Goal: Information Seeking & Learning: Compare options

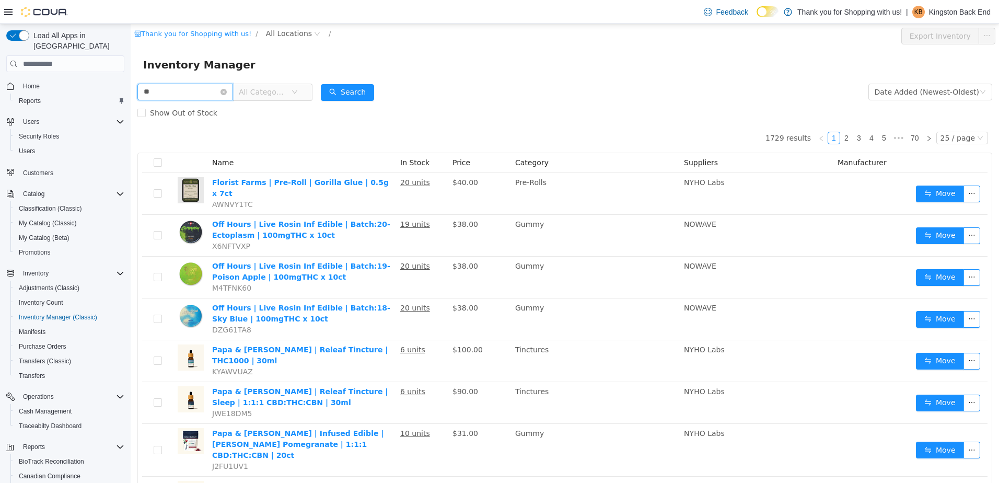
type input "*"
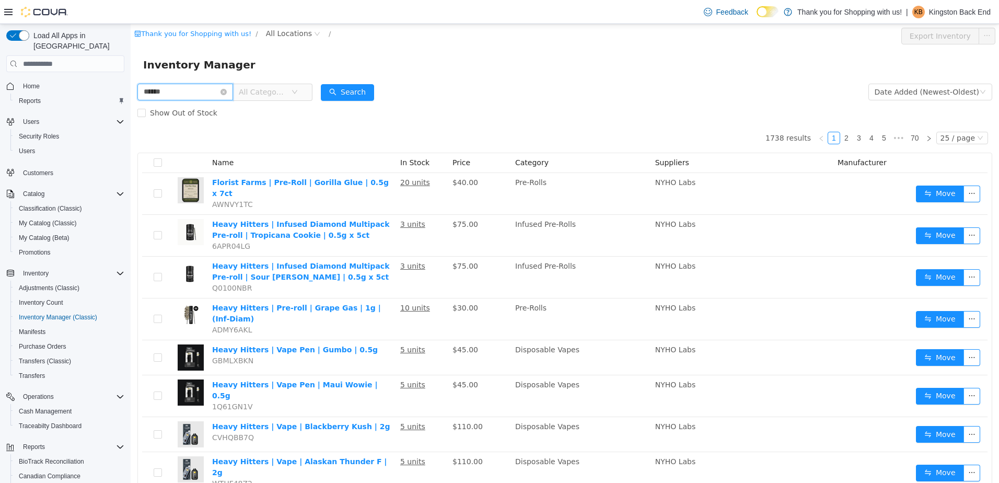
type input "******"
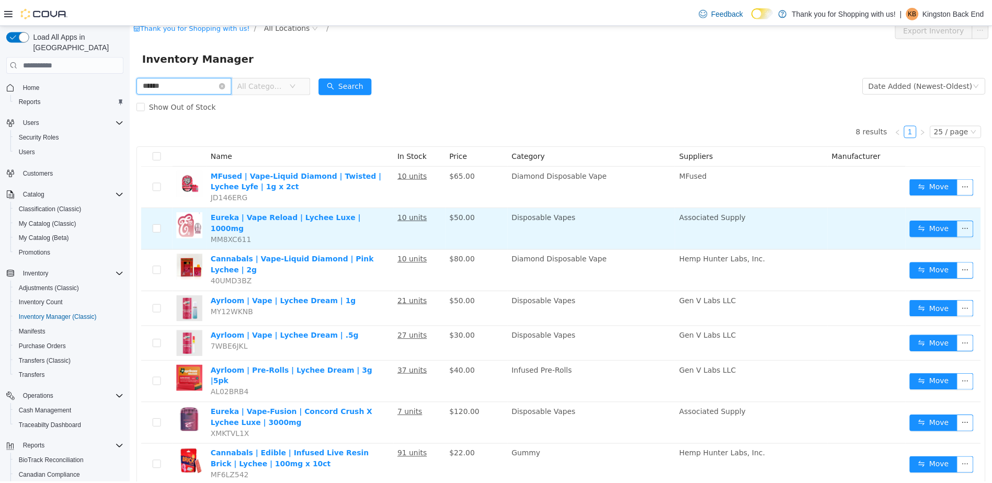
scroll to position [20, 0]
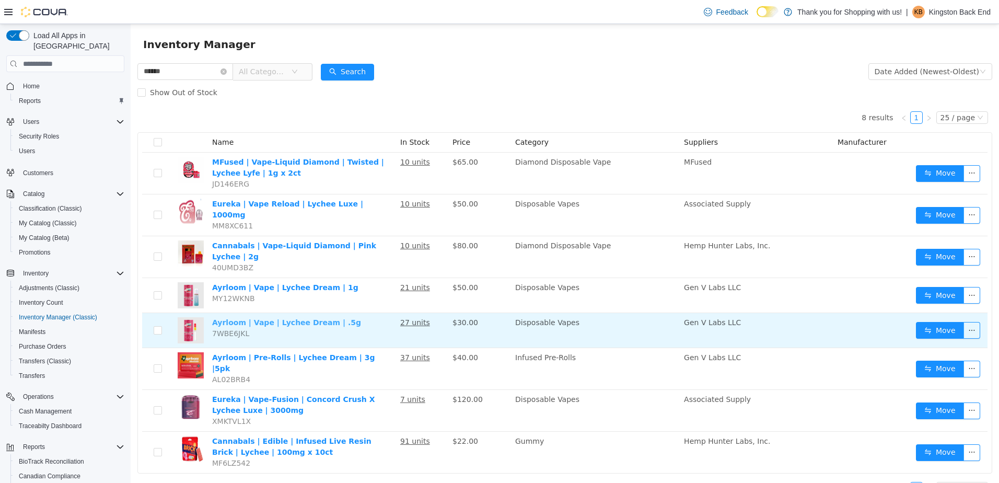
click at [286, 318] on link "Ayrloom | Vape | Lychee Dream | .5g" at bounding box center [286, 322] width 149 height 8
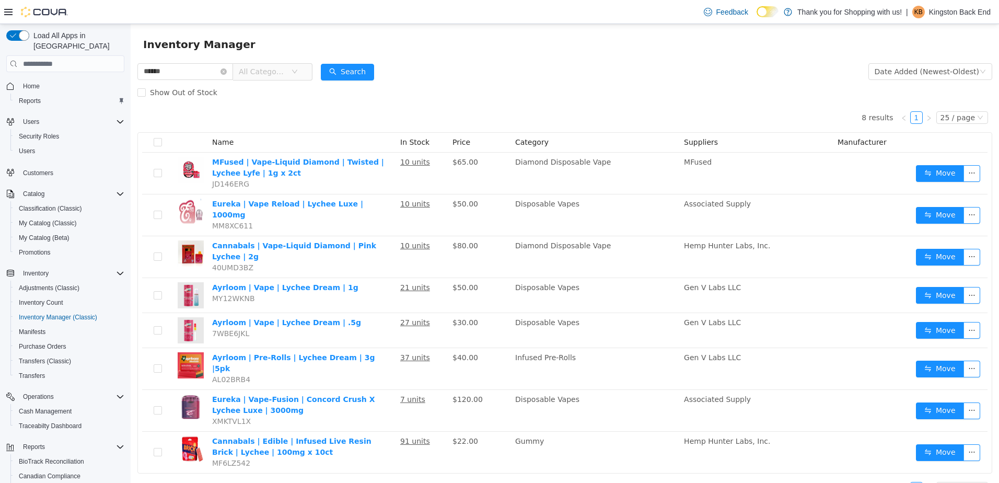
click at [72, 79] on span "Home" at bounding box center [72, 85] width 106 height 13
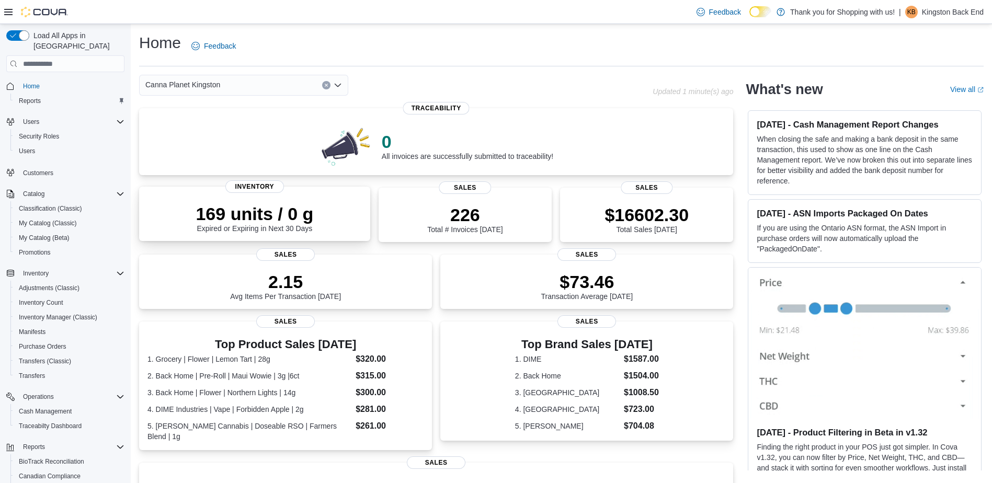
click at [236, 223] on p "169 units / 0 g" at bounding box center [255, 213] width 118 height 21
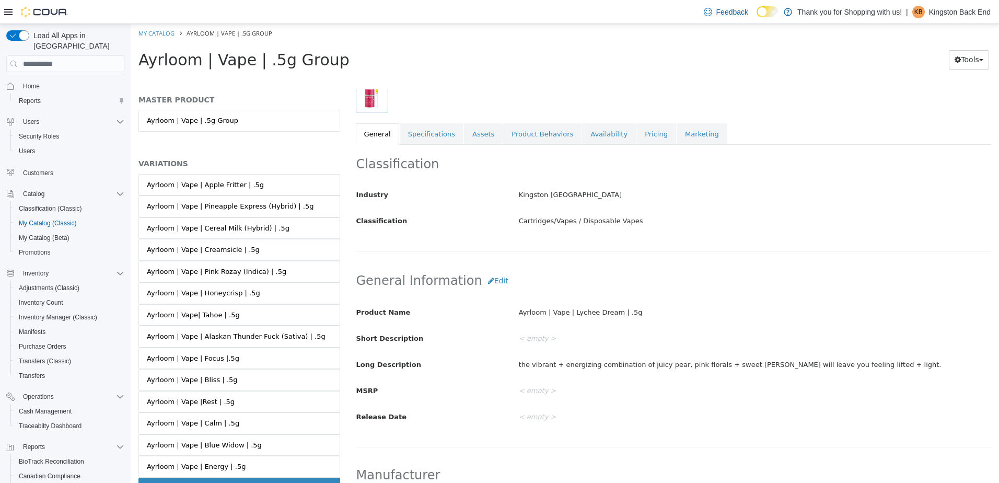
scroll to position [157, 0]
click at [426, 133] on link "Specifications" at bounding box center [432, 133] width 64 height 22
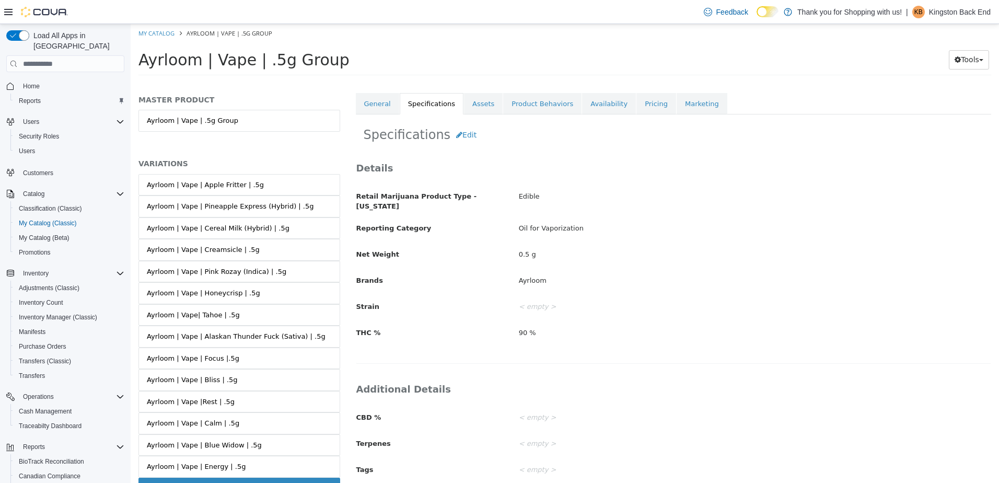
scroll to position [134, 0]
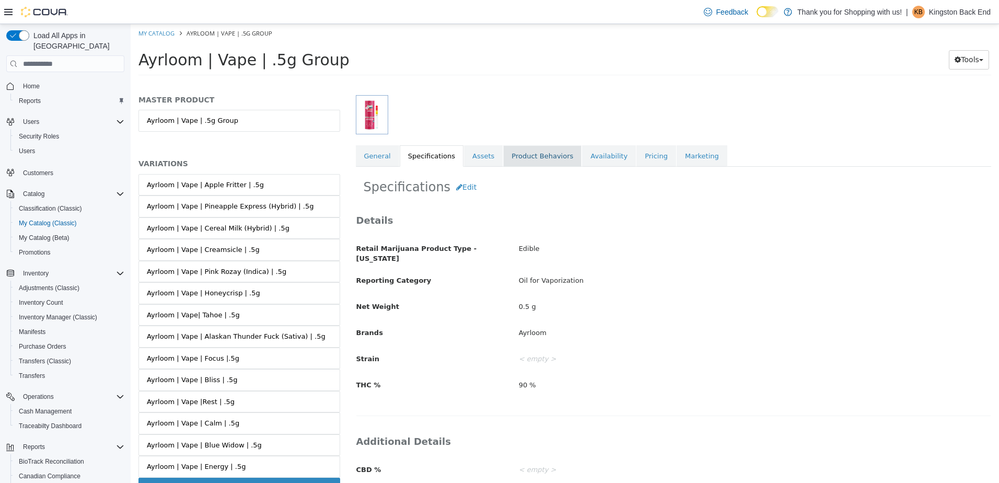
click at [503, 159] on link "Product Behaviors" at bounding box center [542, 156] width 78 height 22
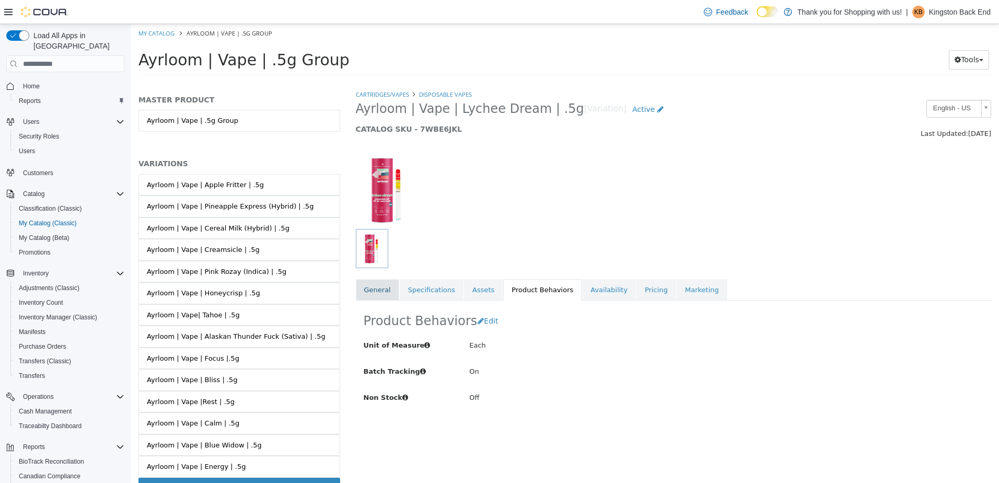
click at [374, 296] on link "General" at bounding box center [377, 290] width 43 height 22
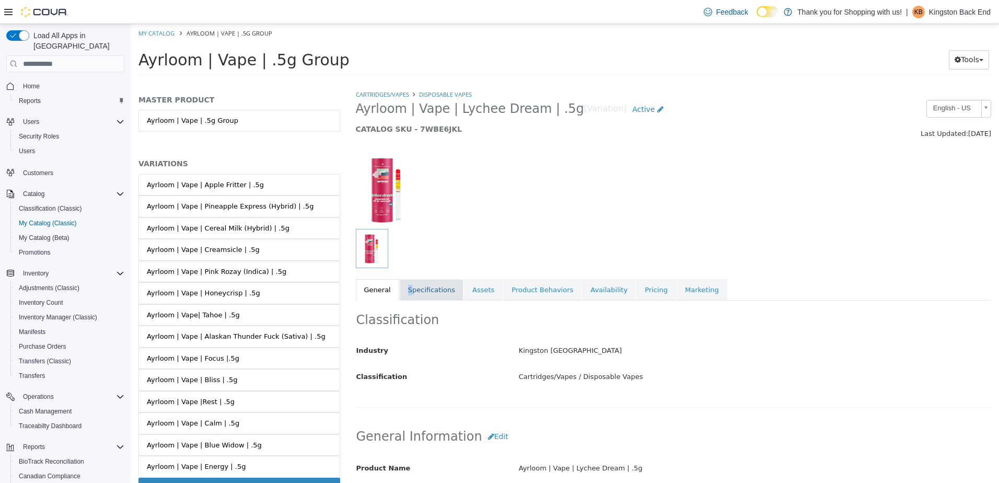
drag, startPoint x: 408, startPoint y: 289, endPoint x: 401, endPoint y: 286, distance: 7.3
click at [401, 287] on link "Specifications" at bounding box center [432, 290] width 64 height 22
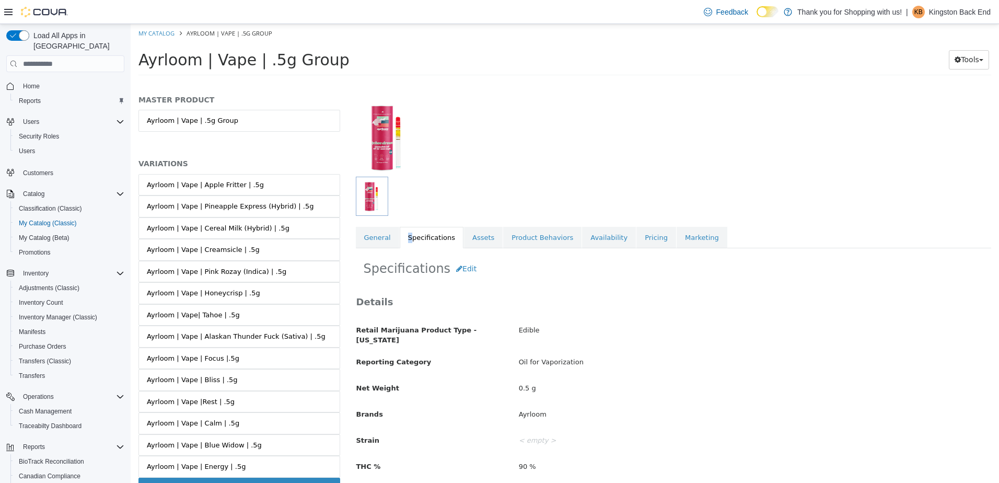
scroll to position [105, 0]
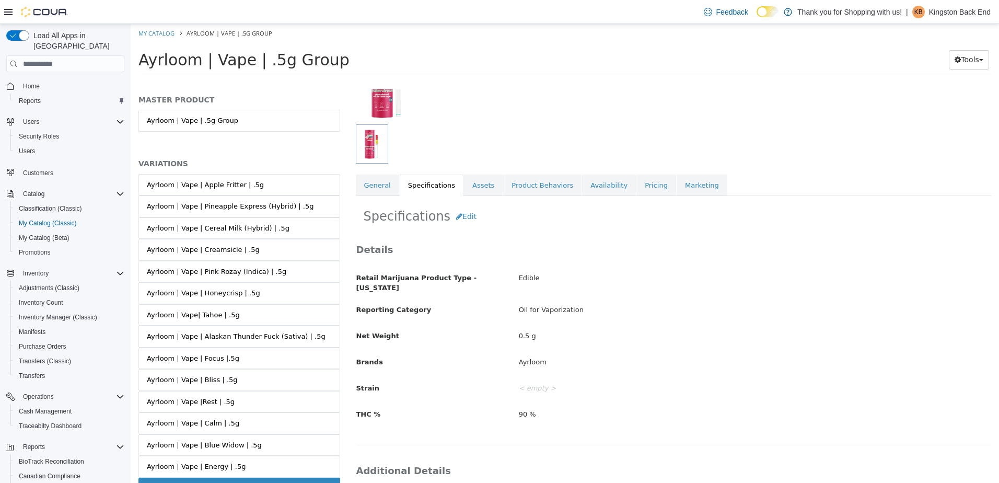
click at [528, 237] on div "Details Retail Marijuana Product Type - New York Edible Reporting Category Oil …" at bounding box center [674, 338] width 636 height 213
click at [462, 221] on button "Edit" at bounding box center [467, 216] width 32 height 19
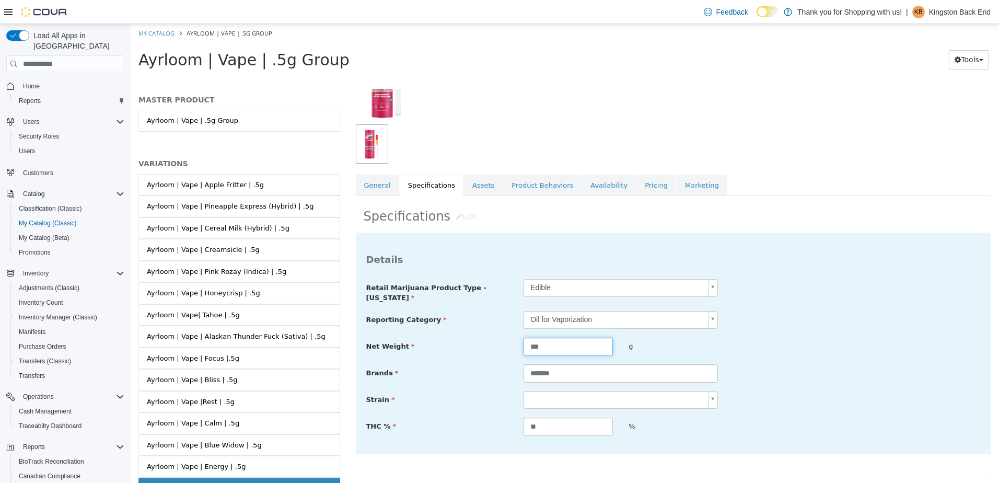
click at [534, 338] on input "***" at bounding box center [568, 347] width 89 height 18
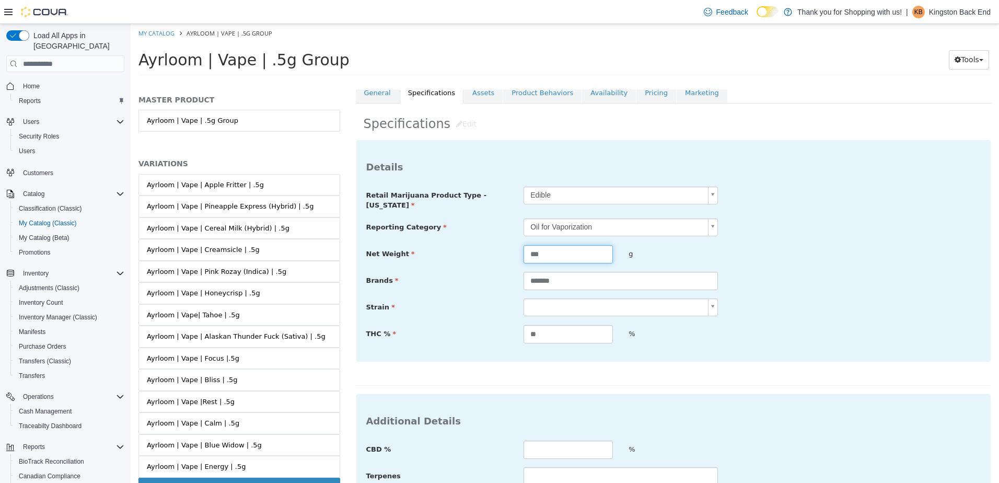
scroll to position [145, 0]
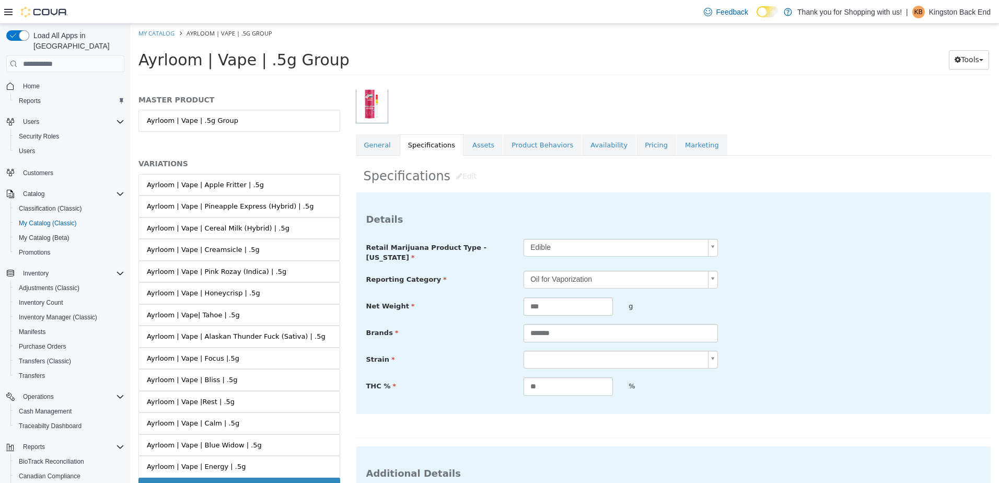
click at [587, 82] on body "Saving Bulk Changes... × My Catalog Ayrloom | Vape | .5g Group Ayrloom | Vape |…" at bounding box center [565, 53] width 869 height 58
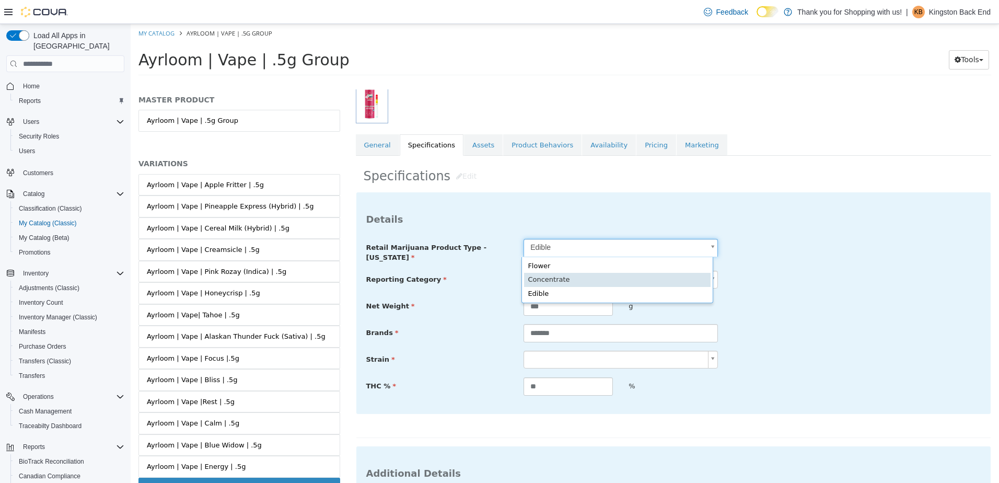
type input "**********"
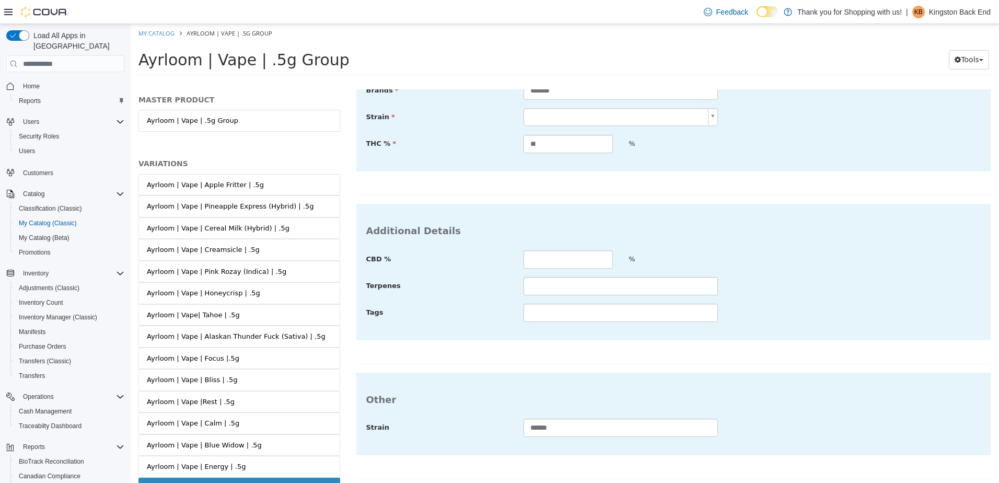
scroll to position [406, 0]
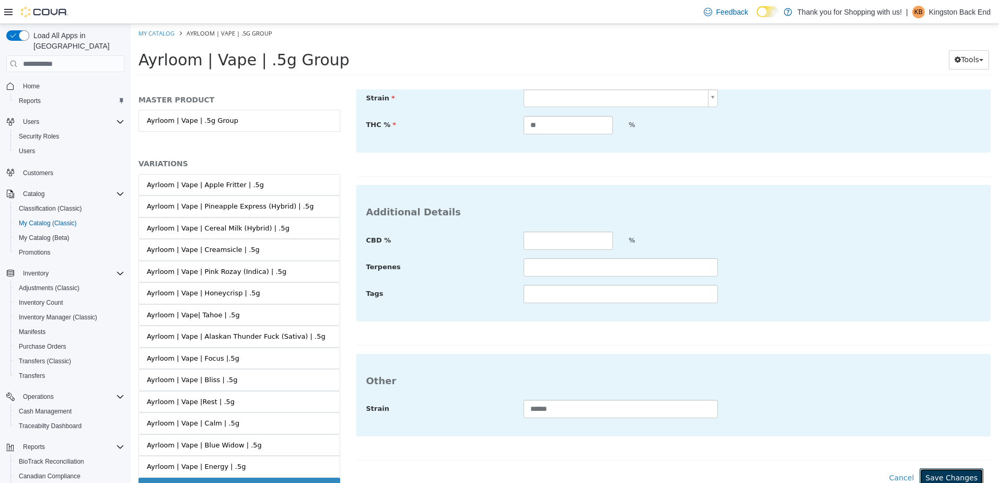
click at [934, 468] on button "Save Changes" at bounding box center [952, 477] width 64 height 19
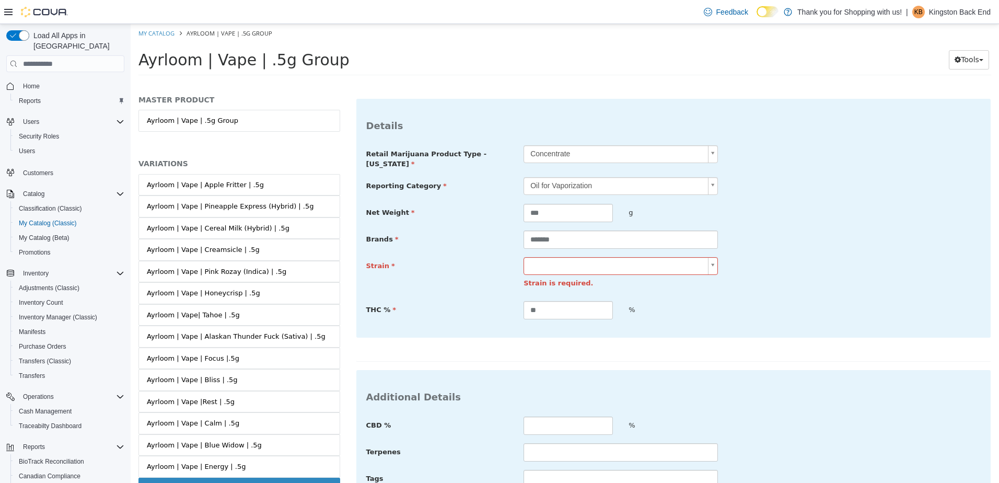
scroll to position [197, 0]
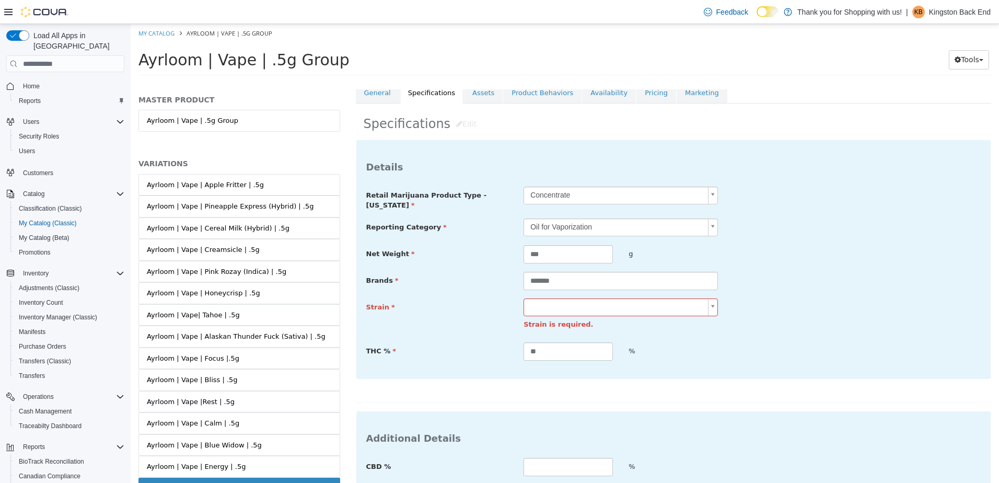
click at [693, 82] on body "Saving Bulk Changes... × My Catalog Ayrloom | Vape | .5g Group Ayrloom | Vape |…" at bounding box center [565, 53] width 869 height 58
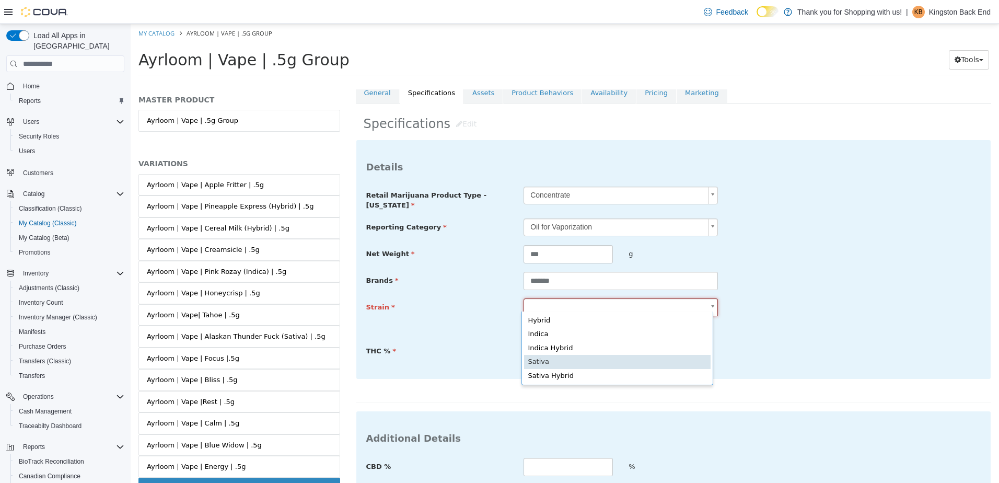
scroll to position [0, 3]
type input "******"
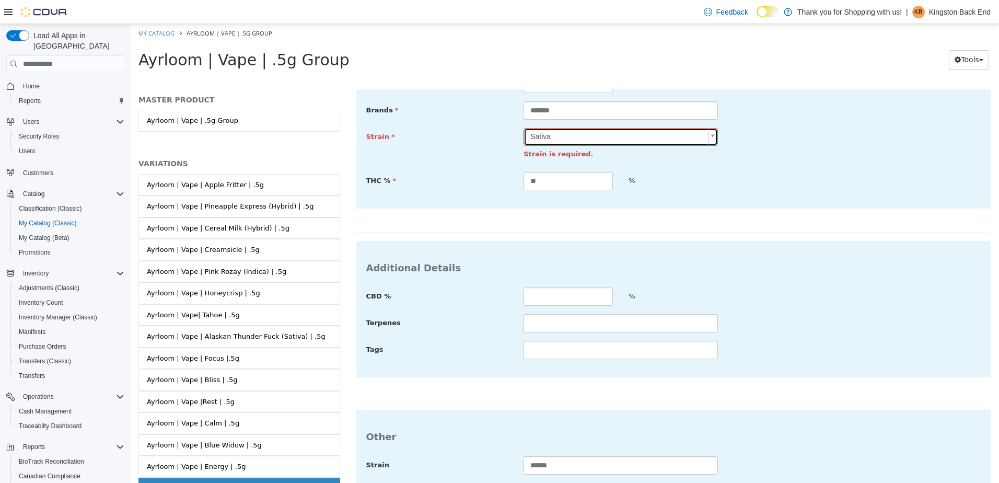
scroll to position [424, 0]
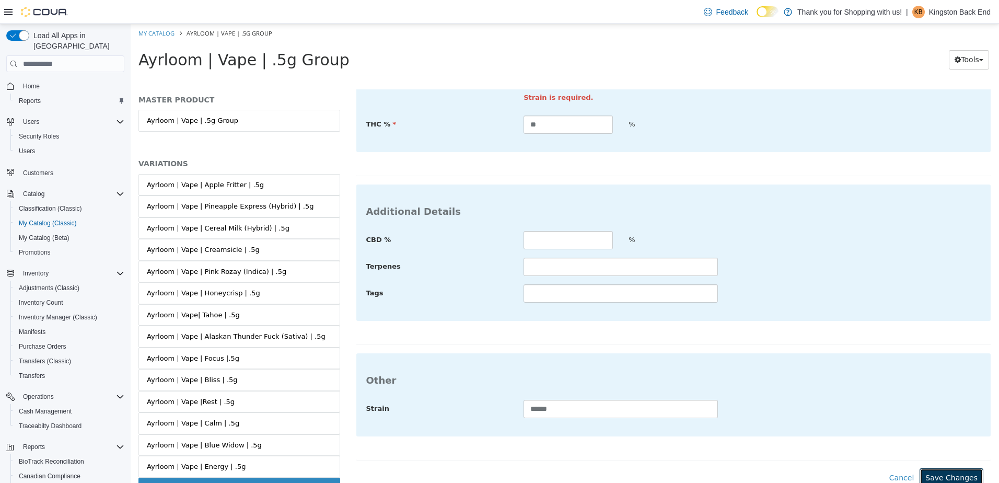
click at [938, 468] on button "Save Changes" at bounding box center [952, 477] width 64 height 19
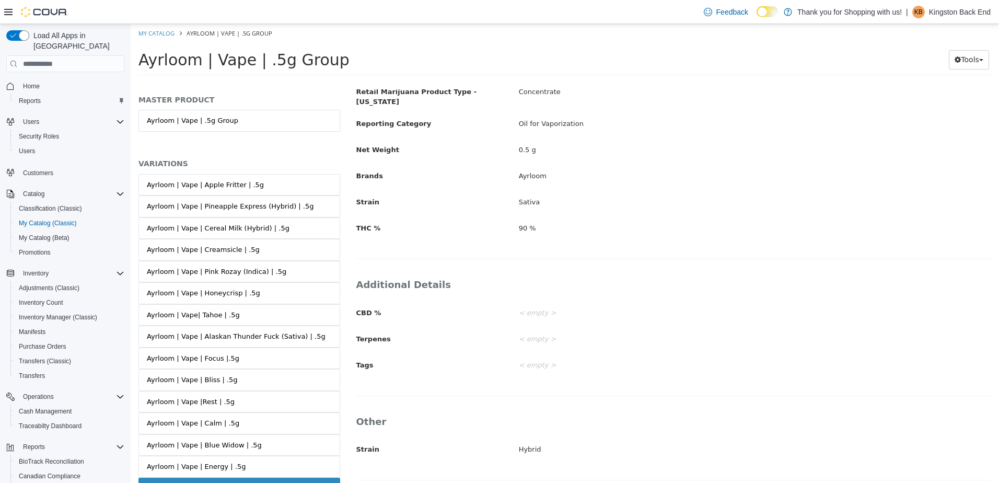
scroll to position [74, 0]
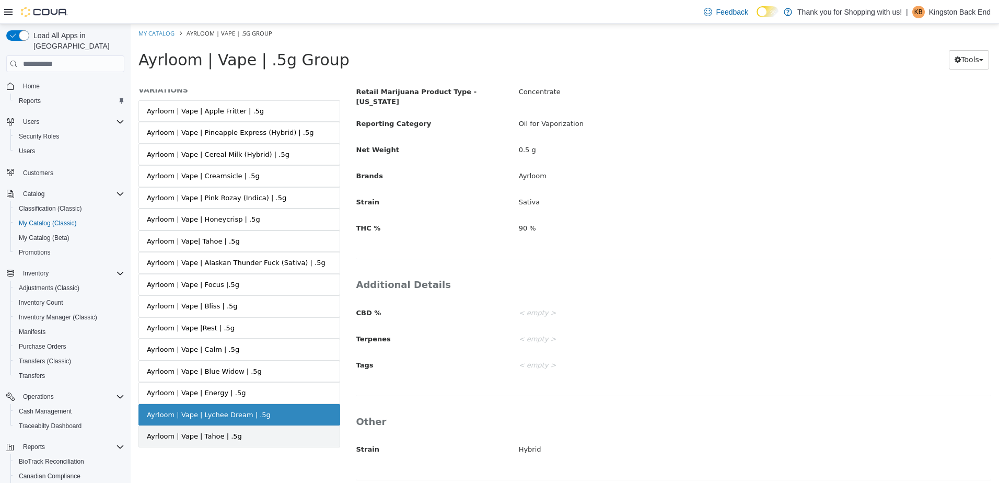
click at [214, 435] on div "Ayrloom | Vape | Tahoe | .5g" at bounding box center [194, 436] width 95 height 10
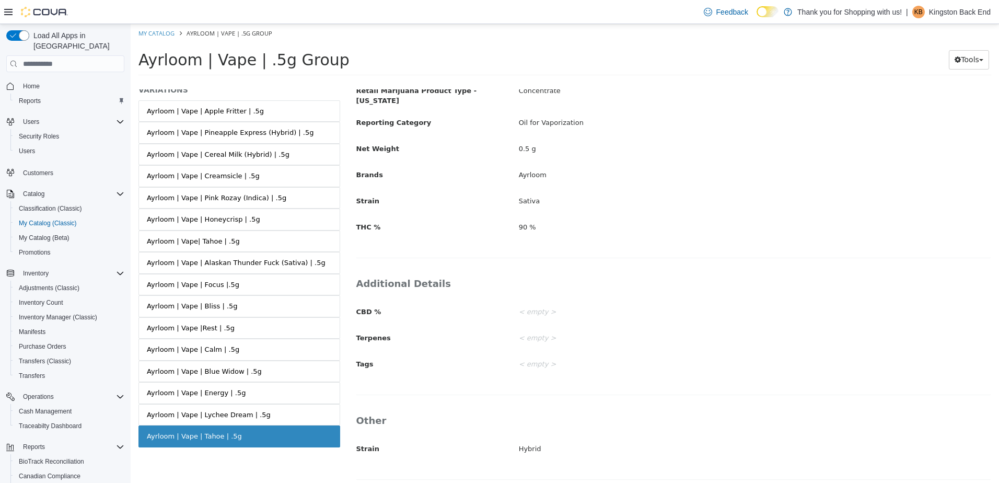
scroll to position [289, 0]
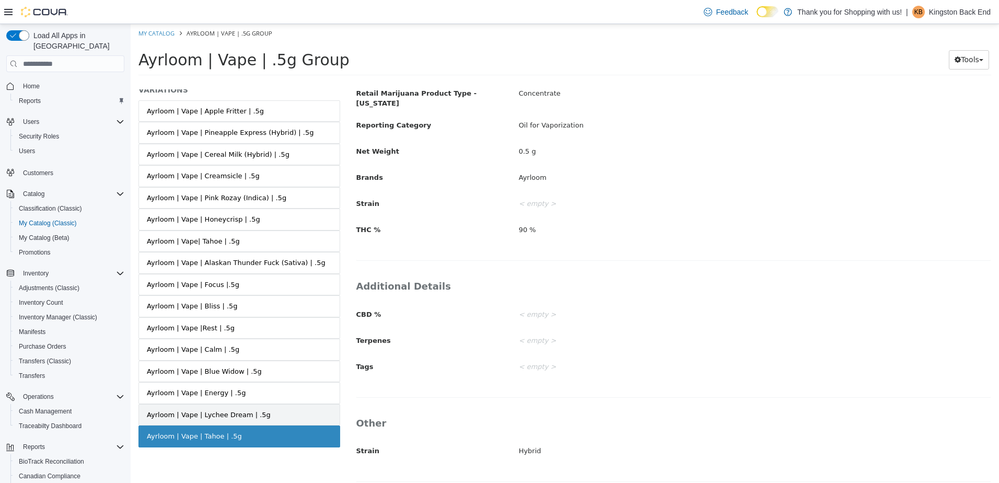
click at [269, 406] on link "Ayrloom | Vape | Lychee Dream | .5g" at bounding box center [240, 415] width 202 height 22
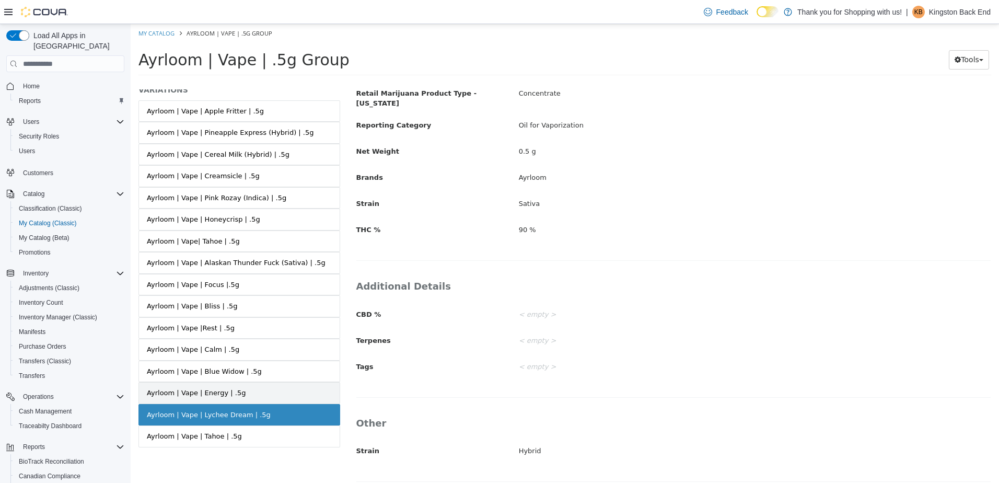
click at [270, 403] on link "Ayrloom | Vape | Energy | .5g" at bounding box center [240, 393] width 202 height 22
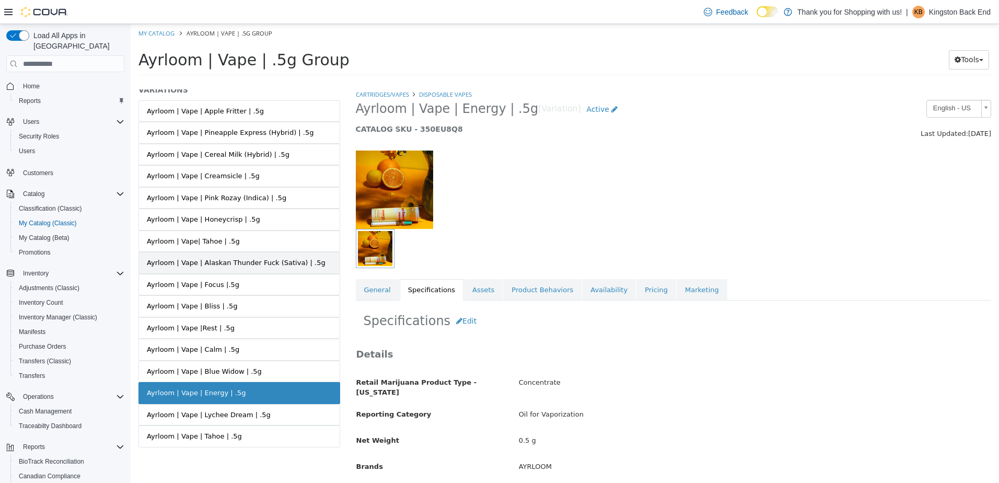
click at [257, 258] on div "Ayrloom | Vape | Alaskan Thunder Fuck (Sativa) | .5g" at bounding box center [236, 263] width 179 height 10
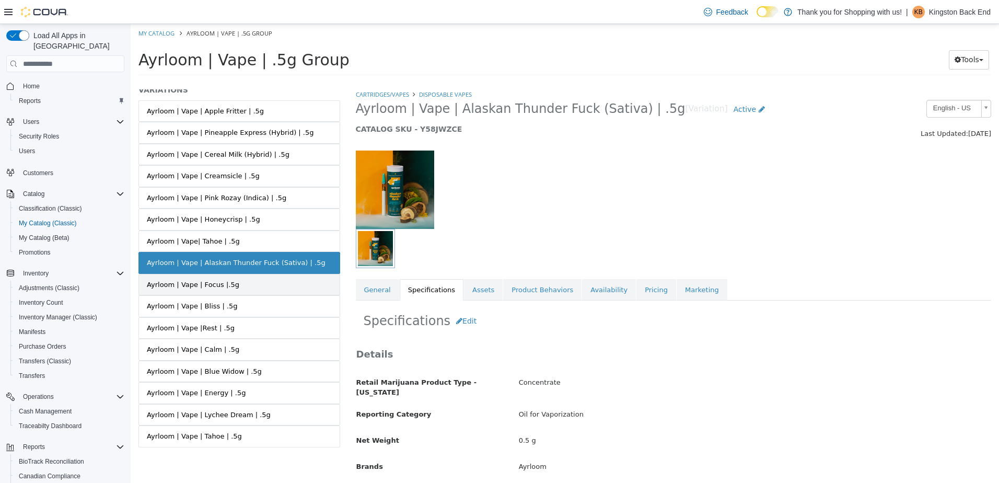
click at [283, 290] on link "Ayrloom | Vape | Focus |.5g" at bounding box center [240, 285] width 202 height 22
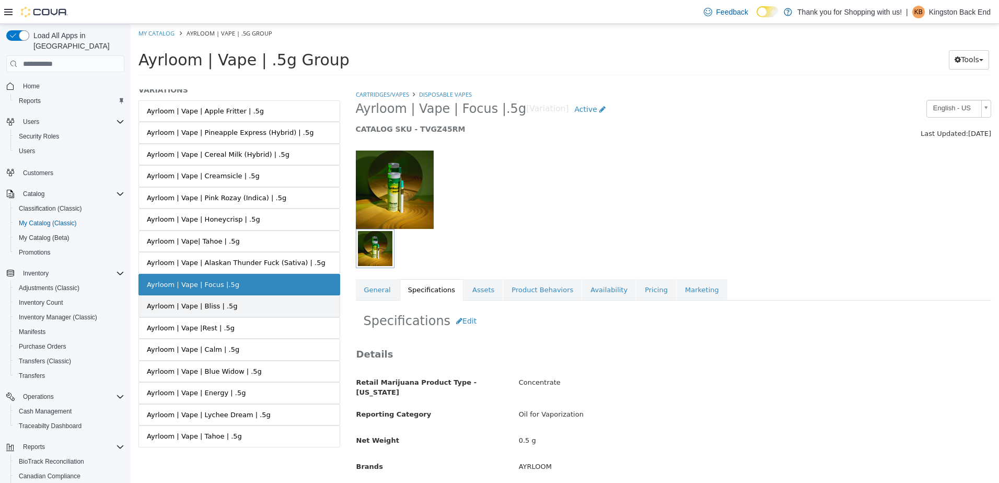
click at [284, 306] on link "Ayrloom | Vape | Bliss | .5g" at bounding box center [240, 306] width 202 height 22
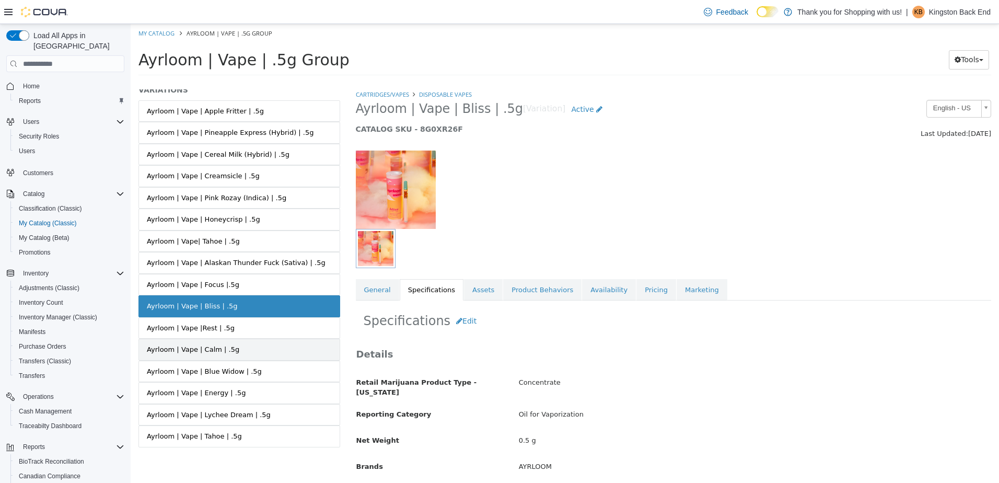
click at [280, 341] on link "Ayrloom | Vape | Calm | .5g" at bounding box center [240, 350] width 202 height 22
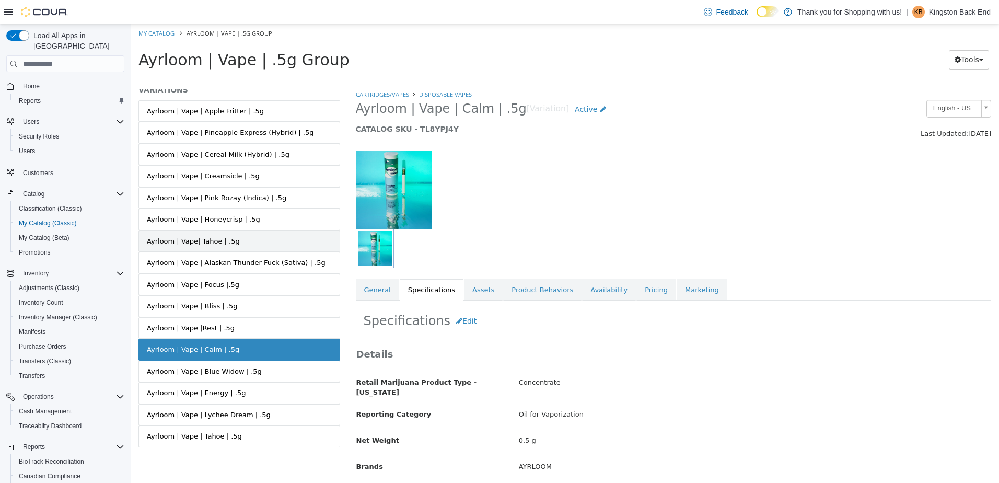
drag, startPoint x: 259, startPoint y: 236, endPoint x: 269, endPoint y: 246, distance: 13.7
click at [261, 236] on link "Ayrloom | Vape| Tahoe | .5g" at bounding box center [240, 242] width 202 height 22
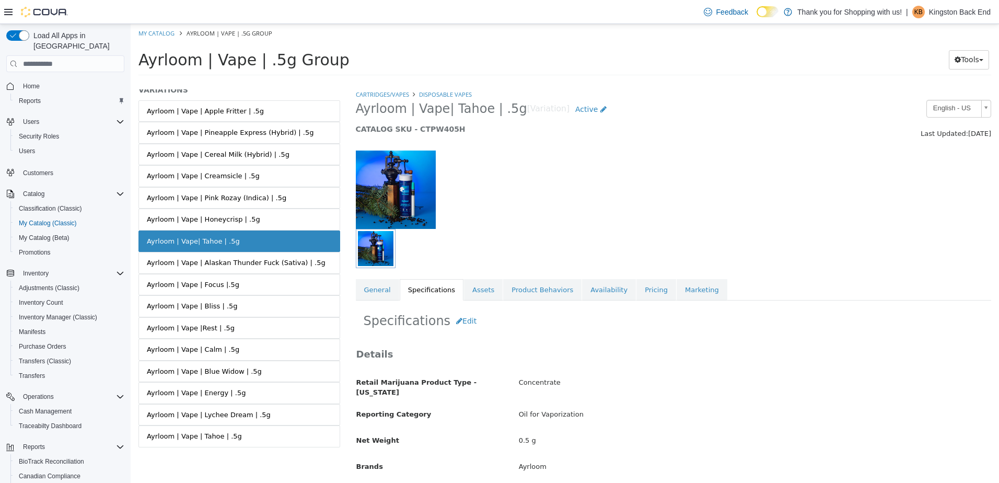
click at [264, 220] on link "Ayrloom | Vape | Honeycrisp | .5g" at bounding box center [240, 220] width 202 height 22
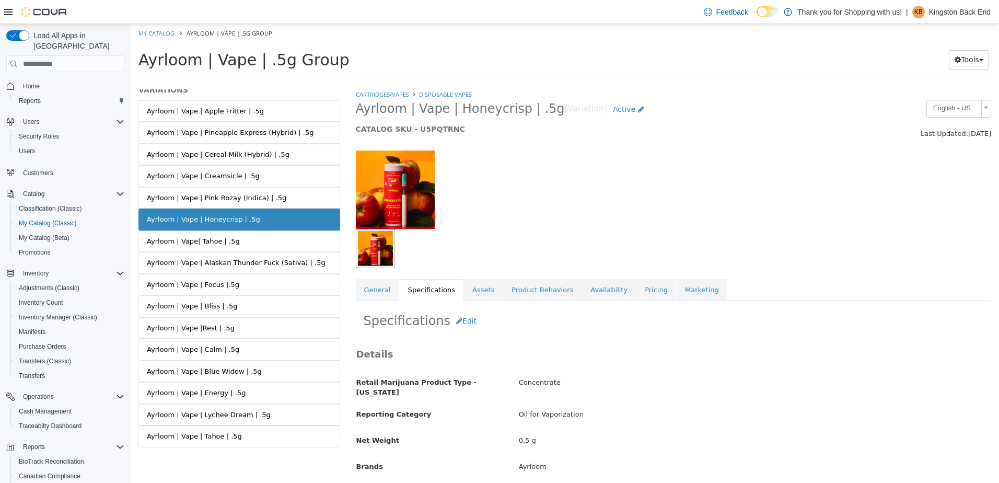
click at [258, 158] on div "Ayrloom | Vape | Cereal Milk (Hybrid) | .5g" at bounding box center [218, 155] width 143 height 10
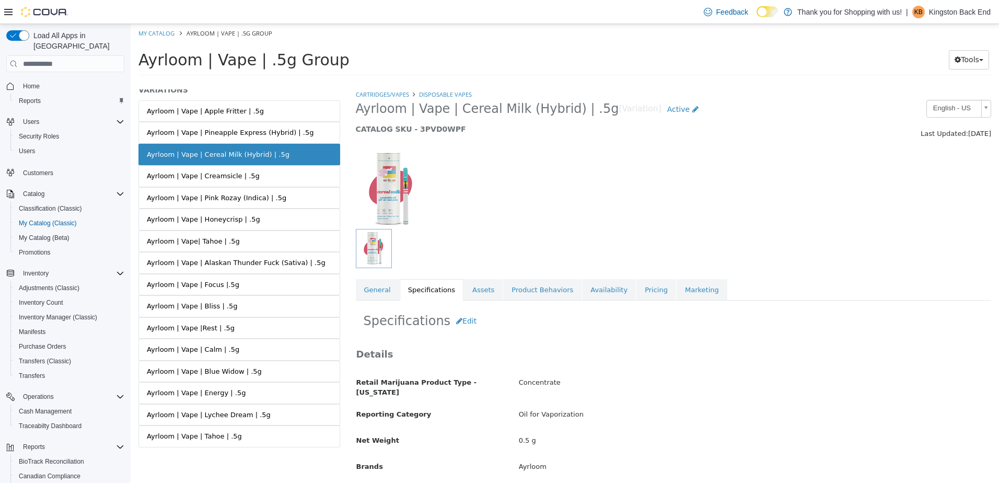
click at [258, 140] on link "Ayrloom | Vape | Pineapple Express (Hybrid) | .5g" at bounding box center [240, 133] width 202 height 22
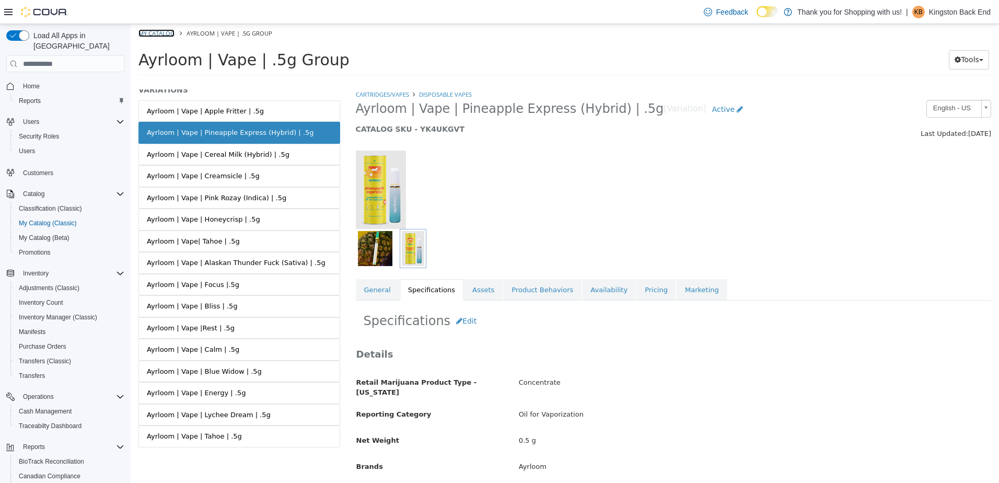
click at [160, 34] on link "My Catalog" at bounding box center [157, 33] width 36 height 8
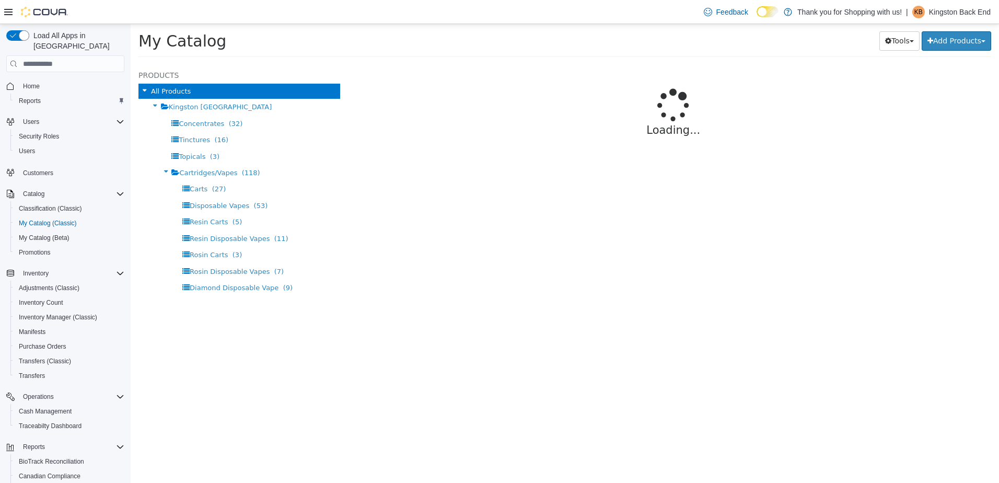
select select "**********"
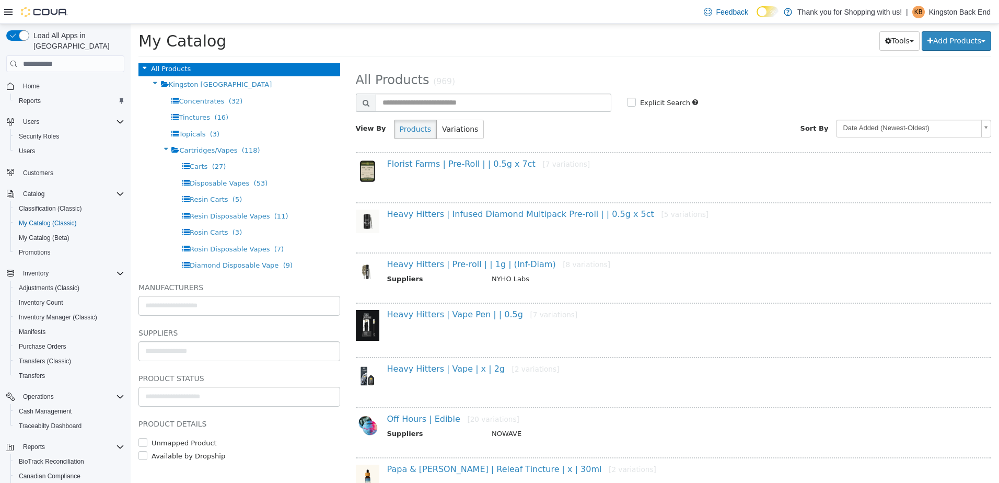
scroll to position [32, 0]
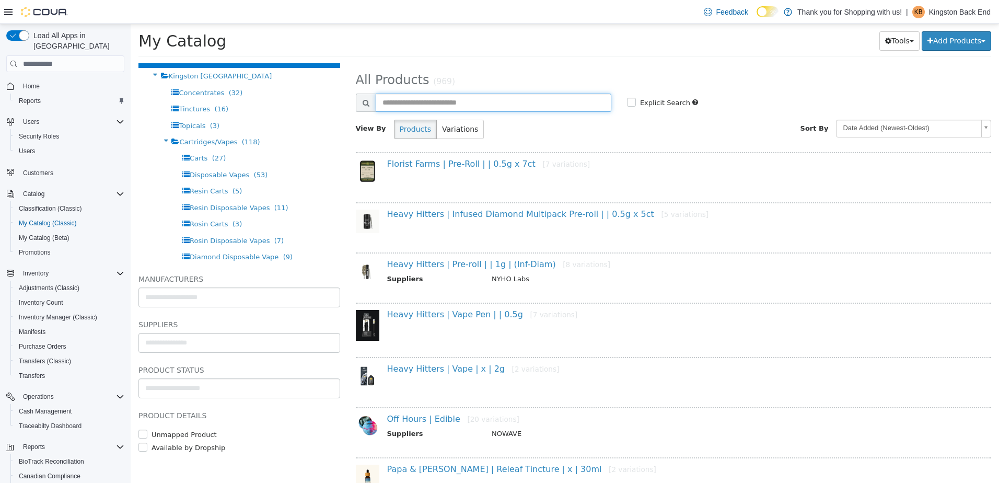
click at [444, 97] on input "text" at bounding box center [494, 103] width 236 height 18
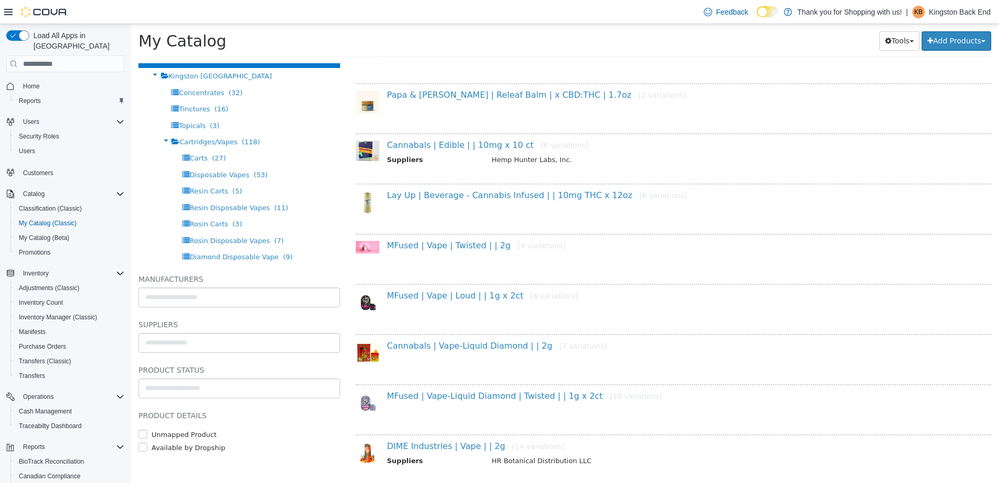
scroll to position [523, 0]
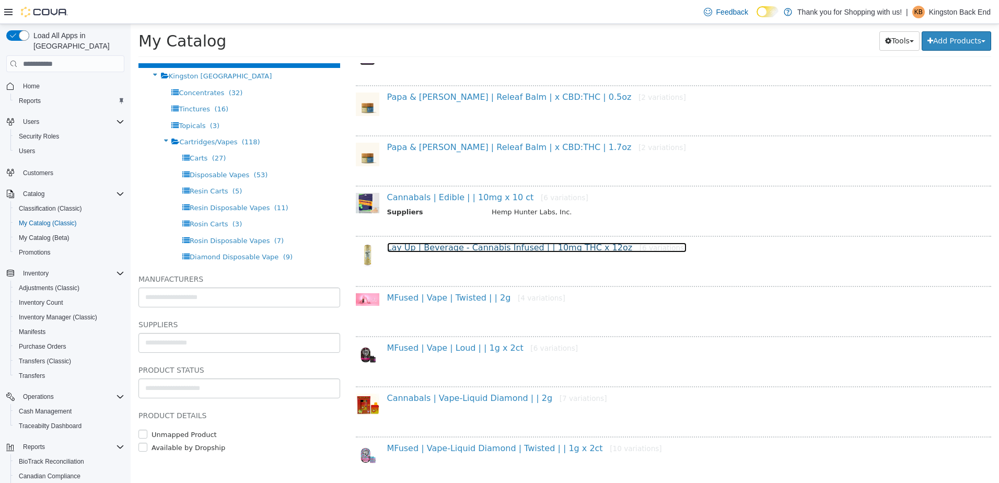
click at [449, 244] on link "Lay Up | Beverage - Cannabis Infused | | 10mg THC x 12oz [6 variations]" at bounding box center [537, 248] width 300 height 10
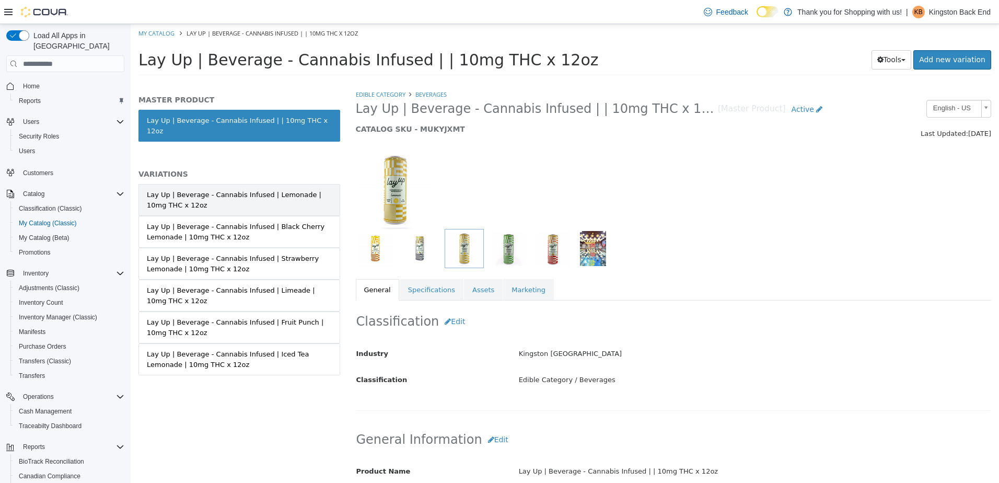
drag, startPoint x: 272, startPoint y: 199, endPoint x: 280, endPoint y: 202, distance: 8.2
click at [280, 202] on link "Lay Up | Beverage - Cannabis Infused | Lemonade | 10mg THC x 12oz" at bounding box center [240, 200] width 202 height 32
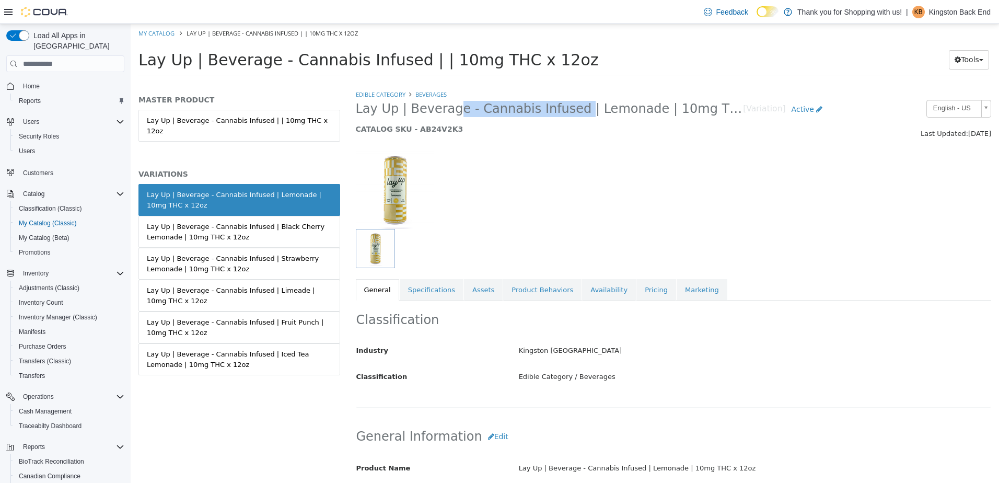
drag, startPoint x: 558, startPoint y: 105, endPoint x: 438, endPoint y: 110, distance: 120.3
click at [438, 110] on span "Lay Up | Beverage - Cannabis Infused | Lemonade | 10mg THC x 12oz" at bounding box center [550, 109] width 388 height 16
drag, startPoint x: 707, startPoint y: 112, endPoint x: 702, endPoint y: 110, distance: 5.5
click at [702, 110] on span "Lay Up | Beverage - Cannabis Infused | Lemonade | 10mg THC x 12oz" at bounding box center [550, 109] width 388 height 16
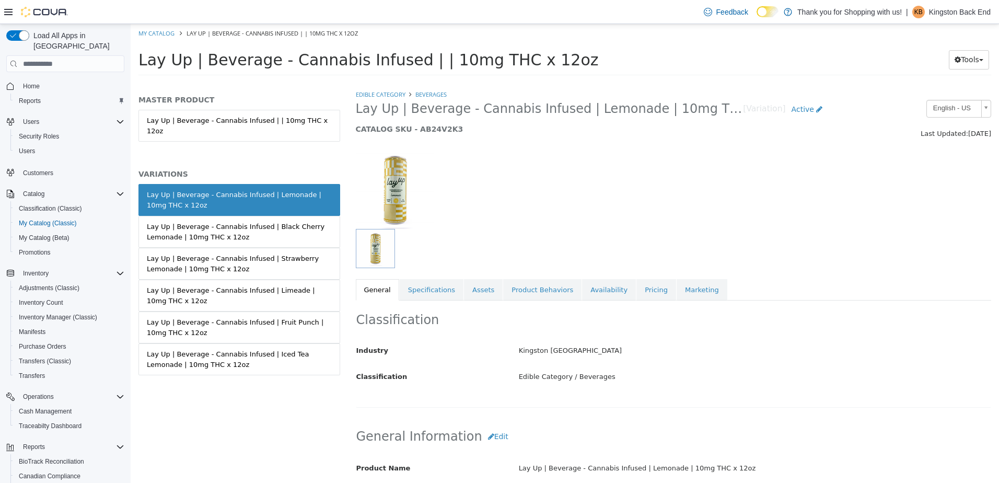
click at [712, 110] on span "Lay Up | Beverage - Cannabis Infused | Lemonade | 10mg THC x 12oz" at bounding box center [550, 109] width 388 height 16
click at [277, 222] on div "Lay Up | Beverage - Cannabis Infused | Black Cherry Lemonade | 10mg THC x 12oz" at bounding box center [239, 232] width 185 height 20
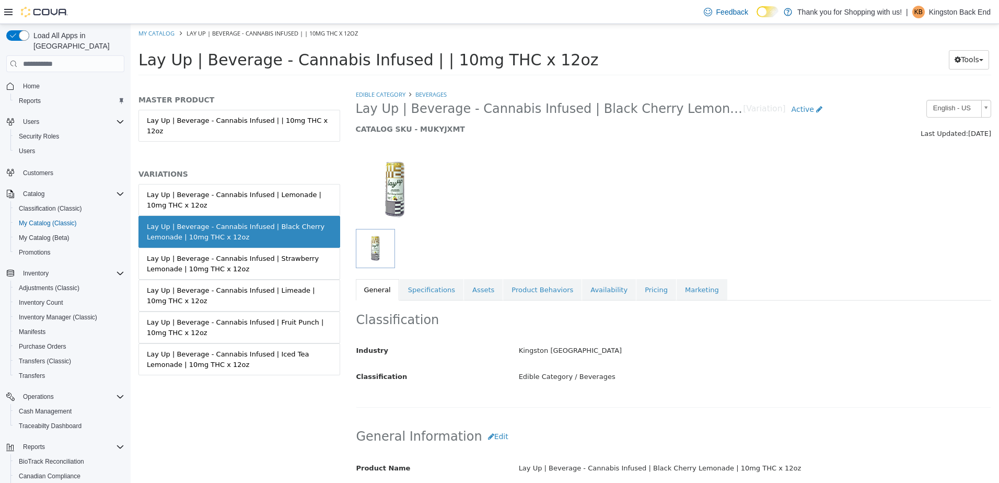
click at [583, 277] on div "Edible Category Beverages Lay Up | Beverage - Cannabis Infused | Black Cherry L…" at bounding box center [674, 194] width 636 height 211
click at [585, 285] on link "Availability" at bounding box center [609, 290] width 54 height 22
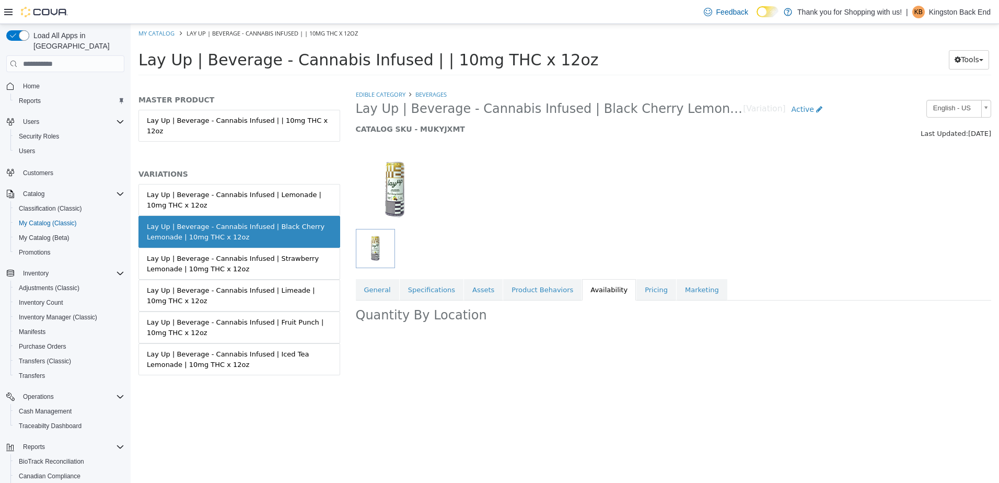
click at [586, 286] on link "Availability" at bounding box center [609, 290] width 54 height 22
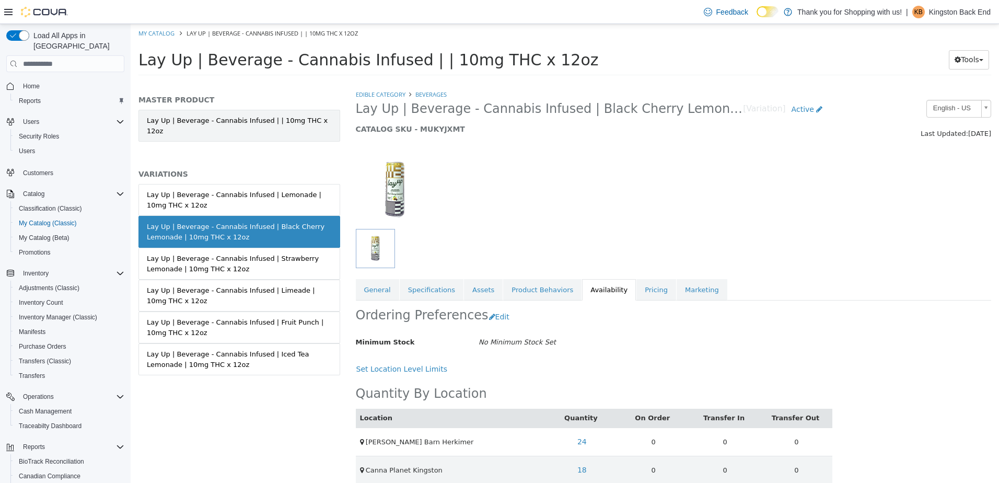
click at [237, 120] on link "Lay Up | Beverage - Cannabis Infused | | 10mg THC x 12oz" at bounding box center [240, 126] width 202 height 32
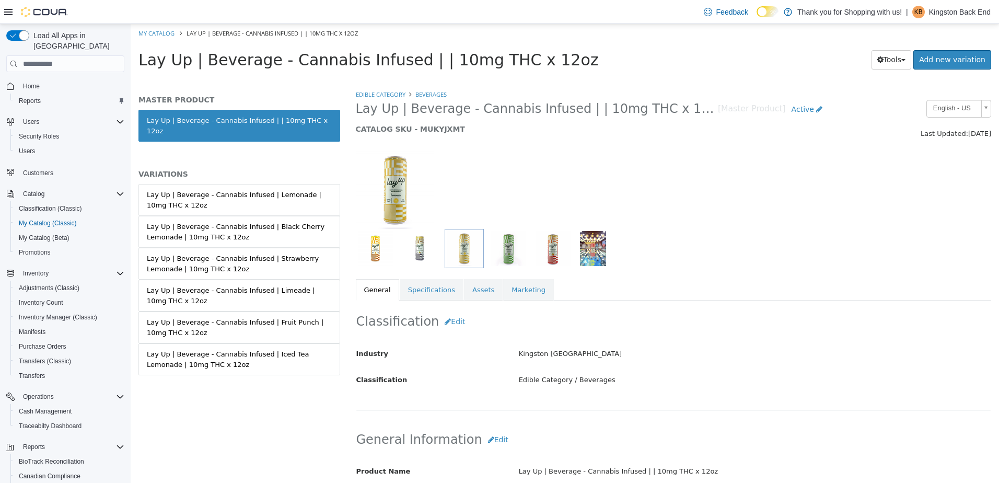
scroll to position [157, 0]
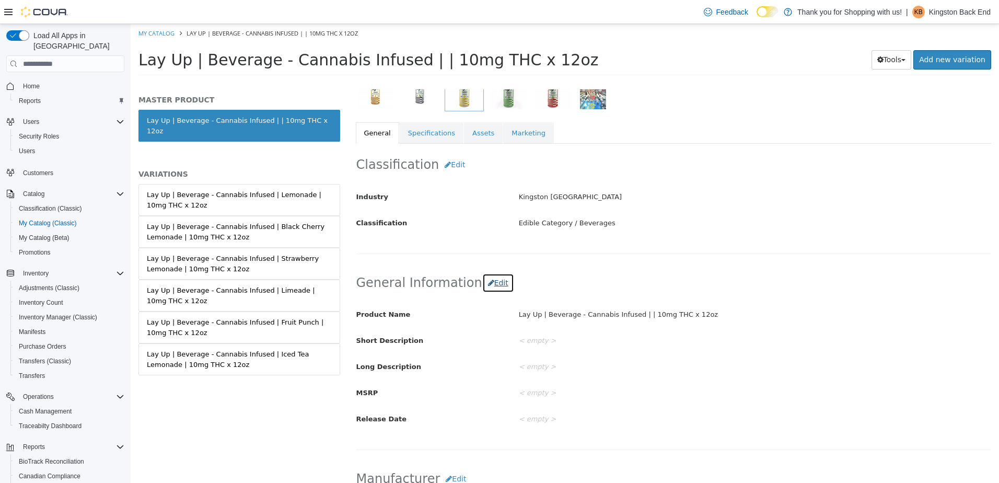
click at [490, 284] on button "Edit" at bounding box center [498, 282] width 32 height 19
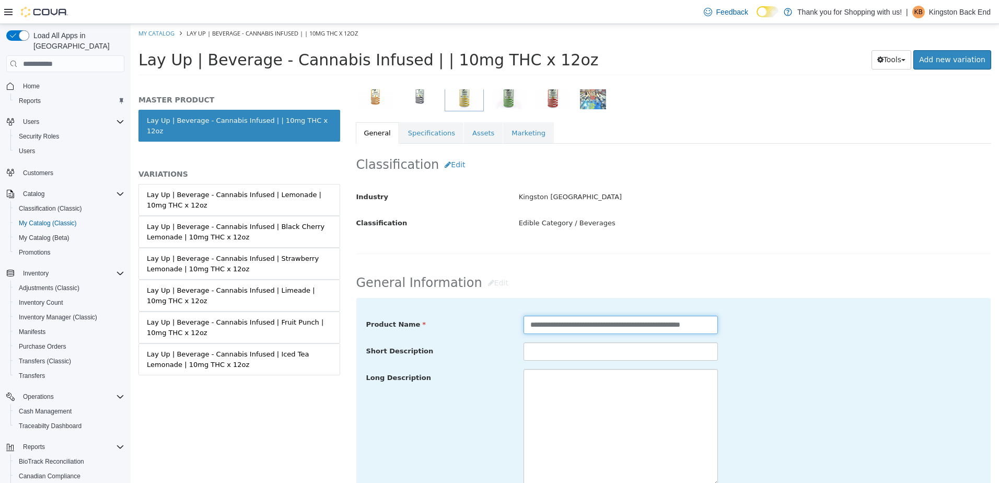
drag, startPoint x: 588, startPoint y: 323, endPoint x: 648, endPoint y: 323, distance: 59.6
click at [648, 323] on input "**********" at bounding box center [621, 325] width 194 height 18
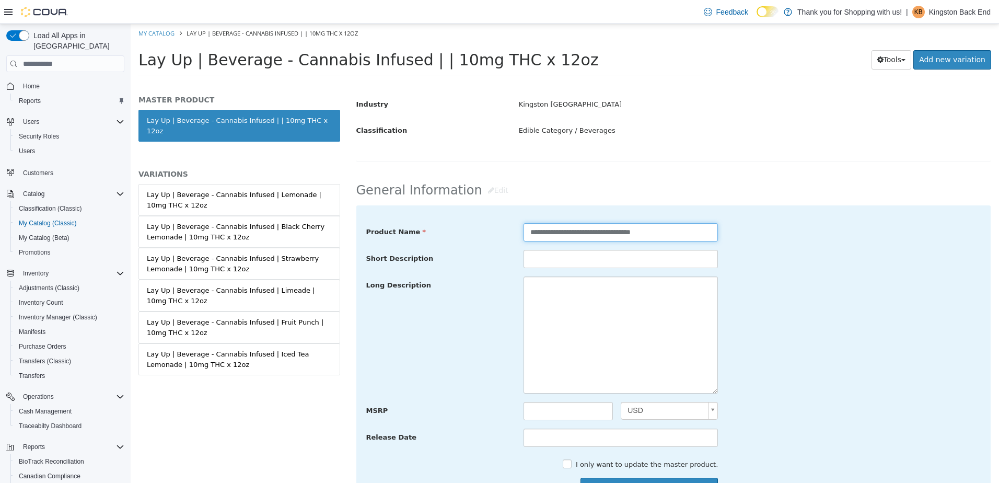
scroll to position [261, 0]
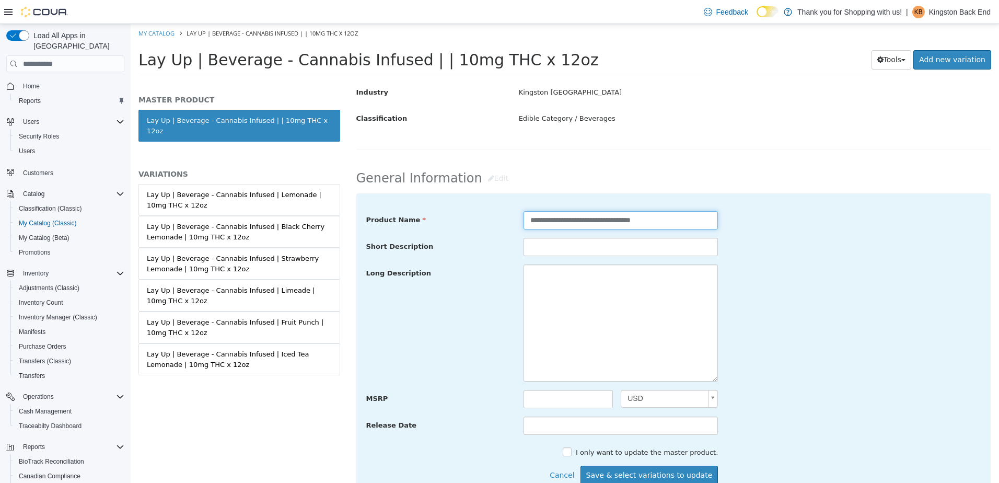
drag, startPoint x: 664, startPoint y: 220, endPoint x: 633, endPoint y: 219, distance: 31.9
click at [633, 219] on input "**********" at bounding box center [621, 220] width 194 height 18
type input "**********"
click at [569, 475] on button "Cancel" at bounding box center [564, 475] width 31 height 19
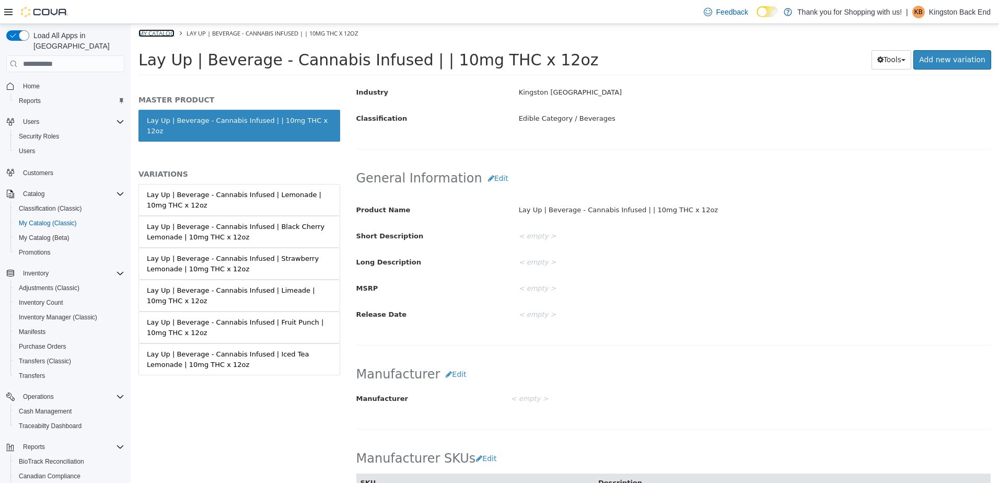
click at [162, 31] on link "My Catalog" at bounding box center [157, 33] width 36 height 8
select select "**********"
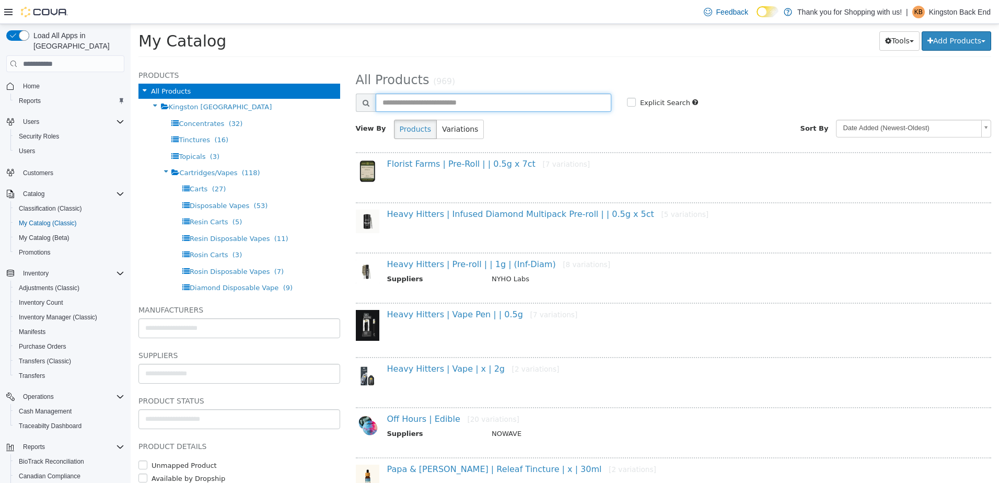
click at [498, 109] on input "text" at bounding box center [494, 103] width 236 height 18
type input "*********"
select select "**********"
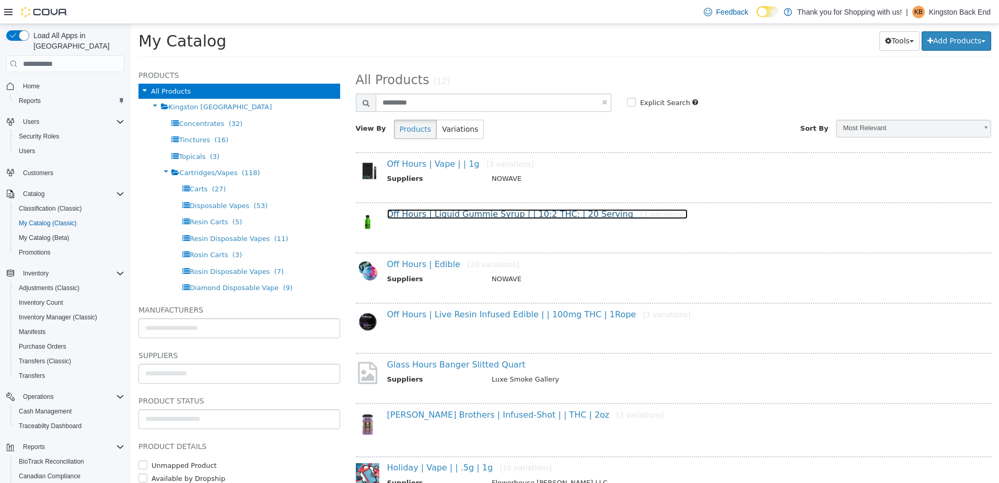
click at [462, 212] on link "Off Hours | Liquid Gummie Syrup | | 10:2 THC: | 20 Serving [3 variations]" at bounding box center [537, 214] width 301 height 10
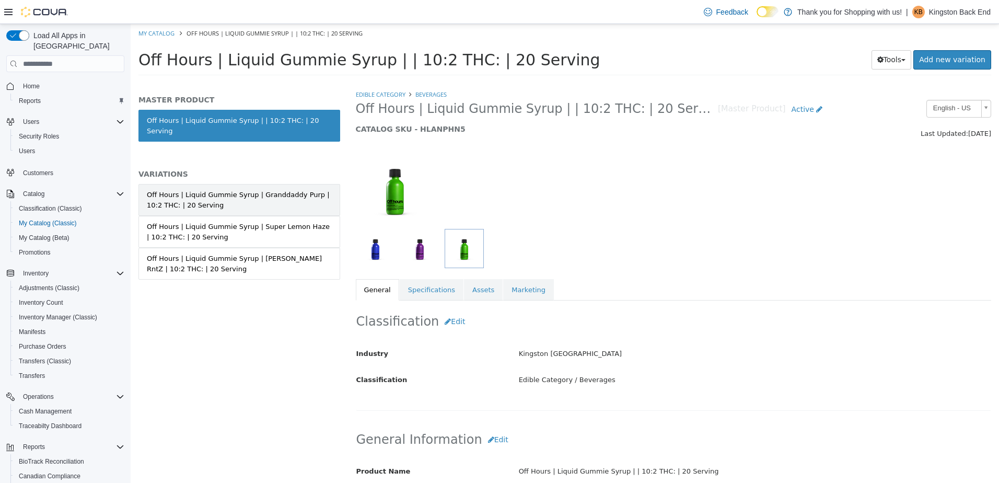
click at [278, 191] on div "Off Hours | Liquid Gummie Syrup | Granddaddy Purp | 10:2 THC: | 20 Serving" at bounding box center [239, 200] width 185 height 20
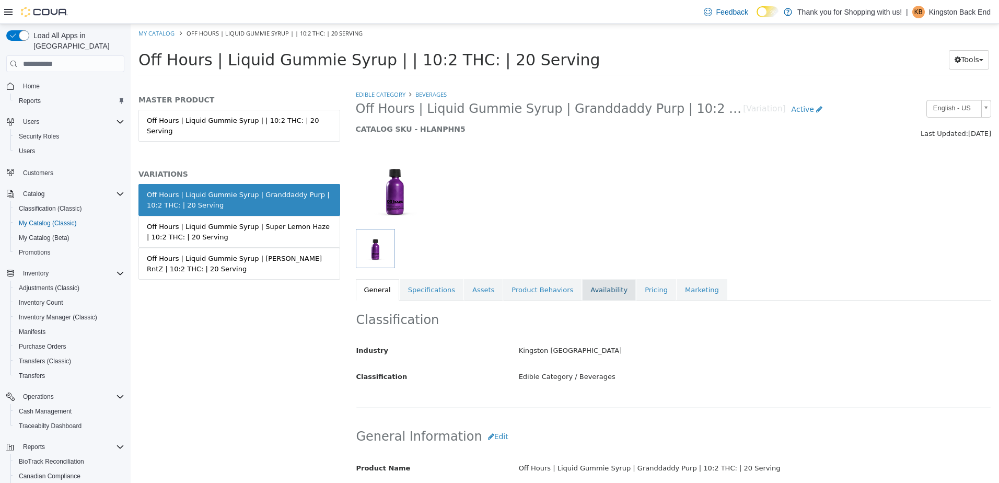
click at [582, 289] on link "Availability" at bounding box center [609, 290] width 54 height 22
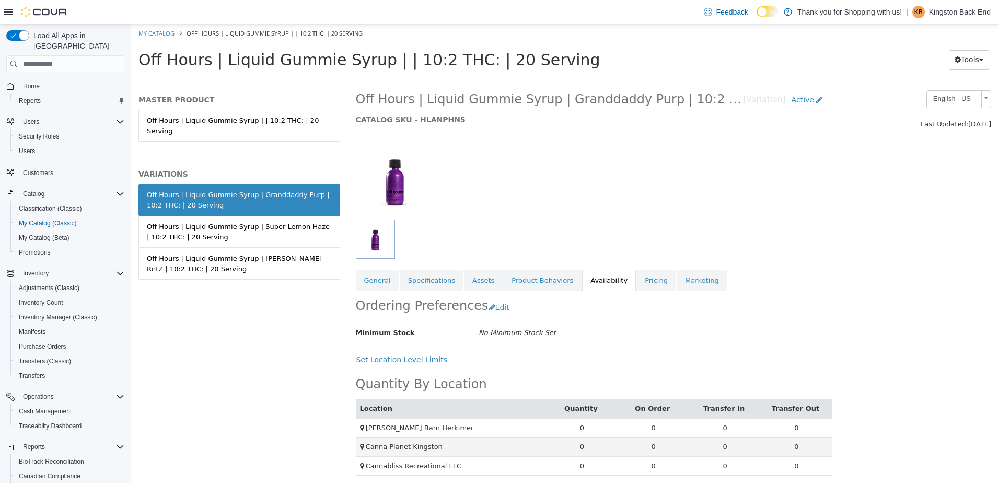
scroll to position [14, 0]
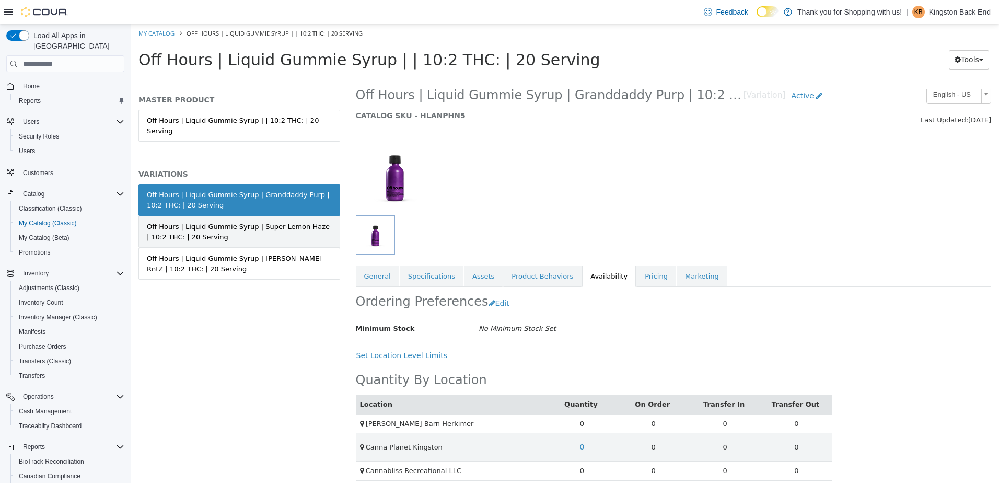
click at [296, 222] on div "Off Hours | Liquid Gummie Syrup | Super Lemon Haze | 10:2 THC: | 20 Serving" at bounding box center [239, 232] width 185 height 20
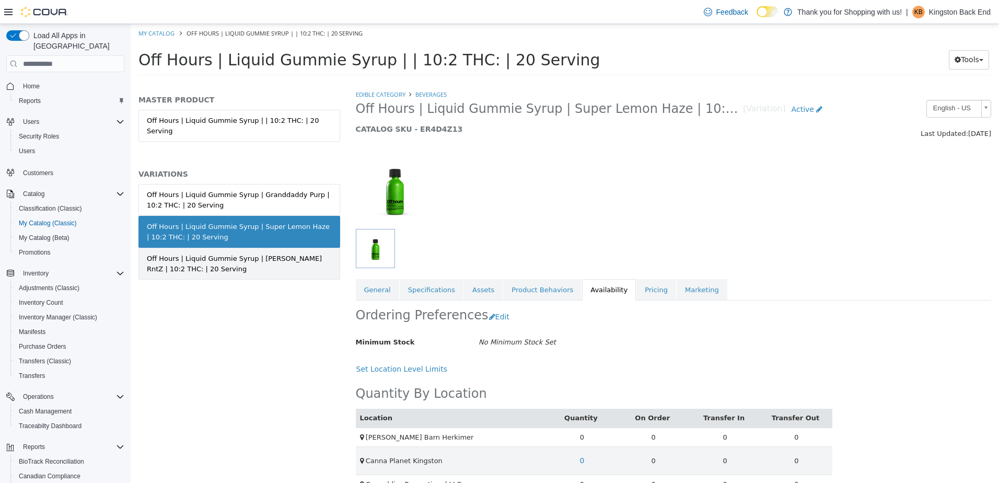
click at [300, 257] on div "Off Hours | Liquid Gummie Syrup | Berry RntZ | 10:2 THC: | 20 Serving" at bounding box center [239, 264] width 185 height 20
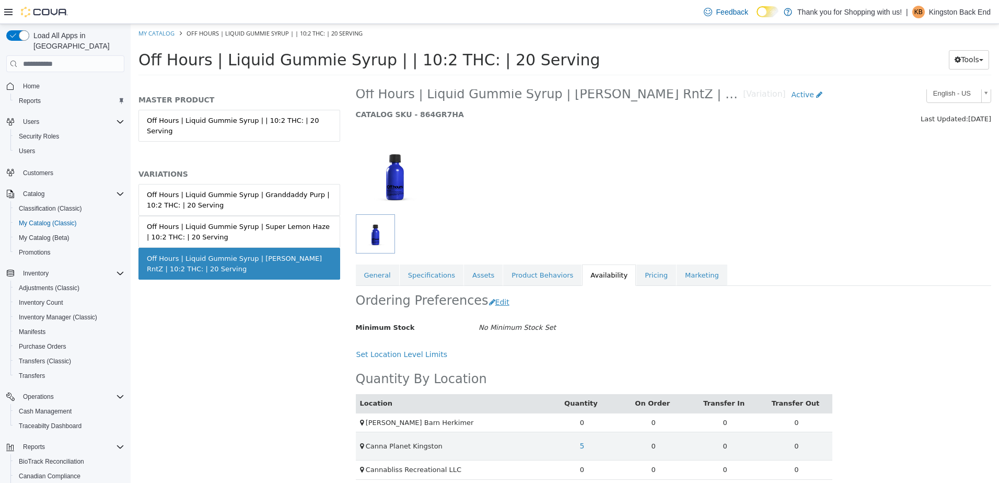
scroll to position [22, 0]
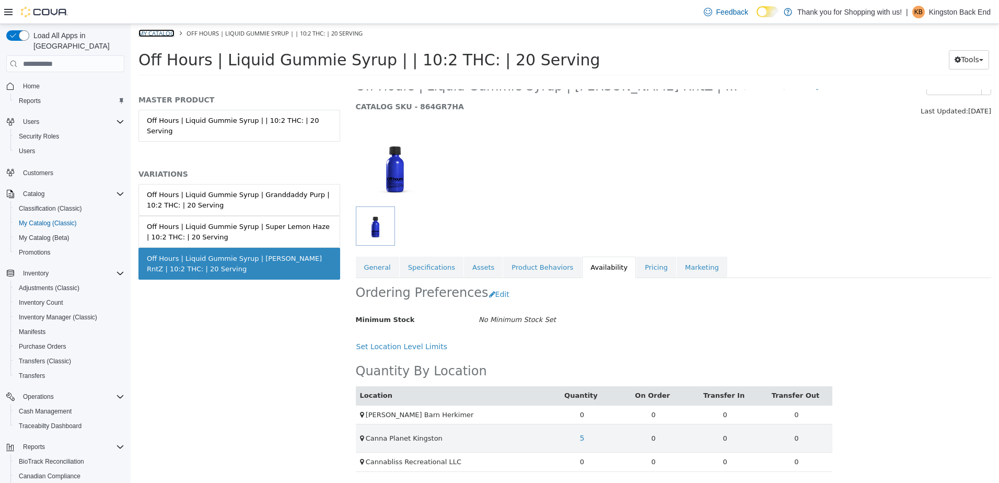
click at [169, 30] on link "My Catalog" at bounding box center [157, 33] width 36 height 8
select select "**********"
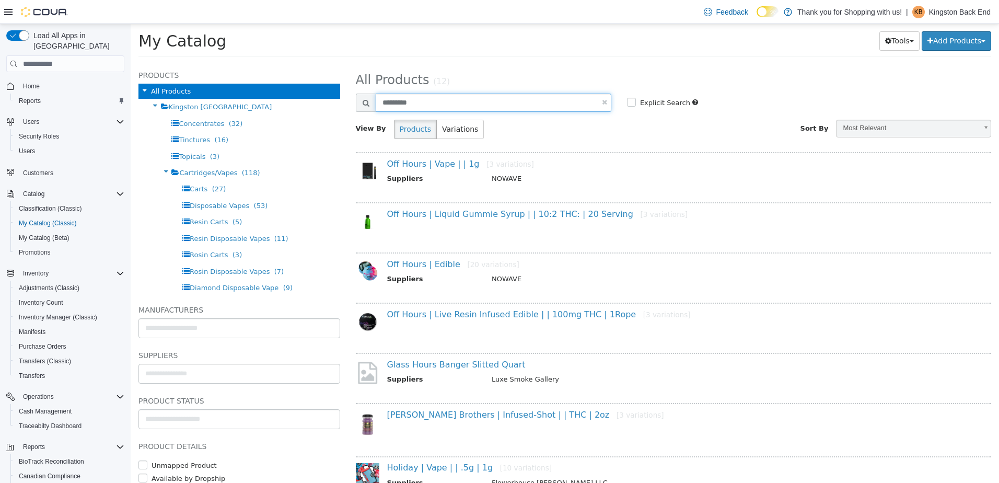
drag, startPoint x: 418, startPoint y: 99, endPoint x: 359, endPoint y: 95, distance: 59.2
click at [359, 95] on div "*********" at bounding box center [484, 103] width 256 height 18
click at [165, 170] on icon at bounding box center [166, 172] width 12 height 14
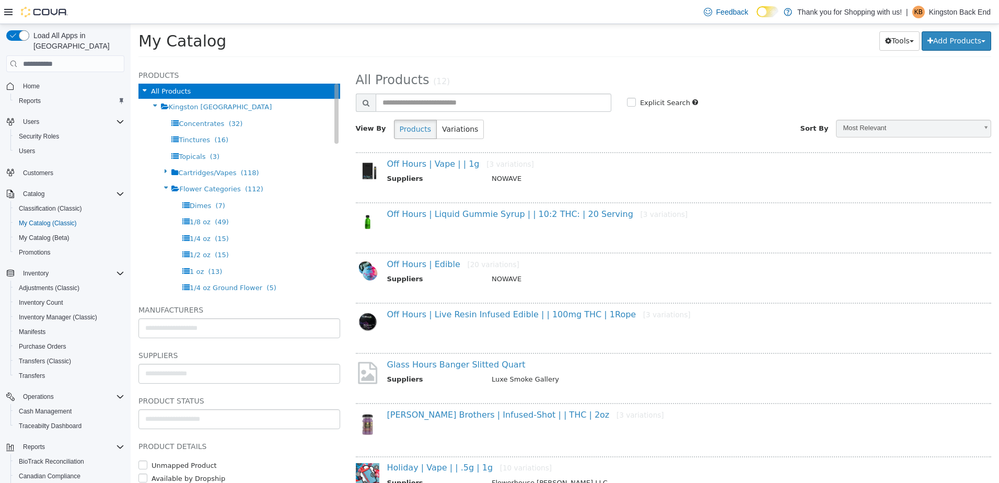
click at [163, 188] on icon at bounding box center [166, 188] width 12 height 14
click at [193, 221] on span "Beverages" at bounding box center [208, 222] width 36 height 8
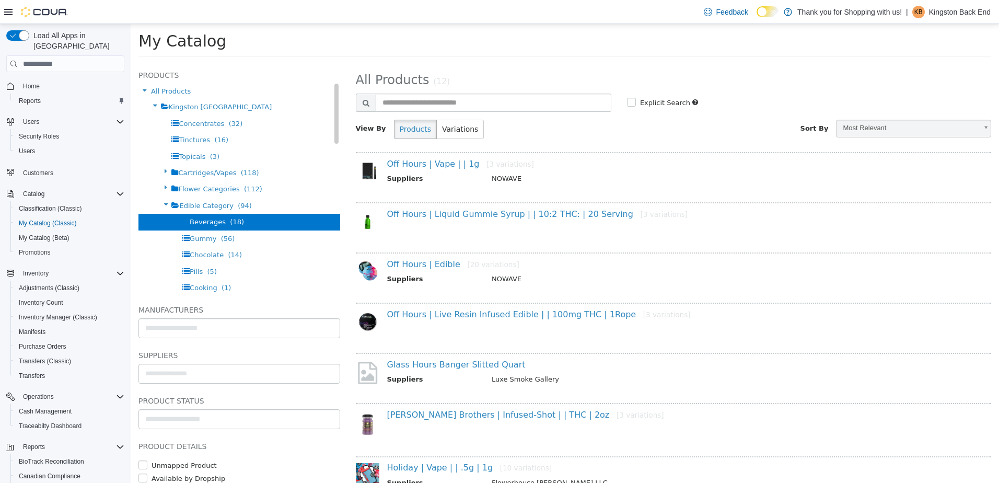
select select "**********"
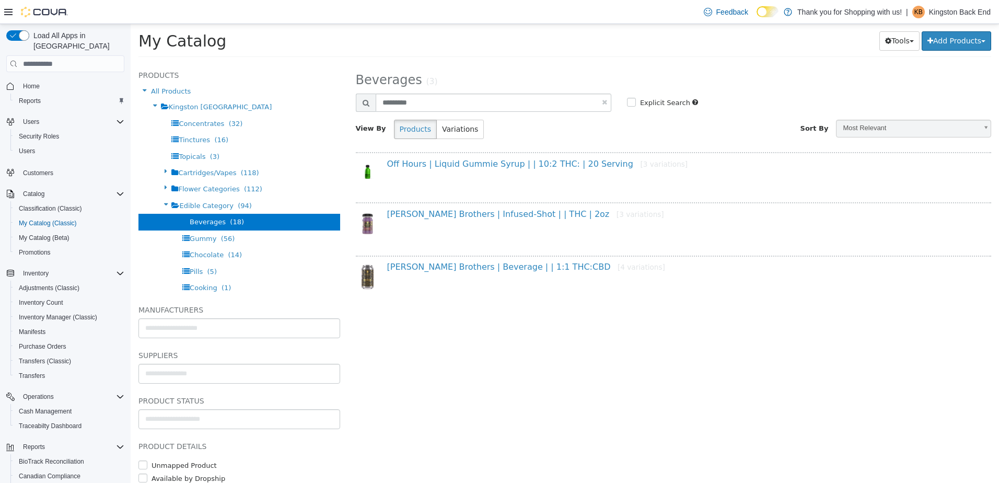
click at [606, 102] on link at bounding box center [604, 102] width 5 height 7
select select "**********"
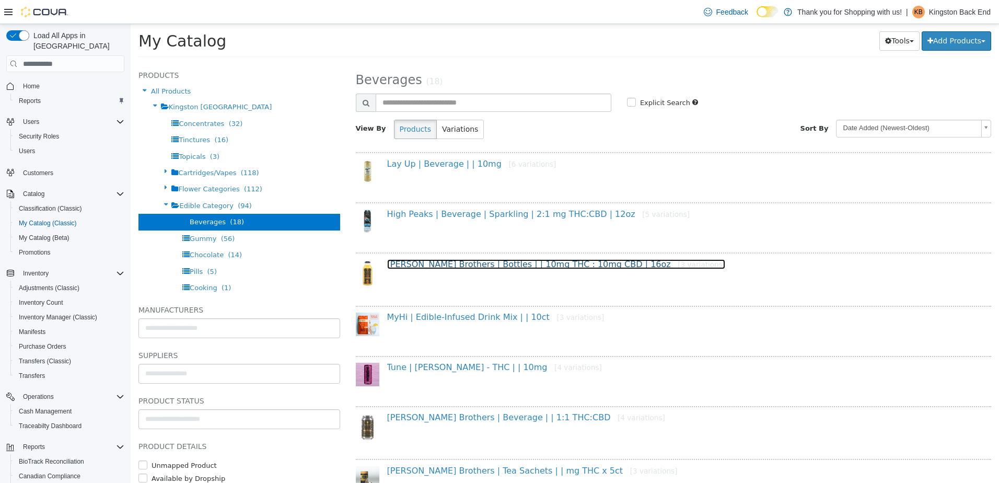
click at [461, 268] on link "Harney Brothers | Bottles | | 10mg THC : 10mg CBD | 16oz [3 variations]" at bounding box center [556, 264] width 339 height 10
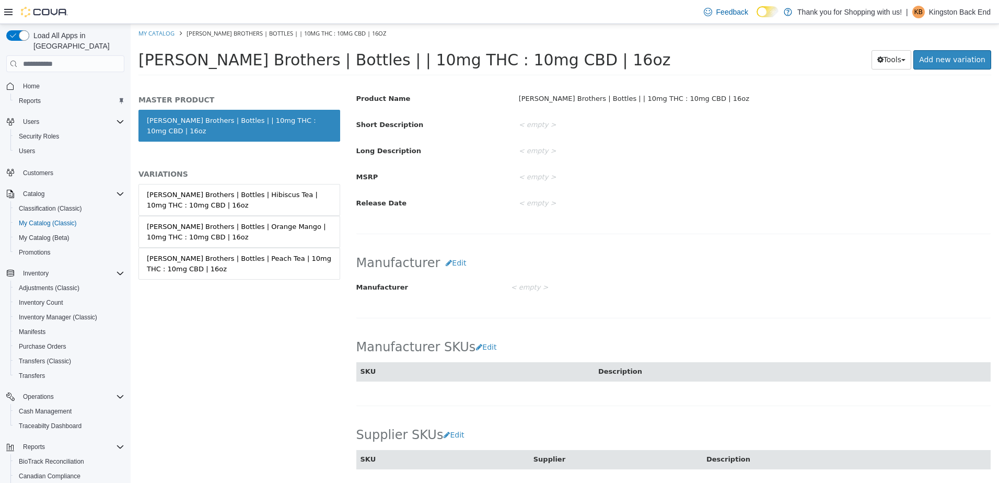
scroll to position [226, 0]
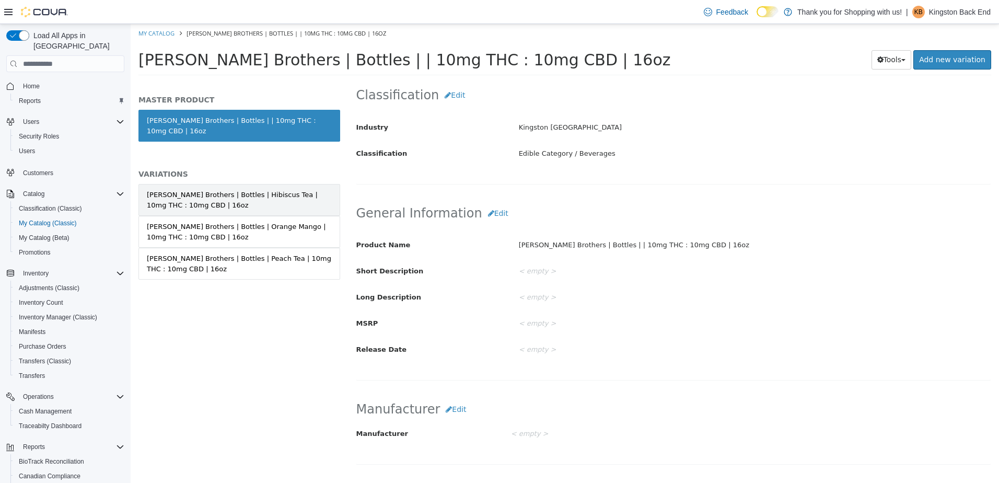
click at [271, 200] on div "Harney Brothers | Bottles | Hibiscus Tea | 10mg THC : 10mg CBD | 16oz" at bounding box center [239, 200] width 185 height 20
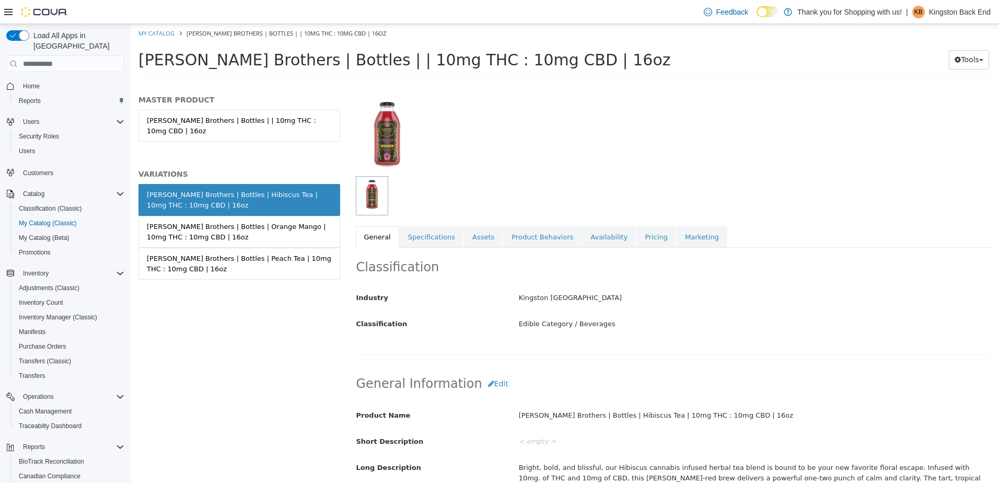
scroll to position [16, 0]
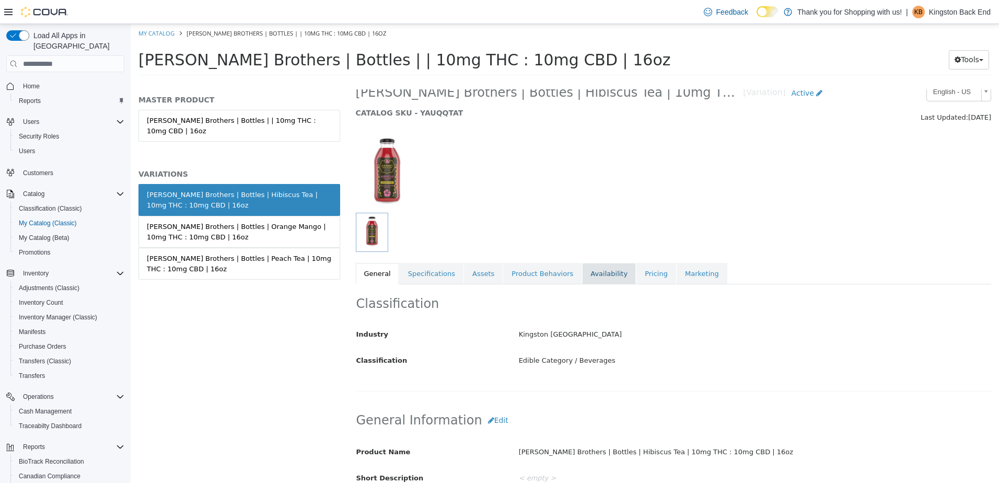
click at [591, 271] on link "Availability" at bounding box center [609, 274] width 54 height 22
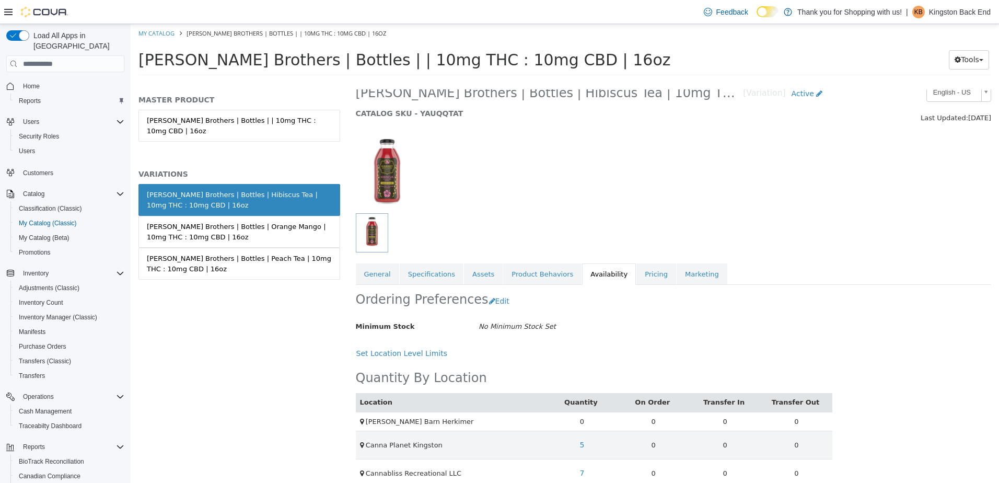
scroll to position [32, 0]
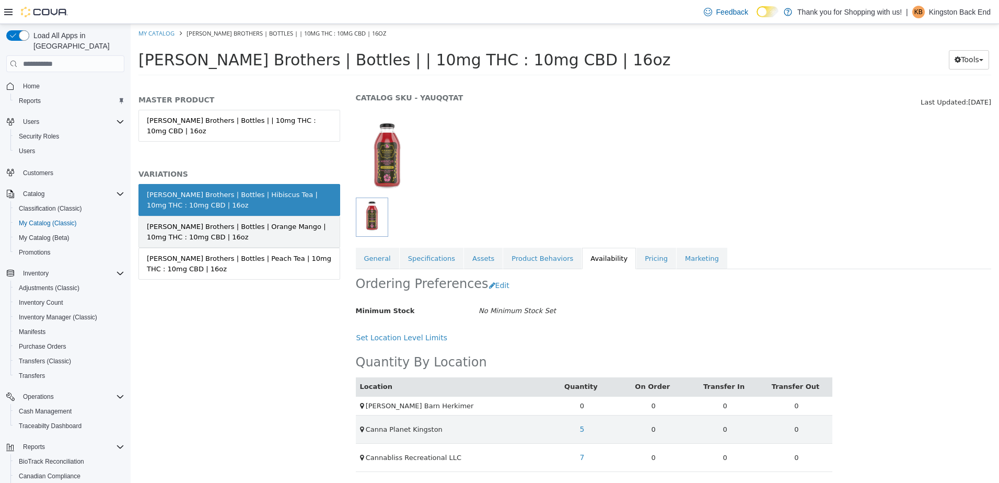
click at [312, 222] on div "Harney Brothers | Bottles | Orange Mango | 10mg THC : 10mg CBD | 16oz" at bounding box center [239, 232] width 185 height 20
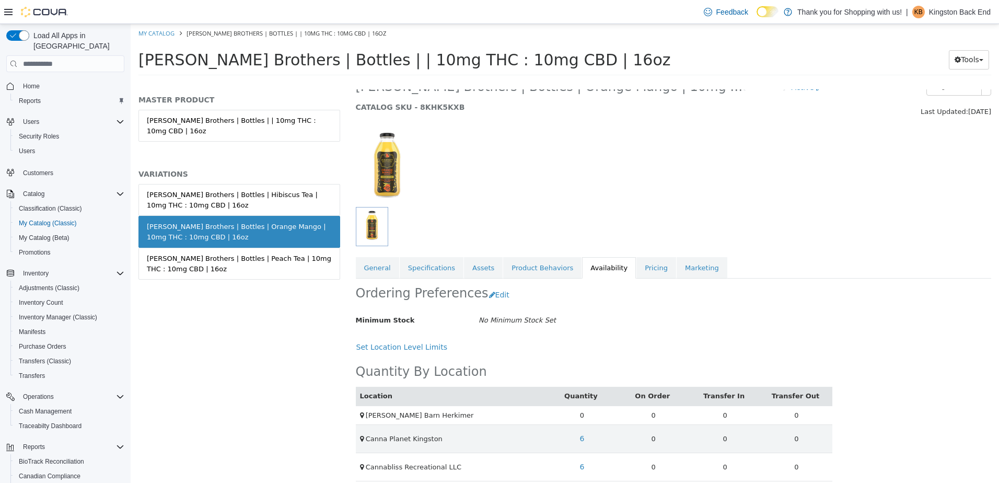
scroll to position [32, 0]
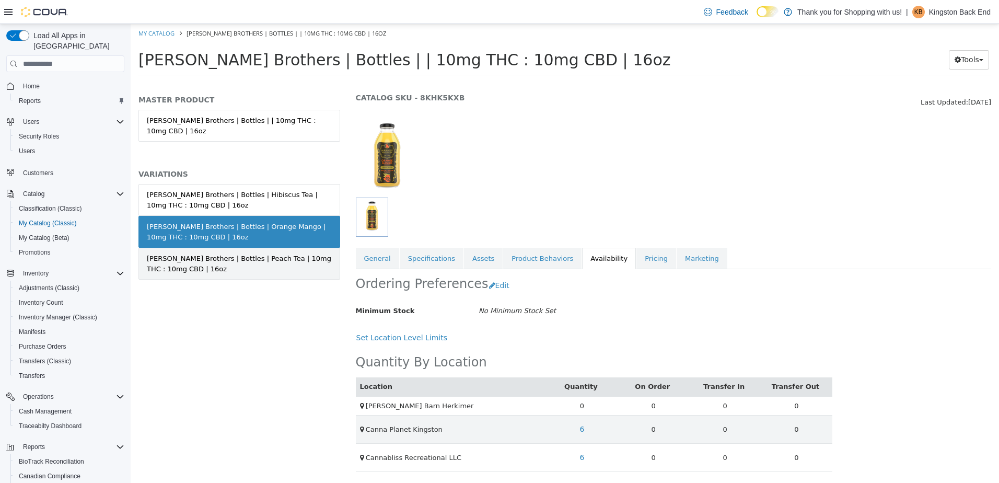
click at [275, 256] on div "Harney Brothers | Bottles | Peach Tea | 10mg THC : 10mg CBD | 16oz" at bounding box center [239, 264] width 185 height 20
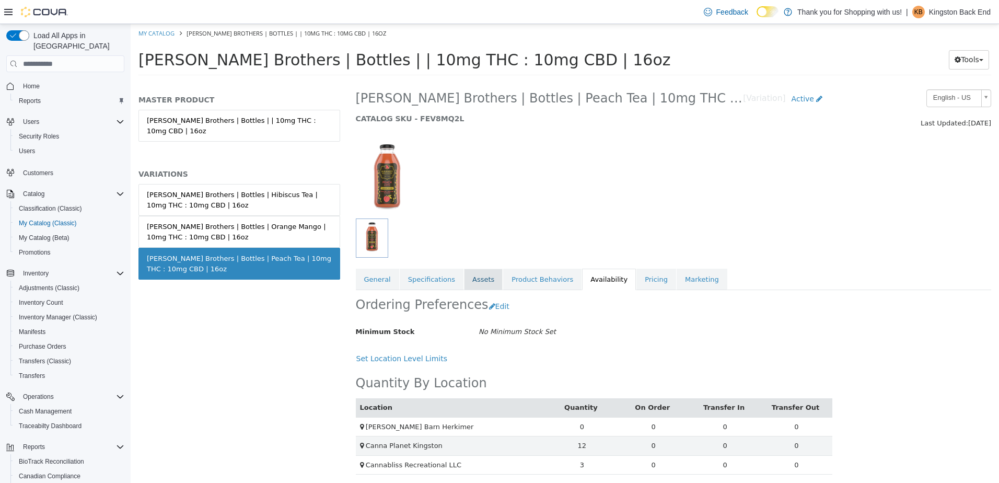
scroll to position [14, 0]
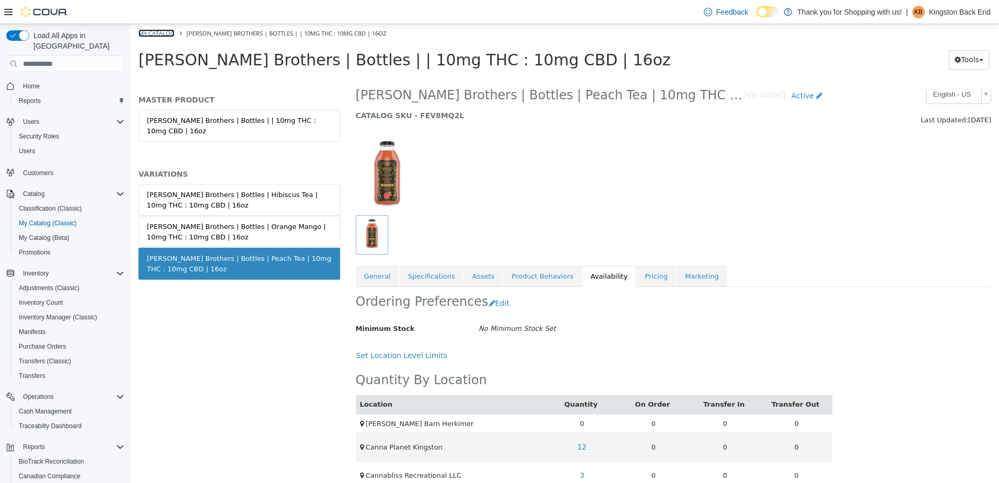
click at [160, 33] on link "My Catalog" at bounding box center [157, 33] width 36 height 8
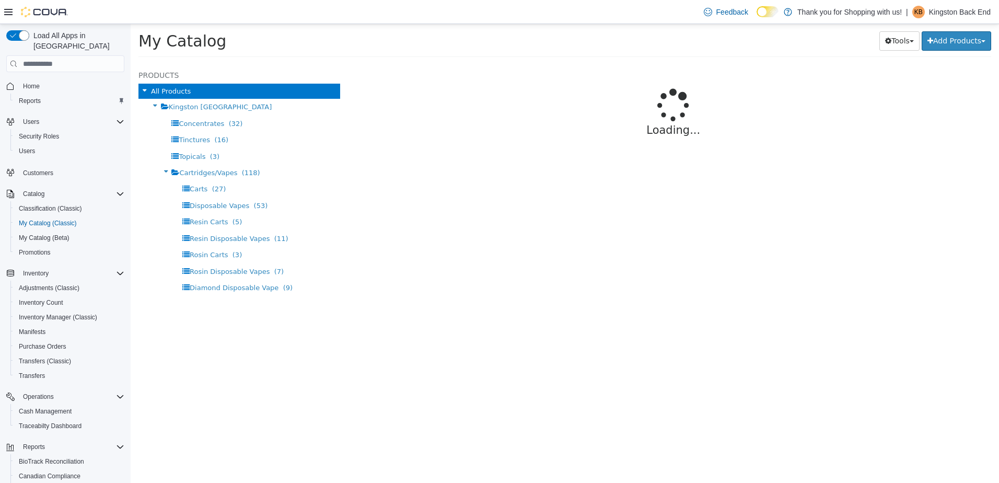
select select "**********"
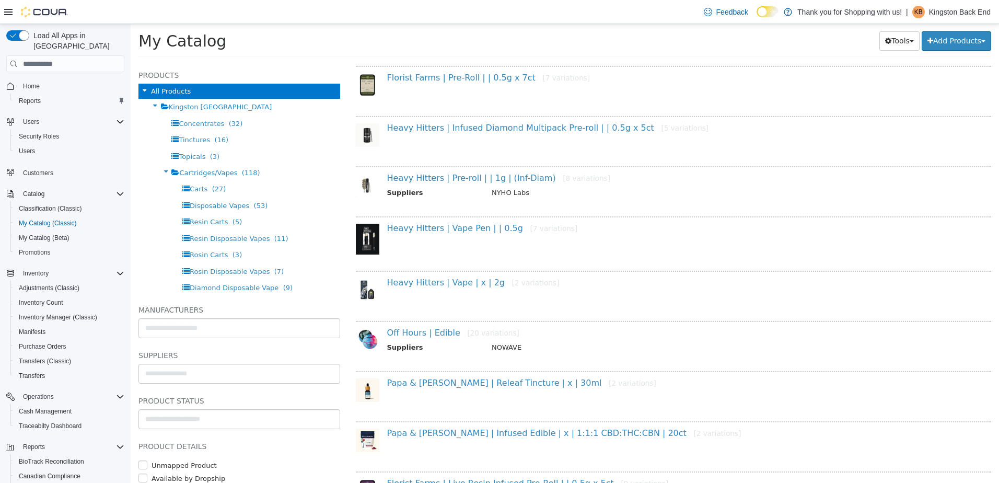
scroll to position [105, 0]
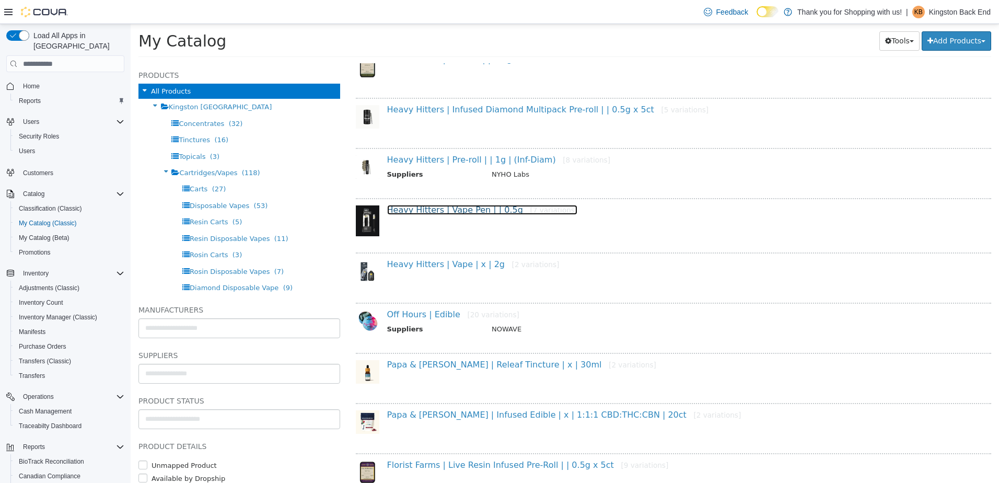
click at [485, 212] on link "Heavy Hitters | Vape Pen | | 0.5g [7 variations]" at bounding box center [482, 210] width 191 height 10
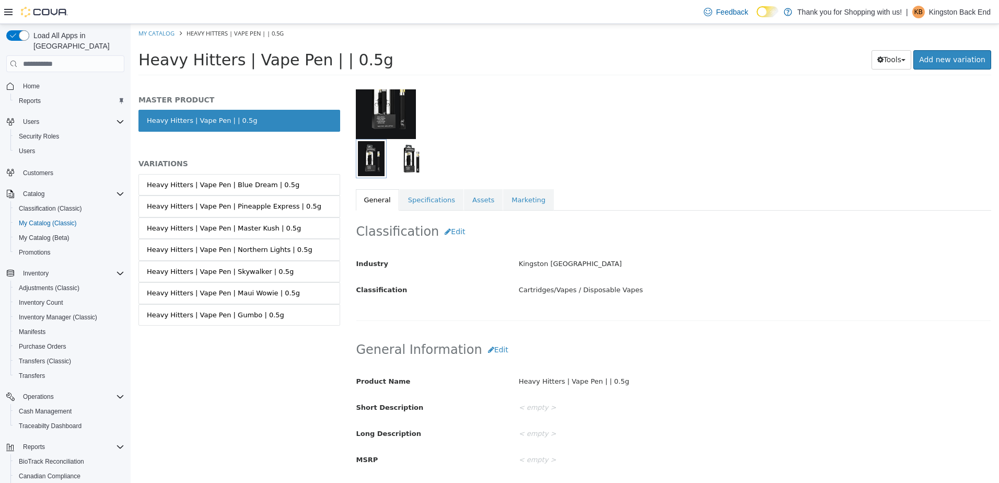
scroll to position [105, 0]
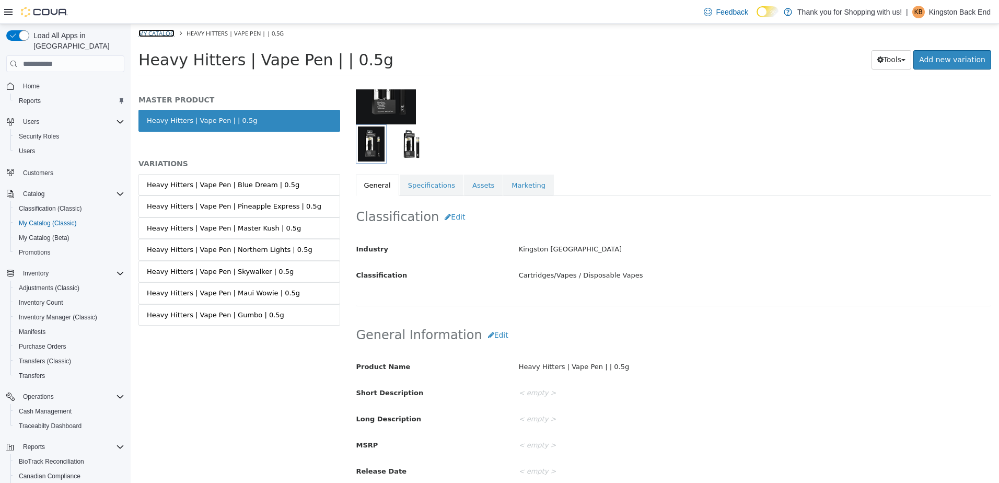
click at [164, 33] on link "My Catalog" at bounding box center [157, 33] width 36 height 8
select select "**********"
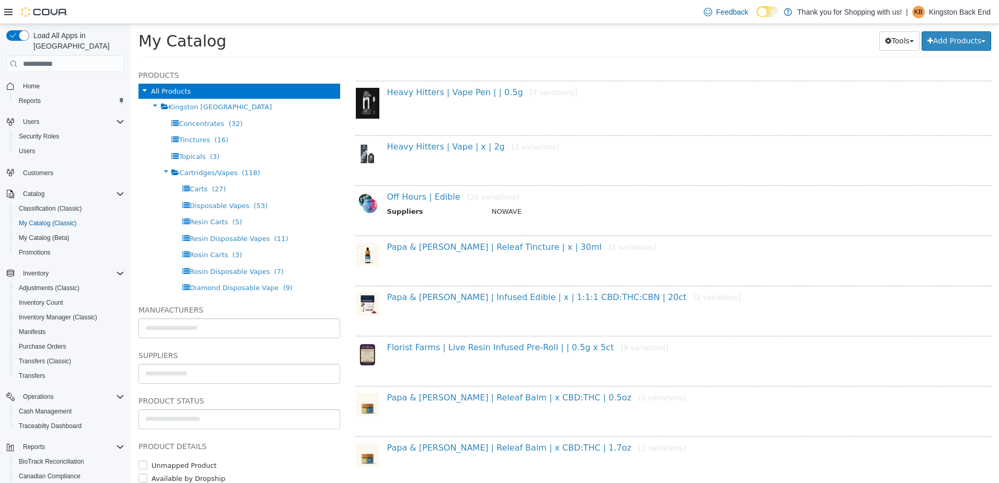
scroll to position [157, 0]
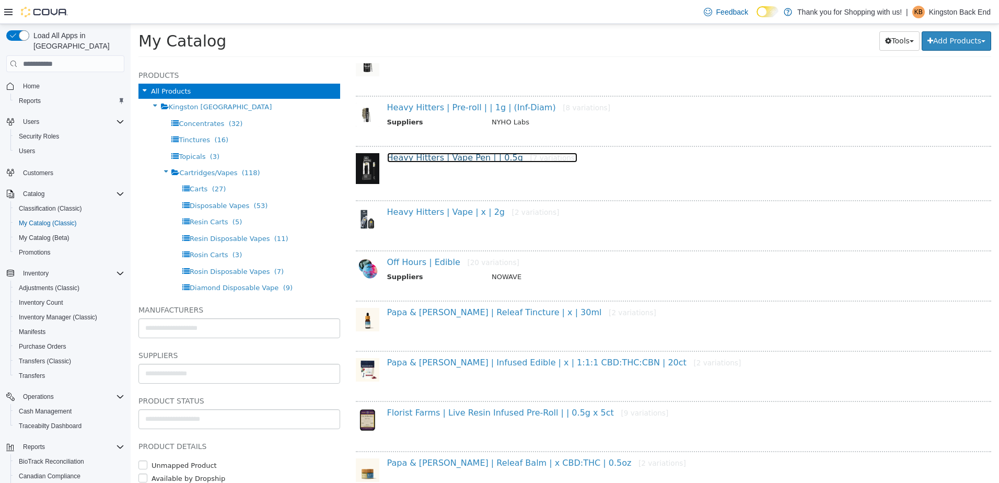
click at [457, 161] on link "Heavy Hitters | Vape Pen | | 0.5g [7 variations]" at bounding box center [482, 158] width 191 height 10
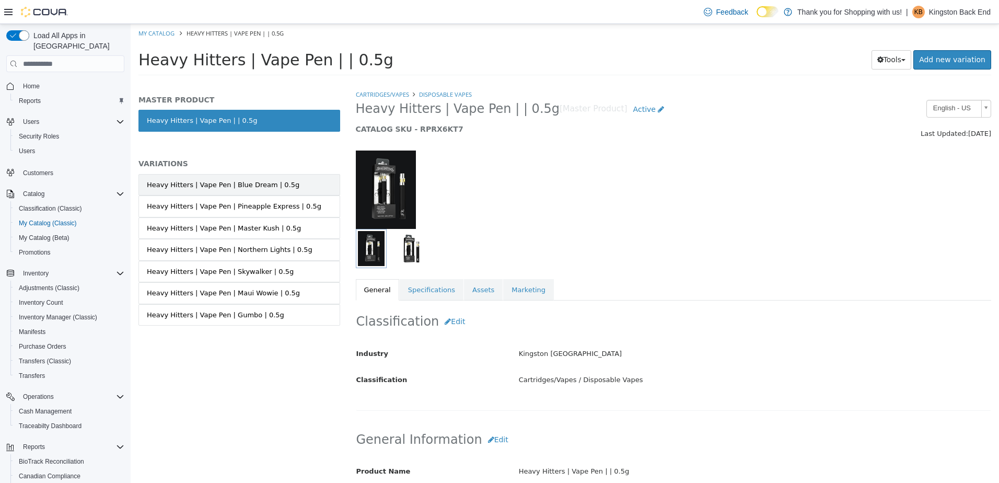
click at [263, 182] on div "Heavy Hitters | Vape Pen | Blue Dream | 0.5g" at bounding box center [223, 185] width 153 height 10
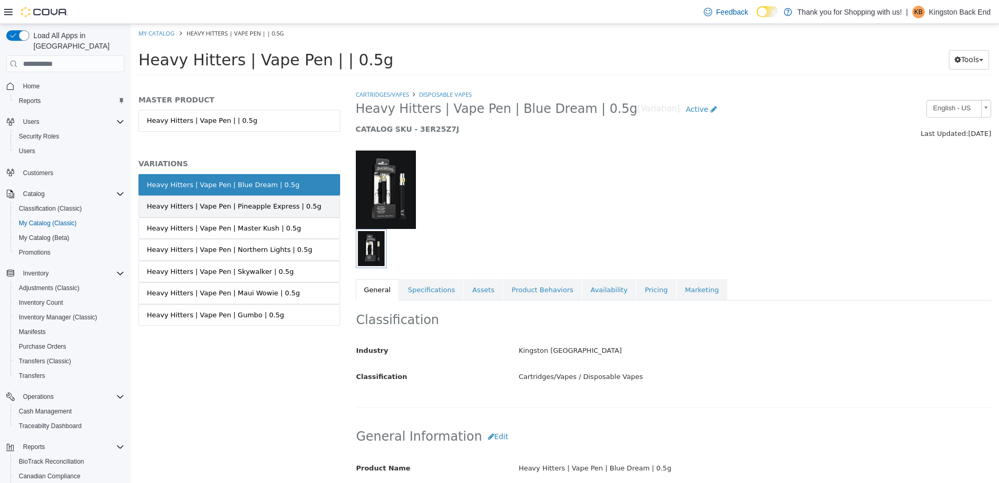
click at [272, 205] on div "Heavy Hitters | Vape Pen | Pineapple Express | 0.5g" at bounding box center [234, 206] width 175 height 10
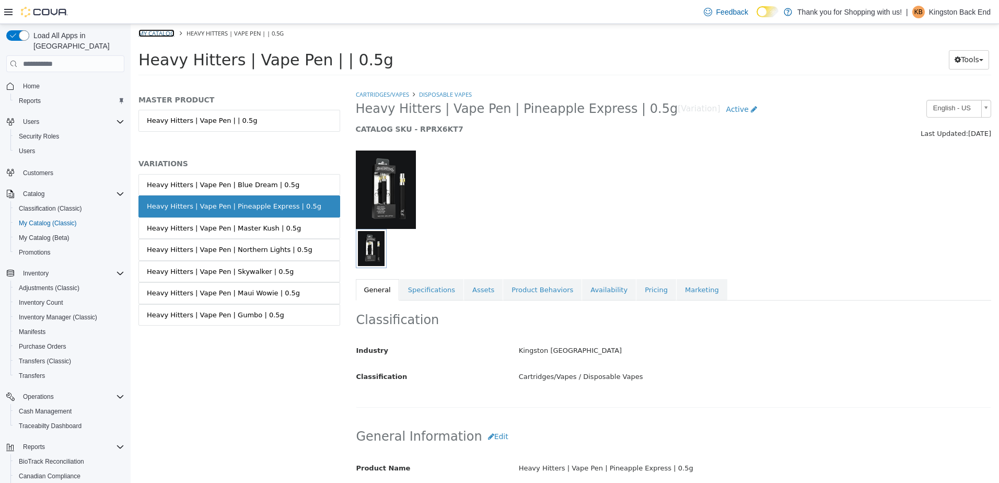
click at [163, 30] on link "My Catalog" at bounding box center [157, 33] width 36 height 8
select select "**********"
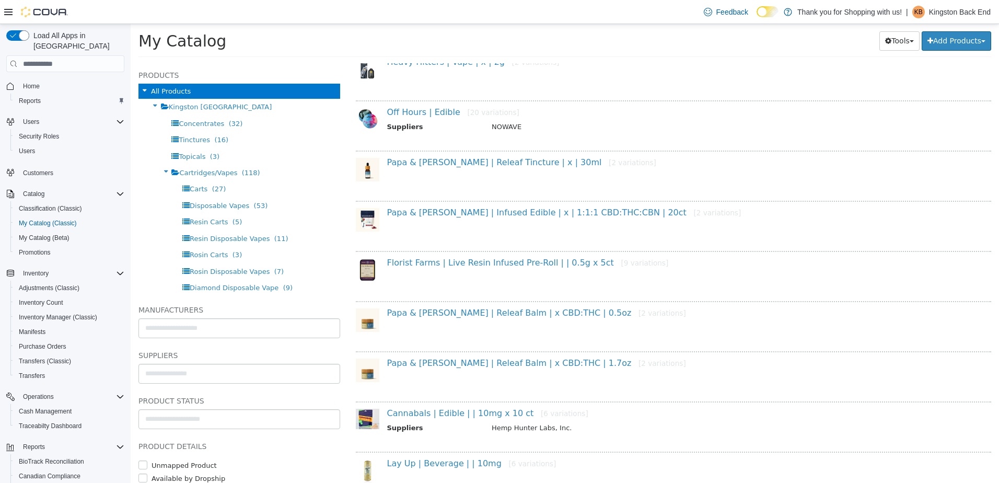
scroll to position [314, 0]
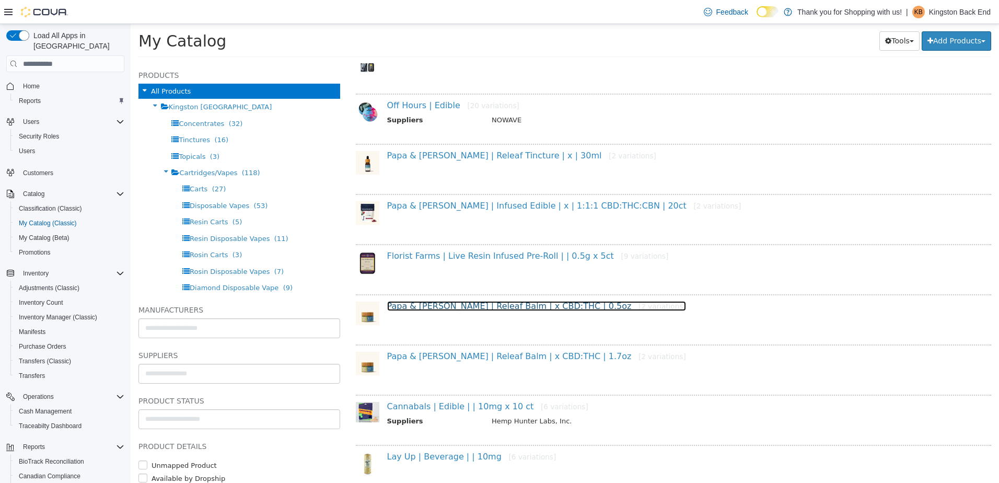
click at [515, 305] on link "Papa & Barkley | Releaf Balm | x CBD:THC | 0.5oz [2 variations]" at bounding box center [536, 306] width 299 height 10
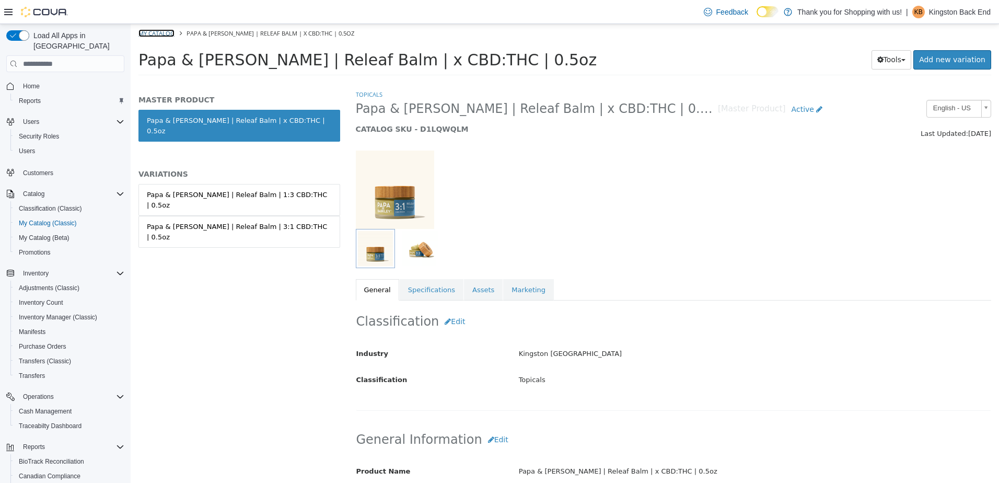
click at [163, 33] on link "My Catalog" at bounding box center [157, 33] width 36 height 8
select select "**********"
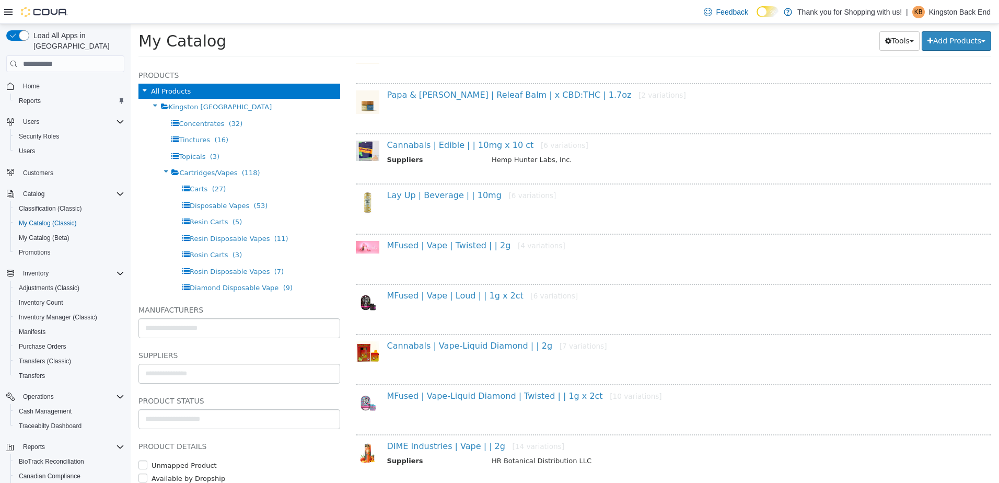
scroll to position [627, 0]
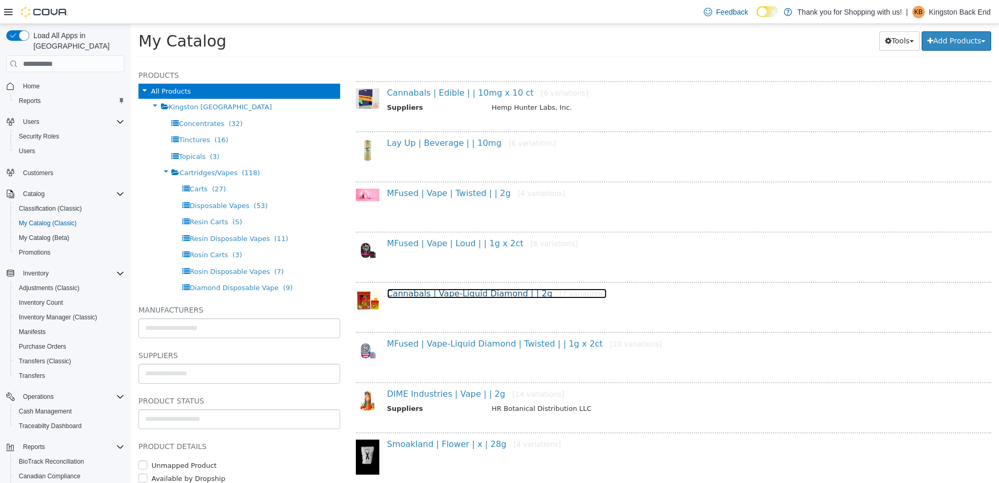
click at [486, 295] on link "Cannabals | Vape-Liquid Diamond | | 2g [7 variations]" at bounding box center [497, 294] width 220 height 10
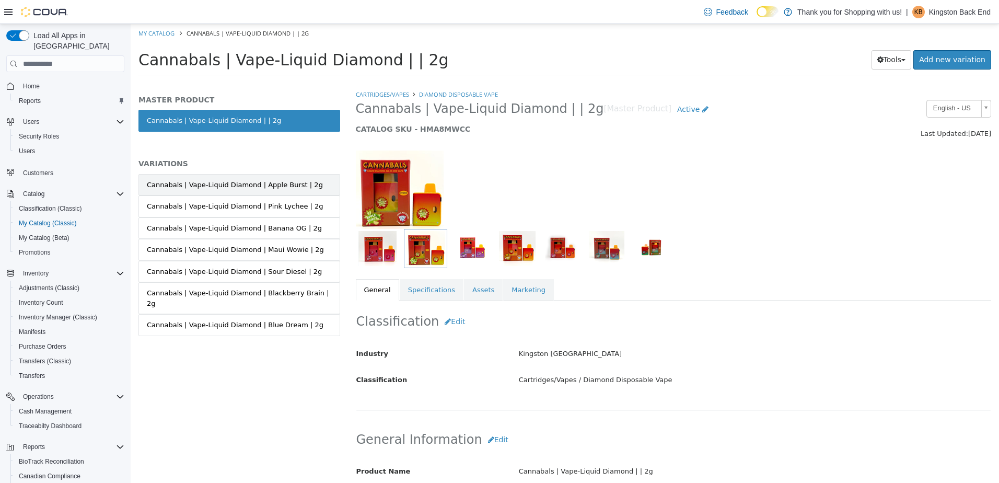
click at [250, 191] on link "Cannabals | Vape-Liquid Diamond | Apple Burst | 2g" at bounding box center [240, 185] width 202 height 22
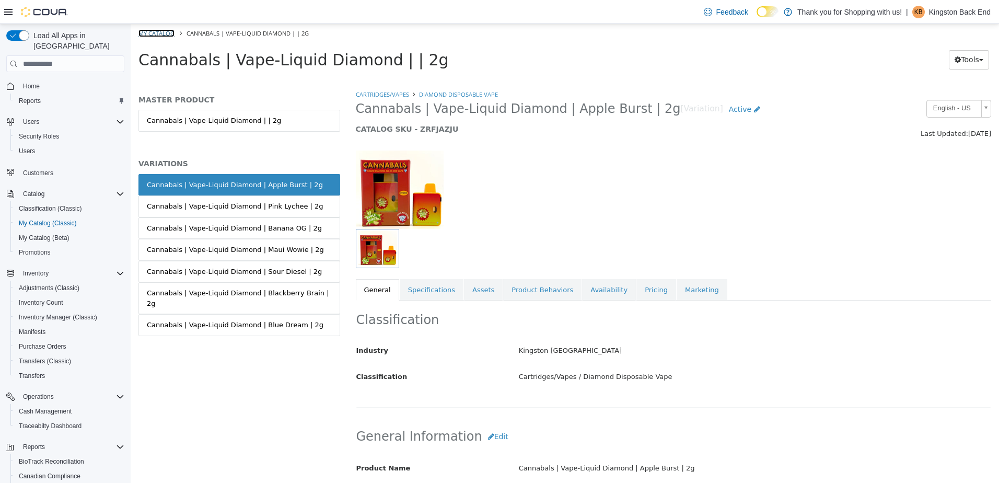
click at [156, 29] on link "My Catalog" at bounding box center [157, 33] width 36 height 8
select select "**********"
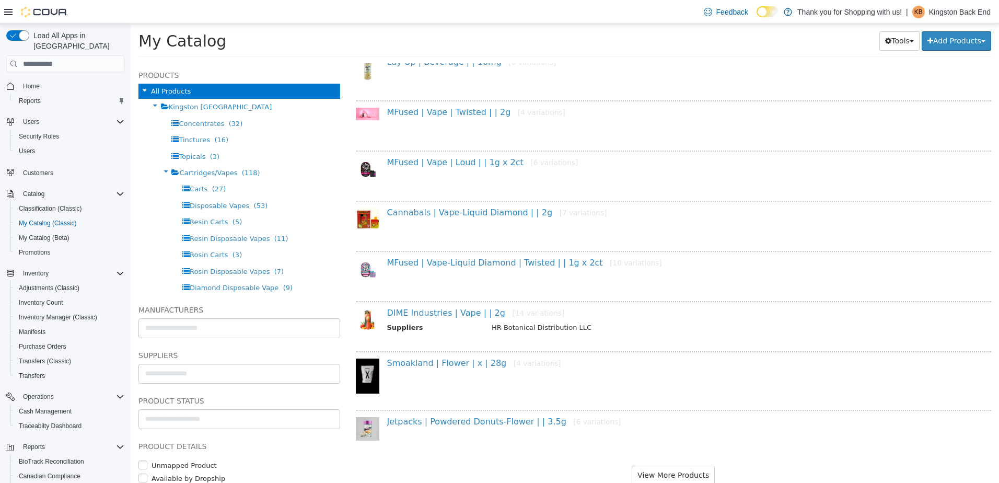
scroll to position [735, 0]
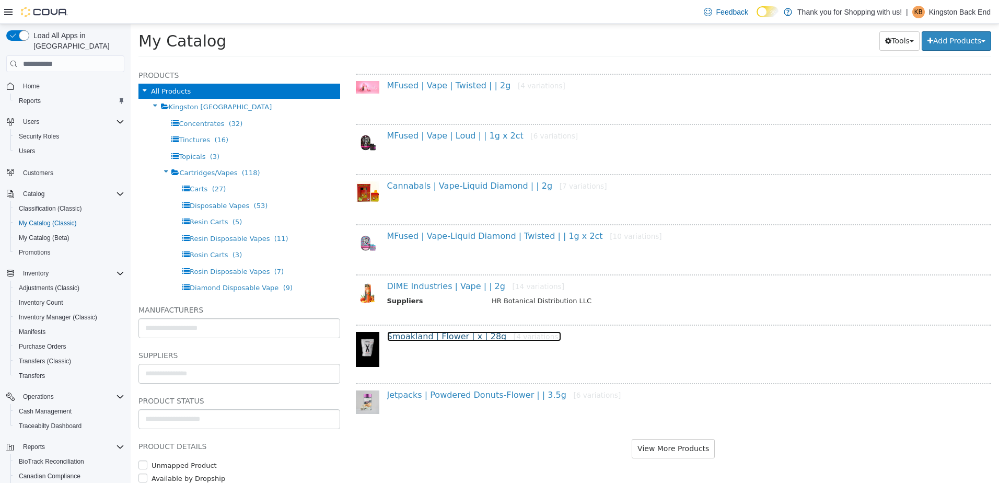
click at [431, 332] on link "Smoakland | Flower | x | 28g [4 variations]" at bounding box center [474, 336] width 174 height 10
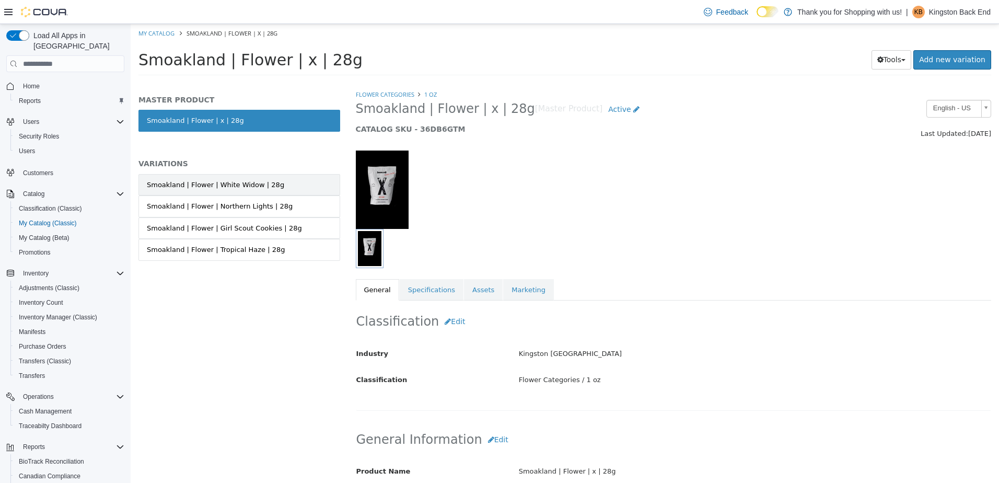
click at [220, 181] on div "Smoakland | Flower | White Widow | 28g" at bounding box center [215, 185] width 137 height 10
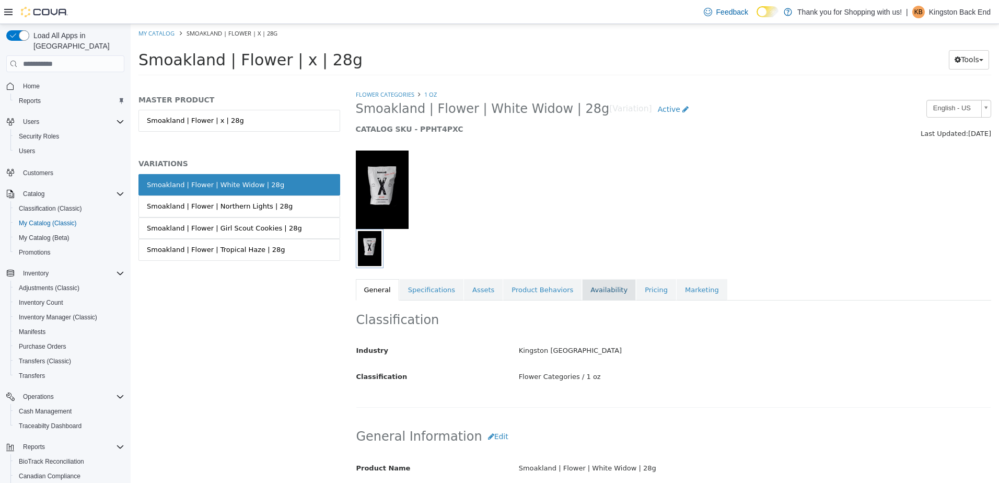
click at [589, 286] on link "Availability" at bounding box center [609, 290] width 54 height 22
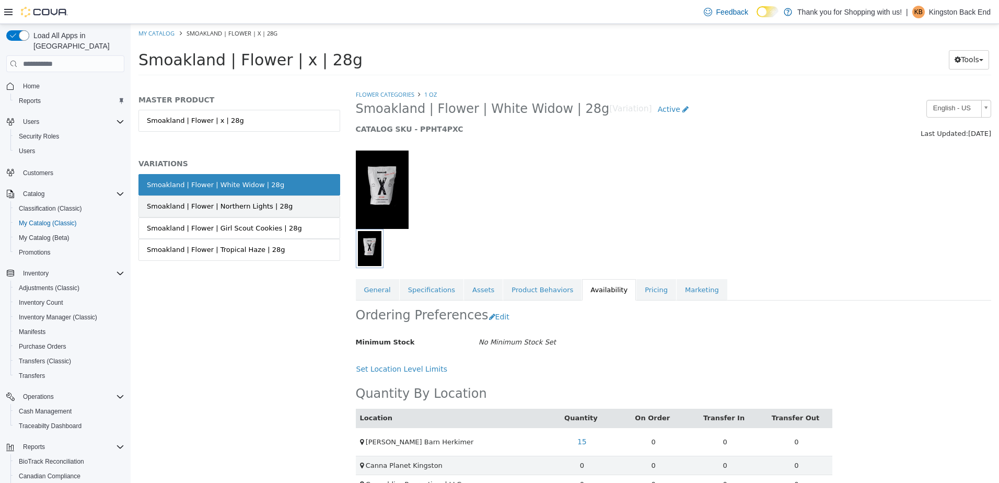
click at [307, 206] on link "Smoakland | Flower | Northern Lights | 28g" at bounding box center [240, 207] width 202 height 22
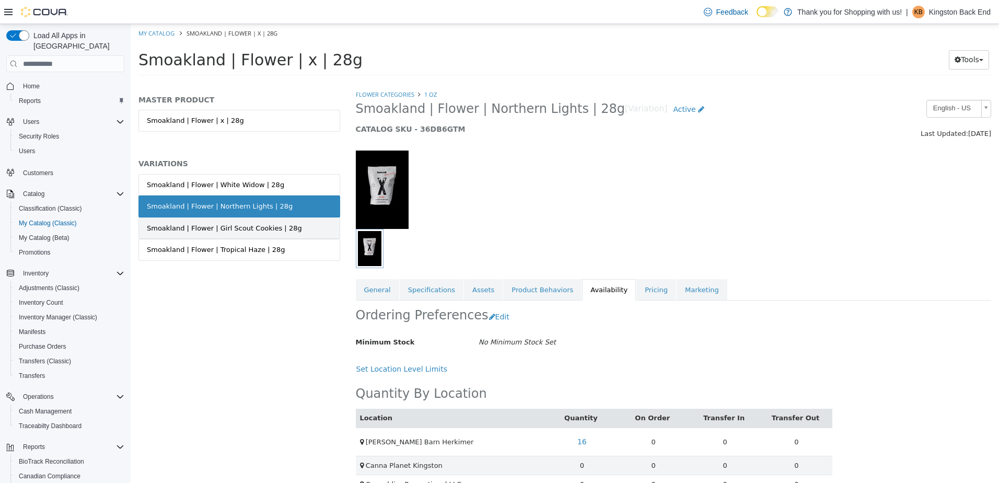
click at [316, 226] on link "Smoakland | Flower | Girl Scout Cookies | 28g" at bounding box center [240, 228] width 202 height 22
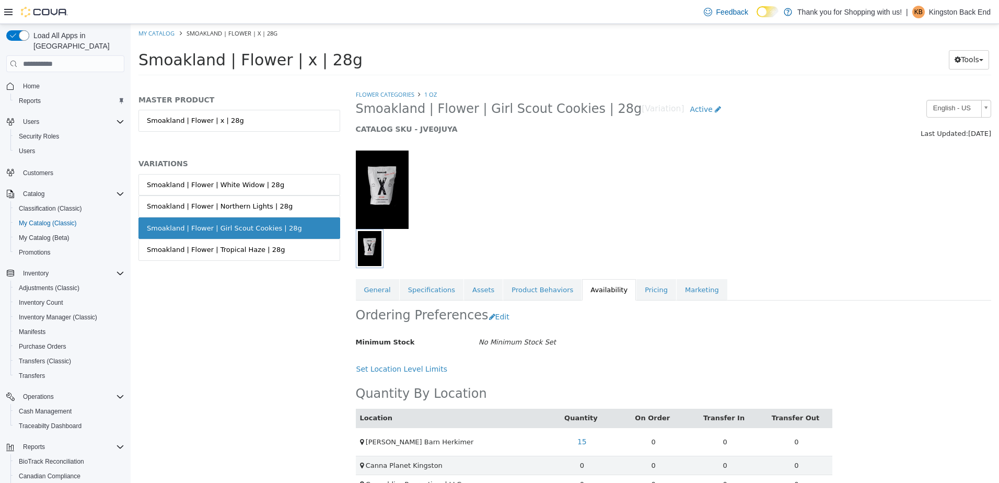
click at [317, 250] on link "Smoakland | Flower | Tropical Haze | 28g" at bounding box center [240, 250] width 202 height 22
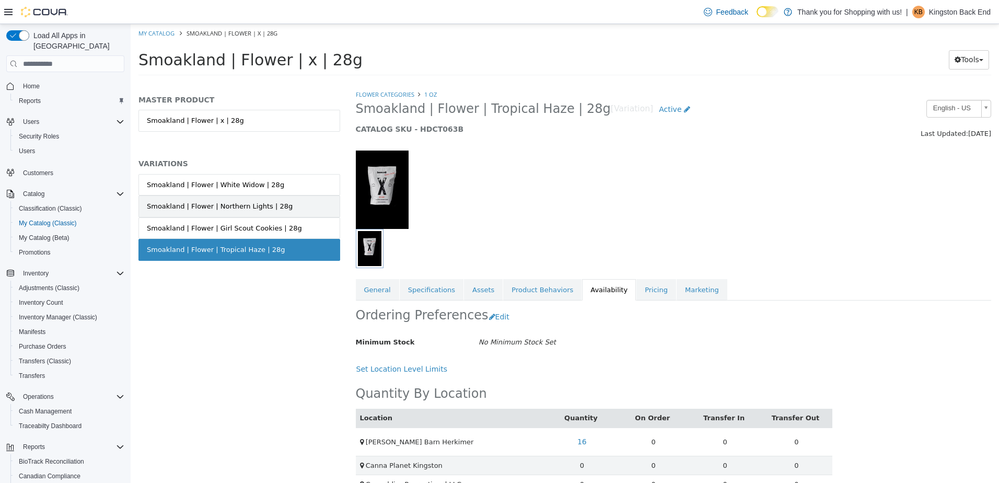
click at [306, 209] on link "Smoakland | Flower | Northern Lights | 28g" at bounding box center [240, 207] width 202 height 22
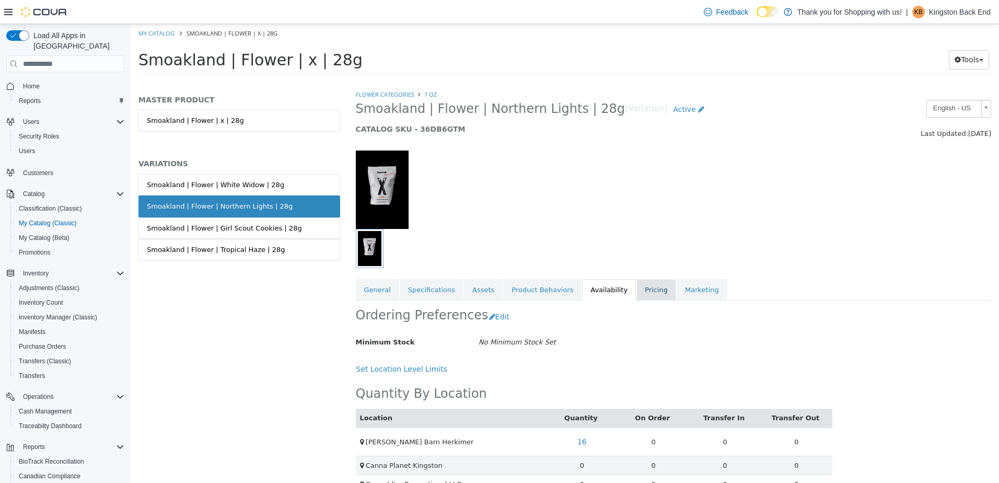
click at [637, 291] on link "Pricing" at bounding box center [657, 290] width 40 height 22
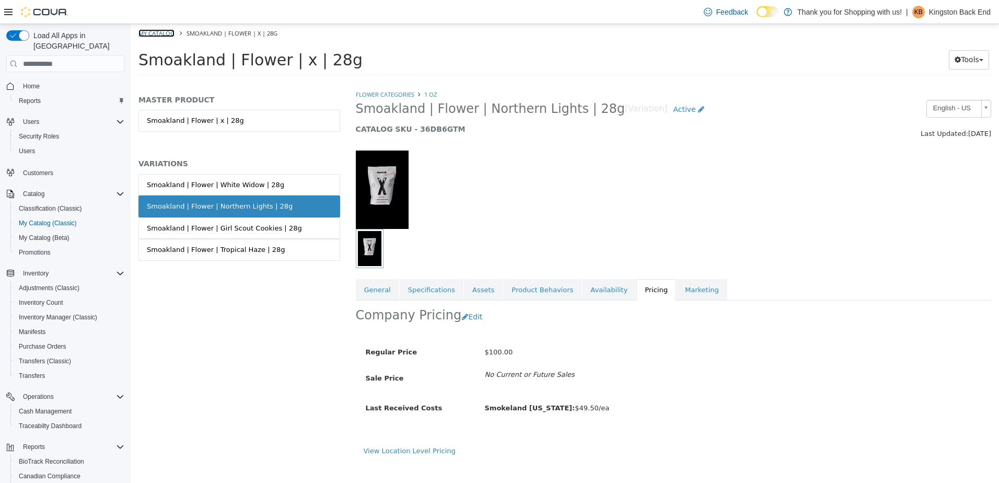
click at [154, 30] on link "My Catalog" at bounding box center [157, 33] width 36 height 8
select select "**********"
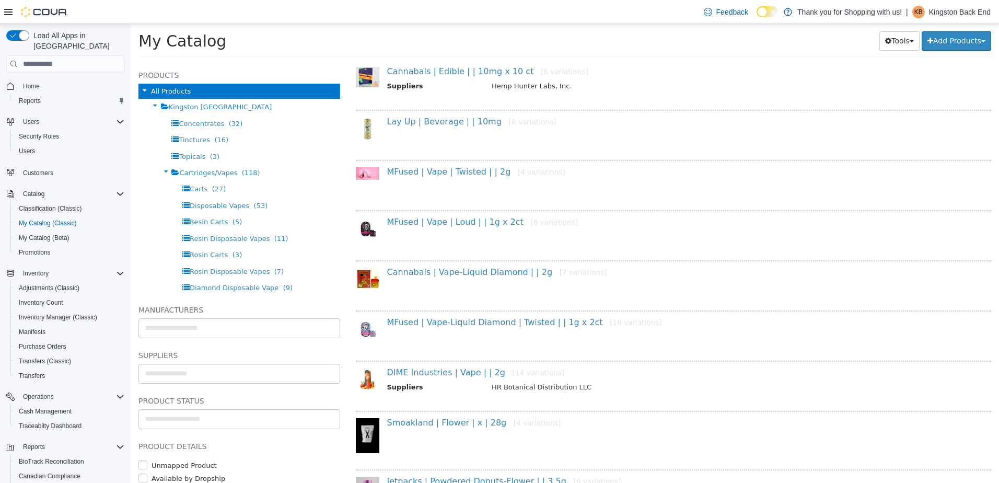
scroll to position [735, 0]
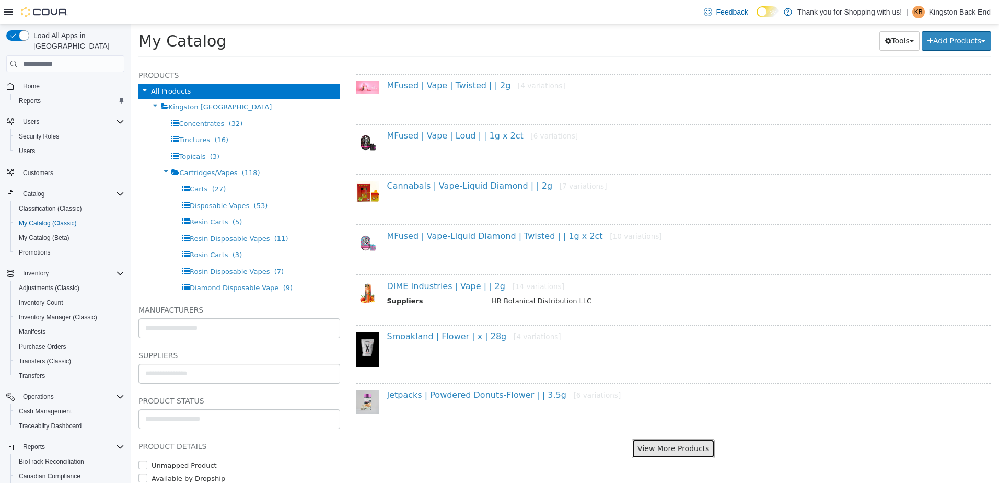
click at [670, 445] on button "View More Products" at bounding box center [673, 448] width 83 height 19
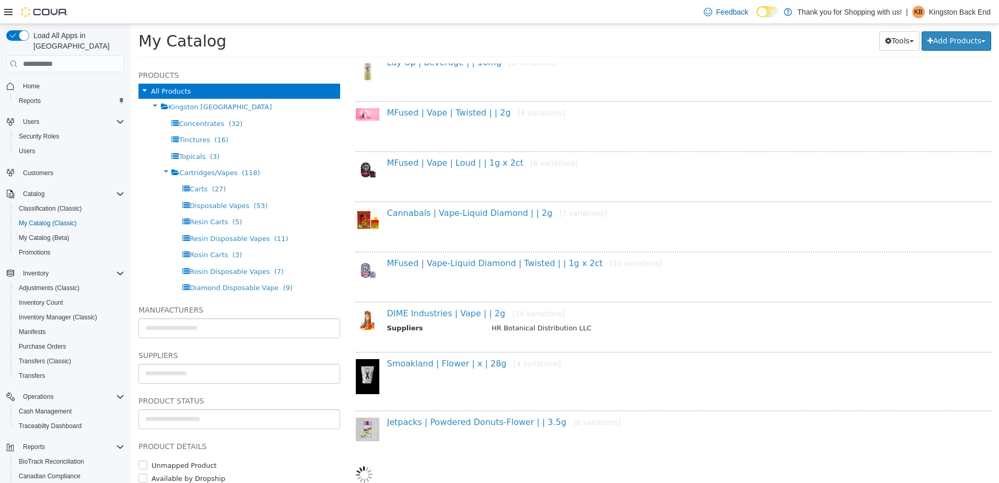
select select "**********"
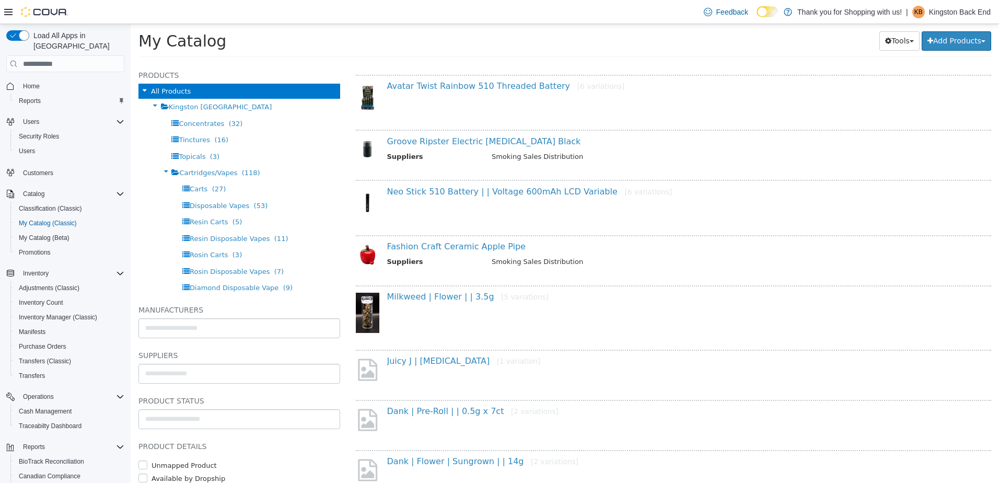
scroll to position [1753, 0]
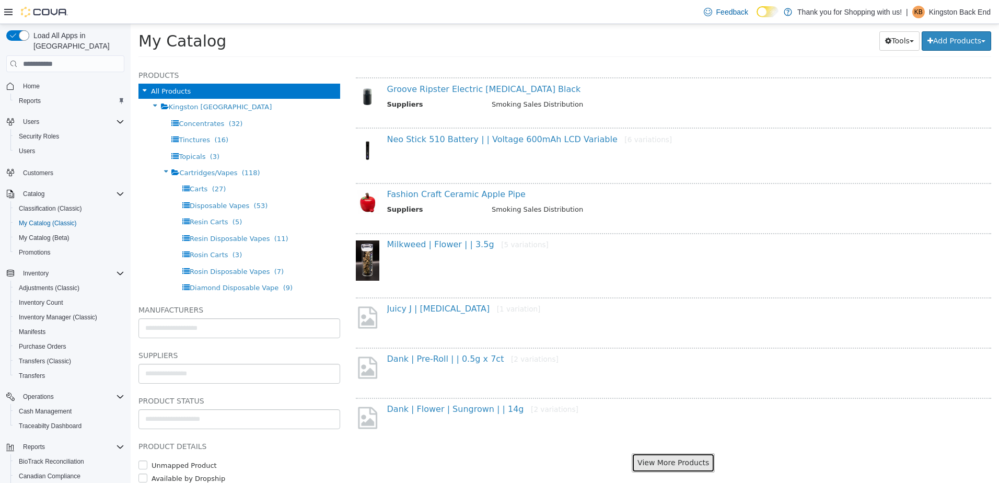
click at [661, 467] on button "View More Products" at bounding box center [673, 462] width 83 height 19
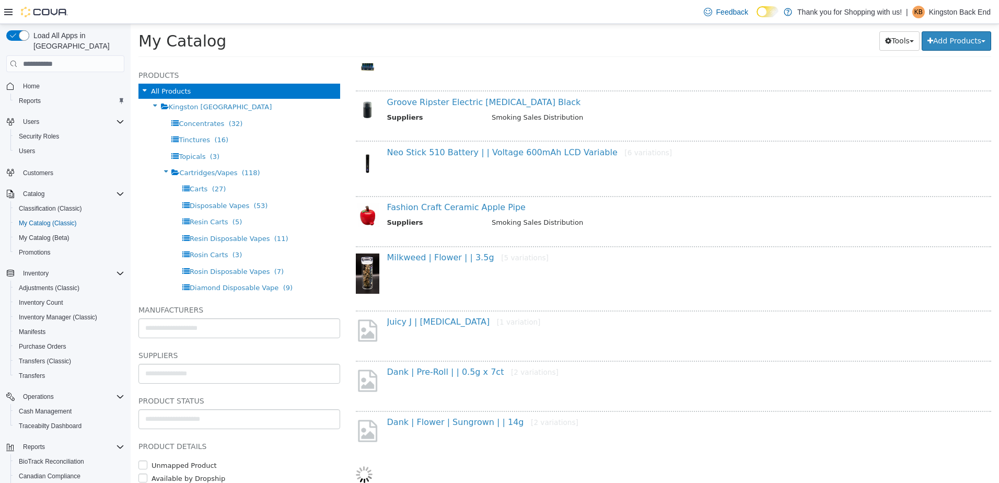
select select "**********"
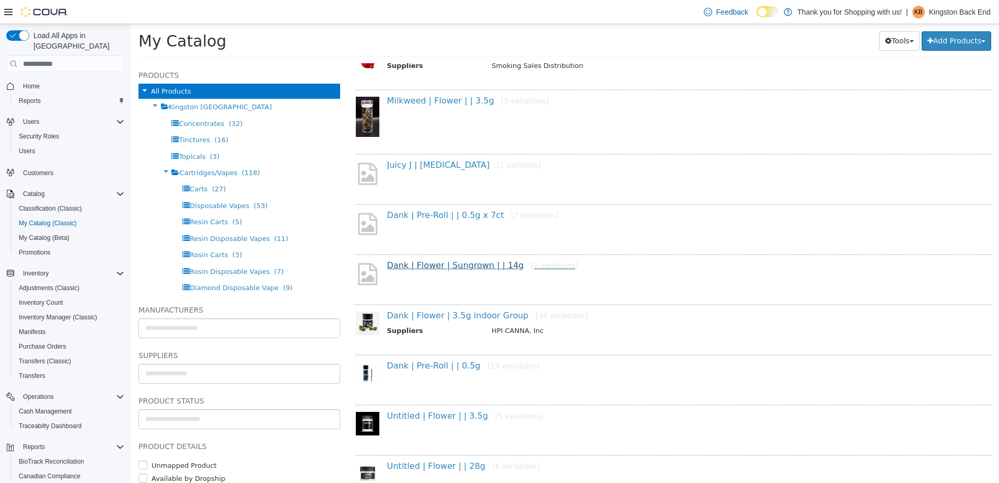
scroll to position [2002, 0]
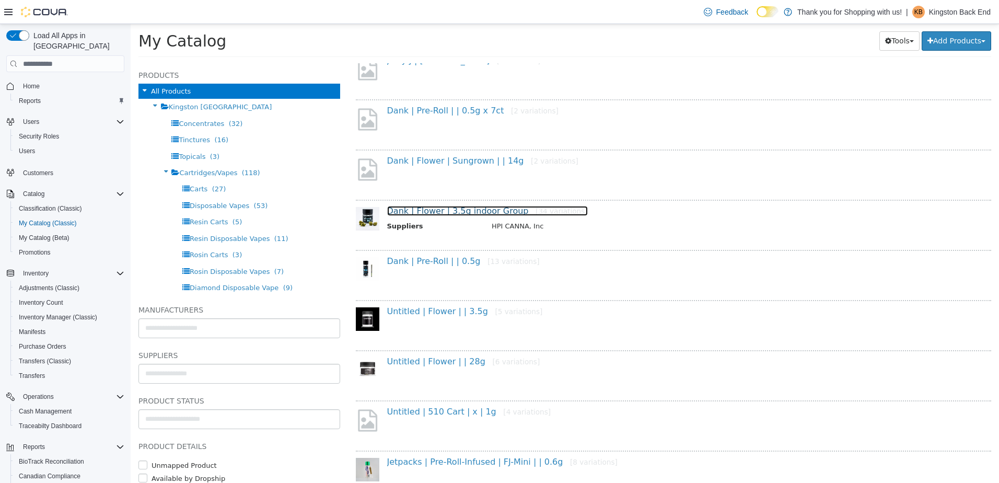
click at [474, 209] on link "Dank | Flower | 3.5g indoor Group [34 variations]" at bounding box center [487, 211] width 201 height 10
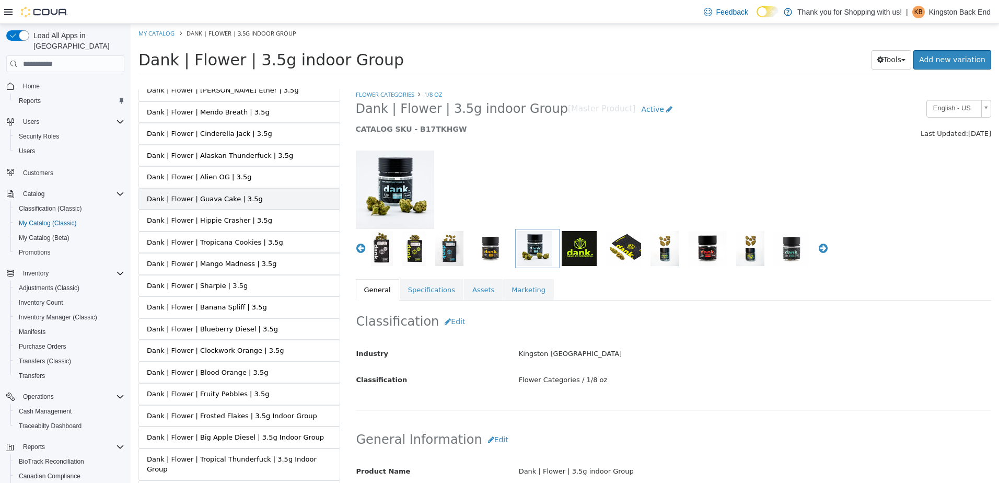
scroll to position [464, 0]
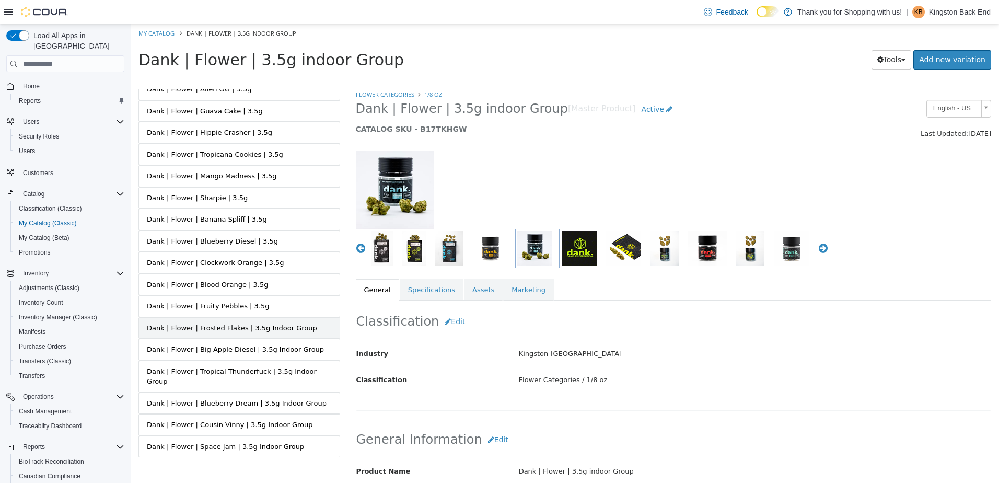
click at [291, 329] on div "Dank | Flower | Frosted Flakes | 3.5g Indoor Group" at bounding box center [232, 328] width 170 height 10
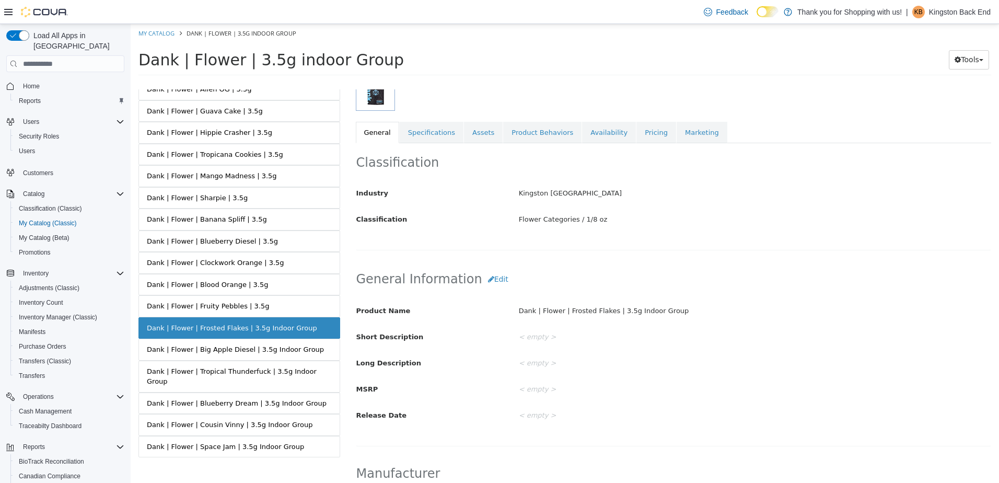
scroll to position [157, 0]
click at [491, 283] on button "Edit" at bounding box center [498, 279] width 32 height 19
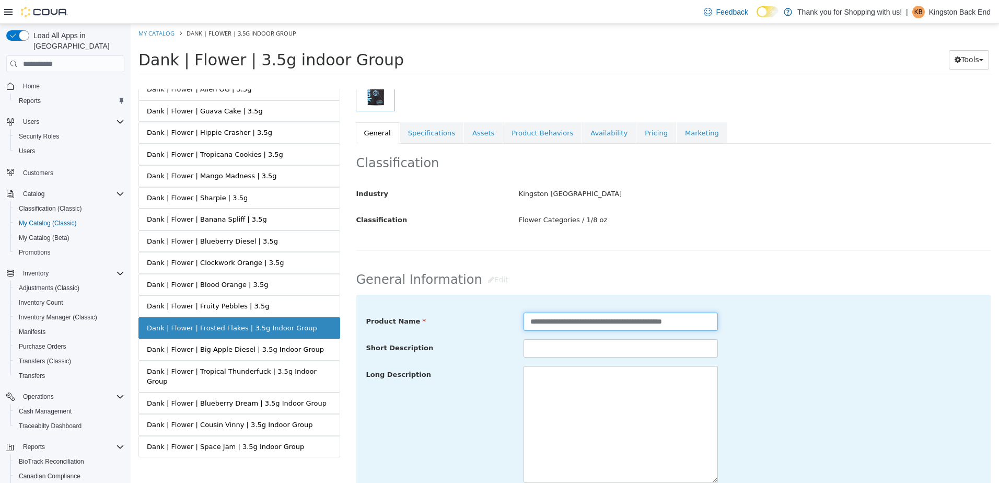
drag, startPoint x: 642, startPoint y: 319, endPoint x: 778, endPoint y: 323, distance: 135.4
click at [778, 323] on div "**********" at bounding box center [674, 322] width 631 height 19
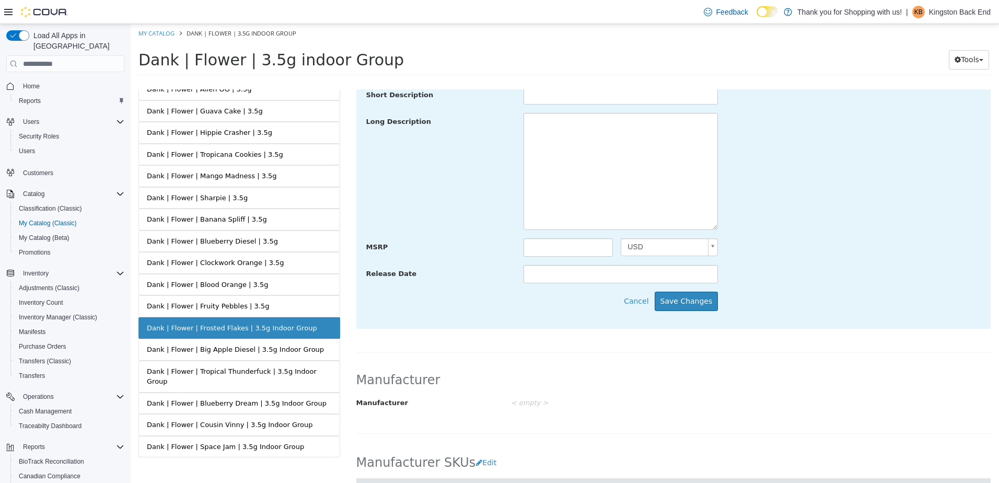
scroll to position [470, 0]
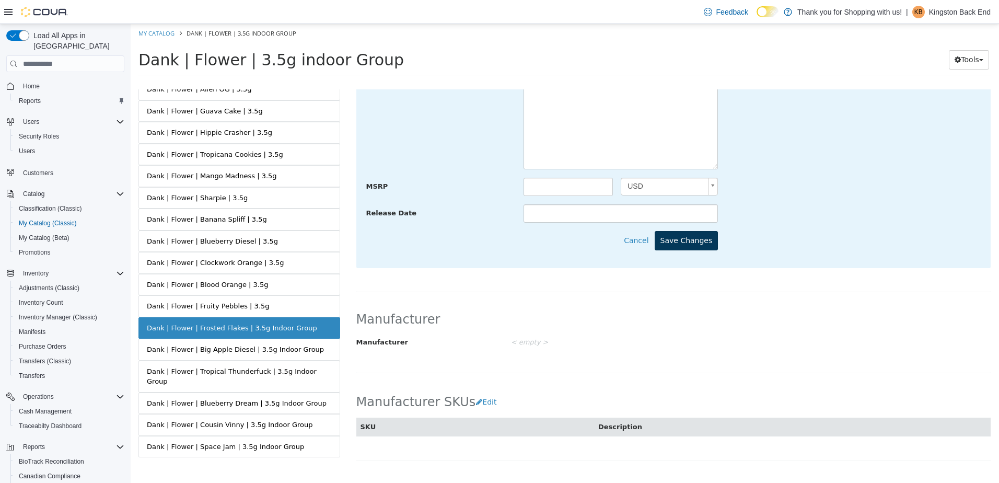
type input "**********"
click at [680, 245] on button "Save Changes" at bounding box center [687, 240] width 64 height 19
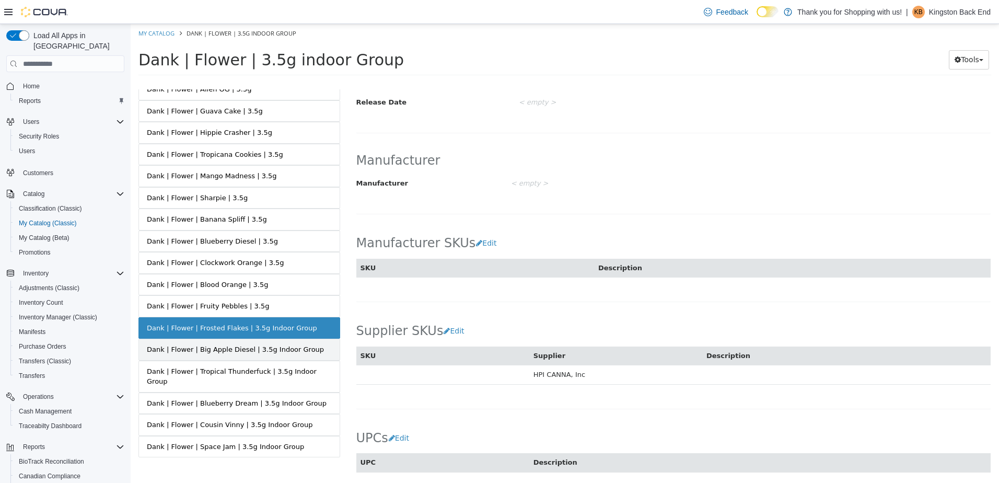
click at [306, 354] on link "Dank | Flower | Big Apple Diesel | 3.5g Indoor Group" at bounding box center [240, 350] width 202 height 22
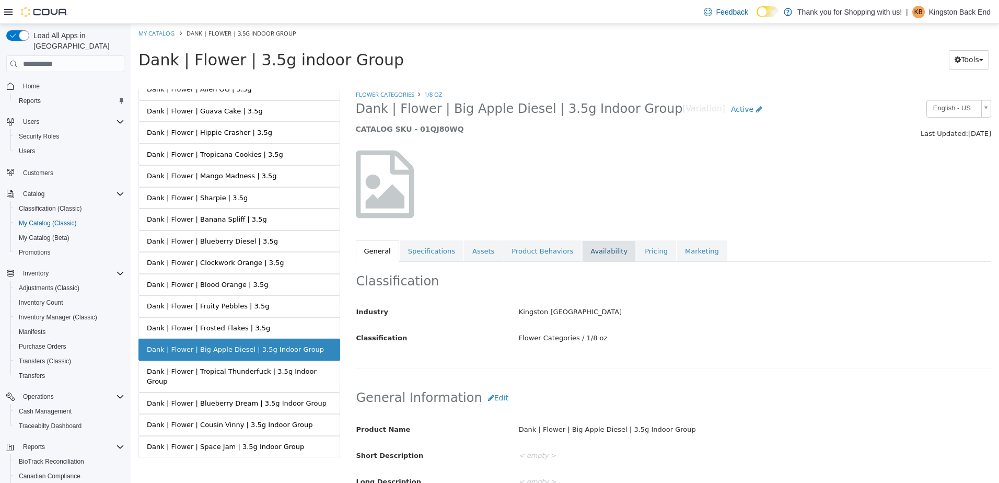
click at [595, 254] on link "Availability" at bounding box center [609, 251] width 54 height 22
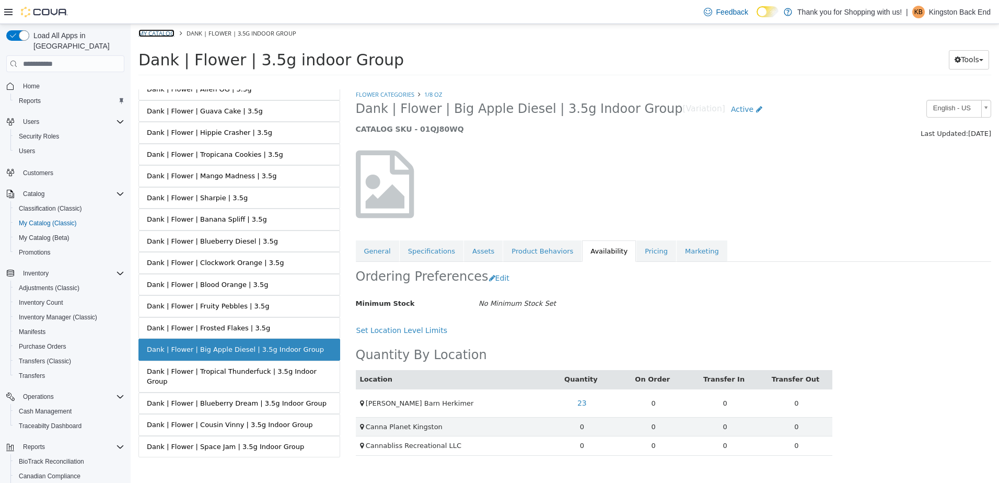
click at [156, 29] on link "My Catalog" at bounding box center [157, 33] width 36 height 8
select select "**********"
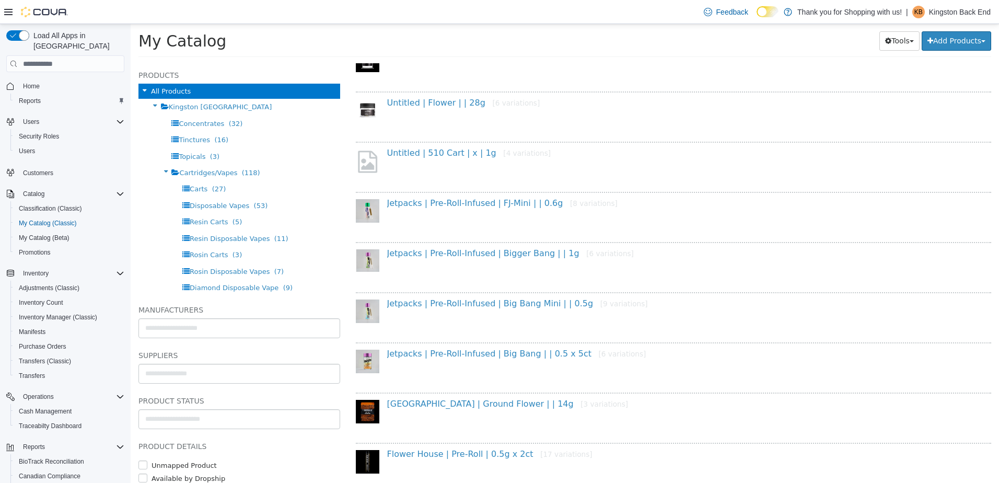
scroll to position [2208, 0]
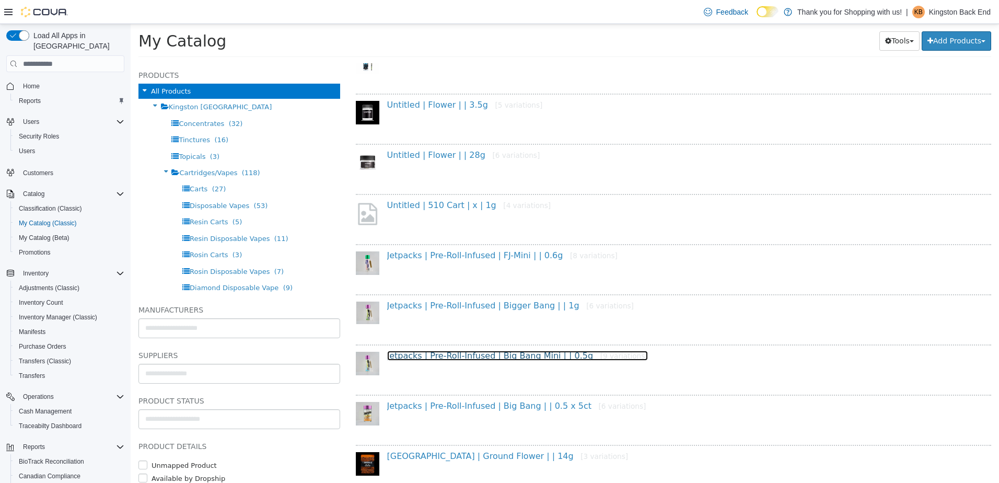
click at [489, 354] on link "Jetpacks | Pre-Roll-Infused | Big Bang Mini | | 0.5g [9 variations]" at bounding box center [517, 356] width 261 height 10
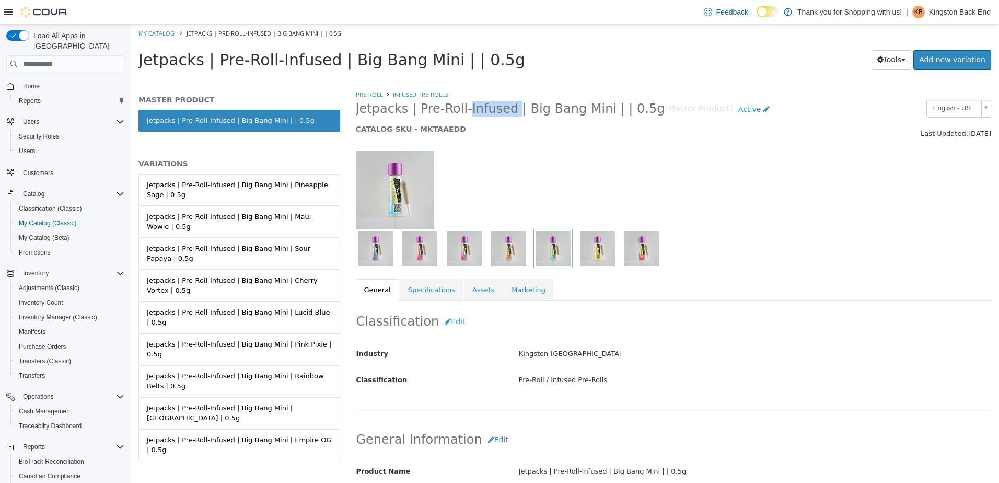
drag, startPoint x: 500, startPoint y: 112, endPoint x: 456, endPoint y: 112, distance: 43.4
click at [456, 112] on span "Jetpacks | Pre-Roll-Infused | Big Bang Mini | | 0.5g" at bounding box center [510, 109] width 309 height 16
click at [525, 156] on div at bounding box center [456, 190] width 217 height 78
drag, startPoint x: 414, startPoint y: 107, endPoint x: 503, endPoint y: 117, distance: 89.5
click at [503, 117] on span "Jetpacks | Pre-Roll-Infused | Big Bang Mini | | 0.5g" at bounding box center [510, 109] width 309 height 16
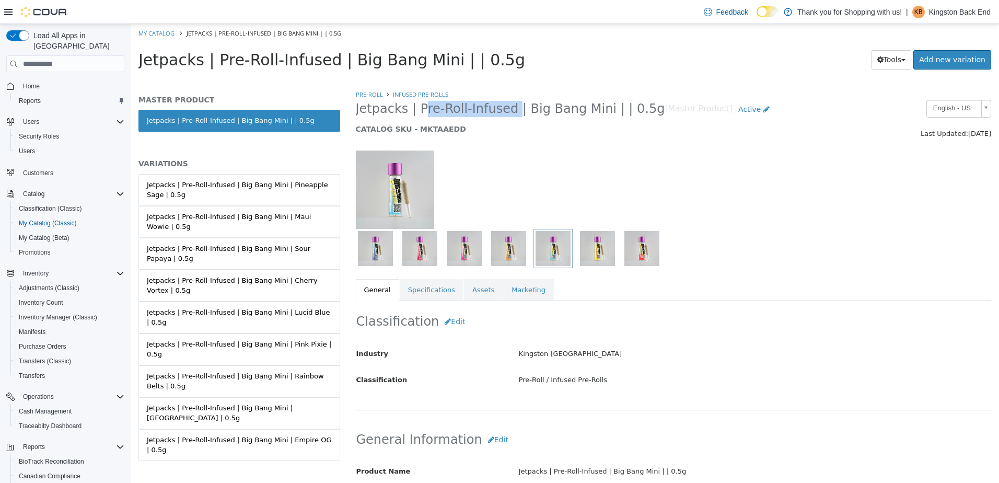
click at [499, 106] on span "Jetpacks | Pre-Roll-Infused | Big Bang Mini | | 0.5g" at bounding box center [510, 109] width 309 height 16
drag, startPoint x: 501, startPoint y: 109, endPoint x: 415, endPoint y: 116, distance: 86.5
click at [415, 116] on span "Jetpacks | Pre-Roll-Infused | Big Bang Mini | | 0.5g" at bounding box center [510, 109] width 309 height 16
click at [64, 217] on span "My Catalog (Classic)" at bounding box center [48, 223] width 58 height 13
click at [48, 219] on span "My Catalog (Classic)" at bounding box center [48, 223] width 58 height 8
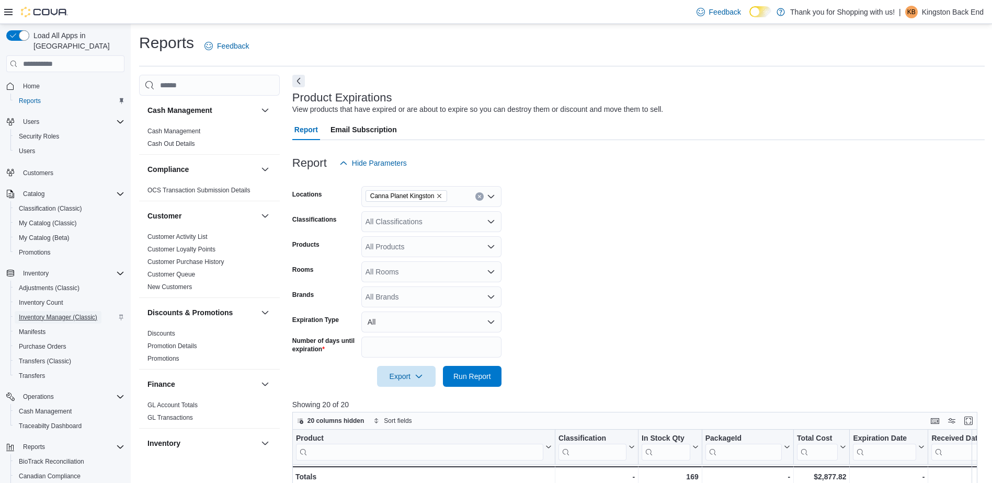
click at [73, 313] on span "Inventory Manager (Classic)" at bounding box center [58, 317] width 78 height 8
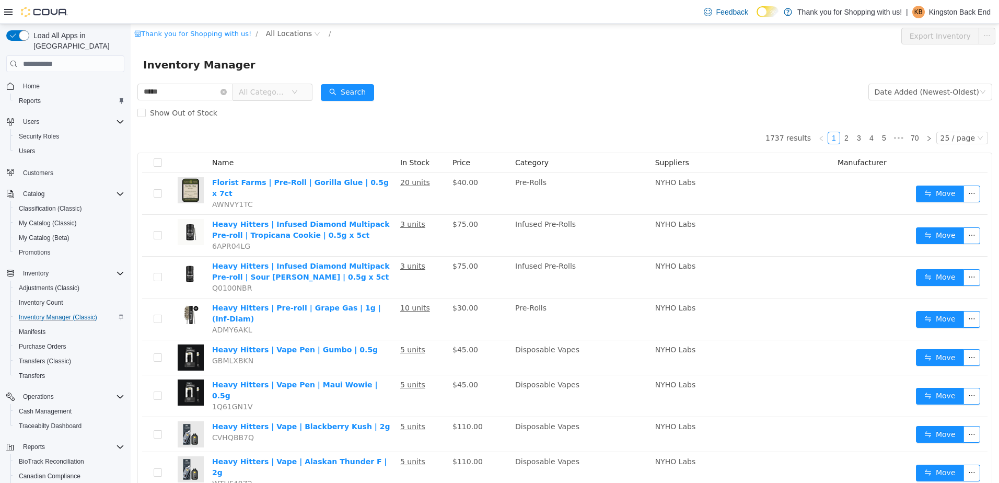
type input "*****"
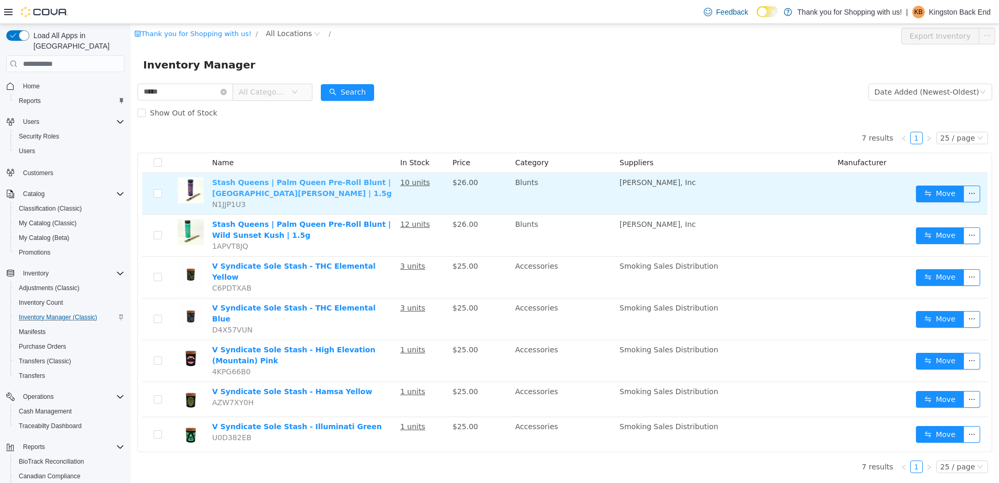
click at [358, 186] on link "Stash Queens | Palm Queen Pre-Roll Blunt | Golden Valley Runtz | 1.5g" at bounding box center [302, 187] width 180 height 19
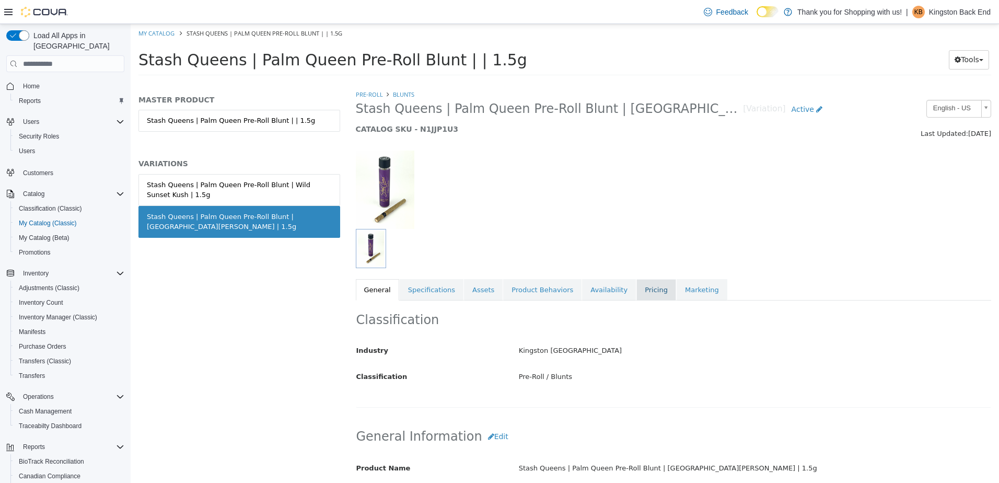
click at [637, 294] on link "Pricing" at bounding box center [657, 290] width 40 height 22
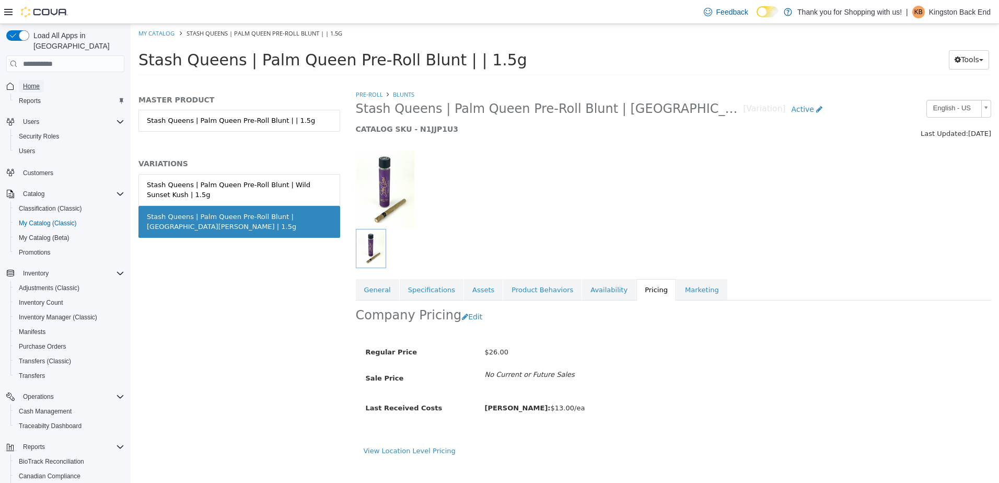
click at [41, 80] on link "Home" at bounding box center [31, 86] width 25 height 13
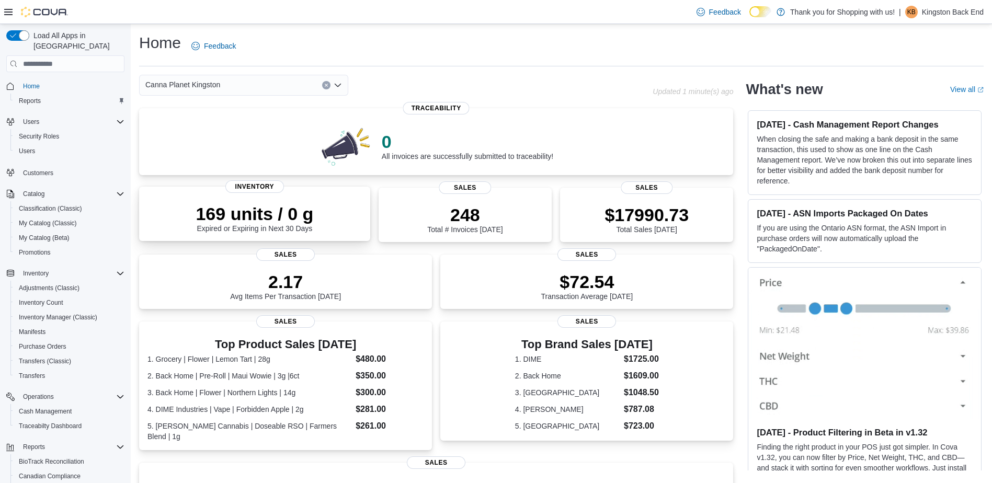
click at [285, 224] on p "169 units / 0 g" at bounding box center [255, 213] width 118 height 21
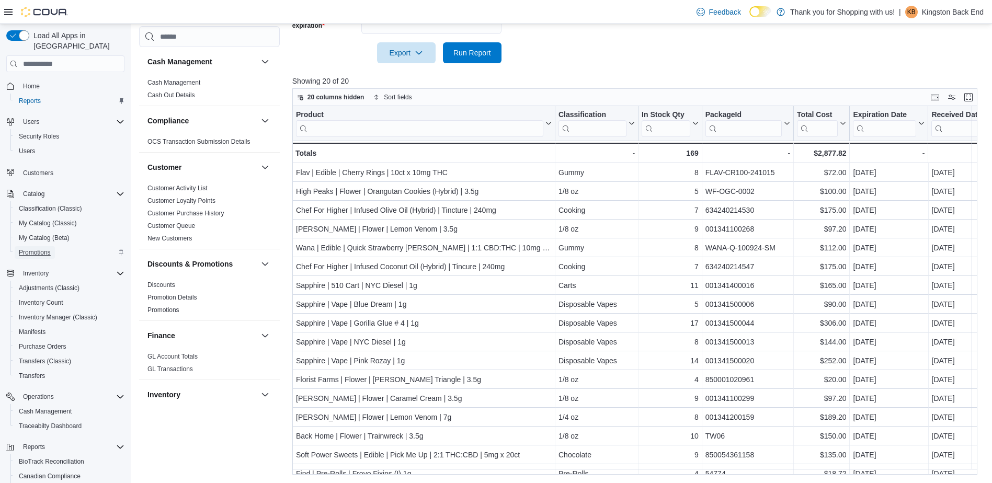
click at [40, 246] on span "Promotions" at bounding box center [35, 252] width 32 height 13
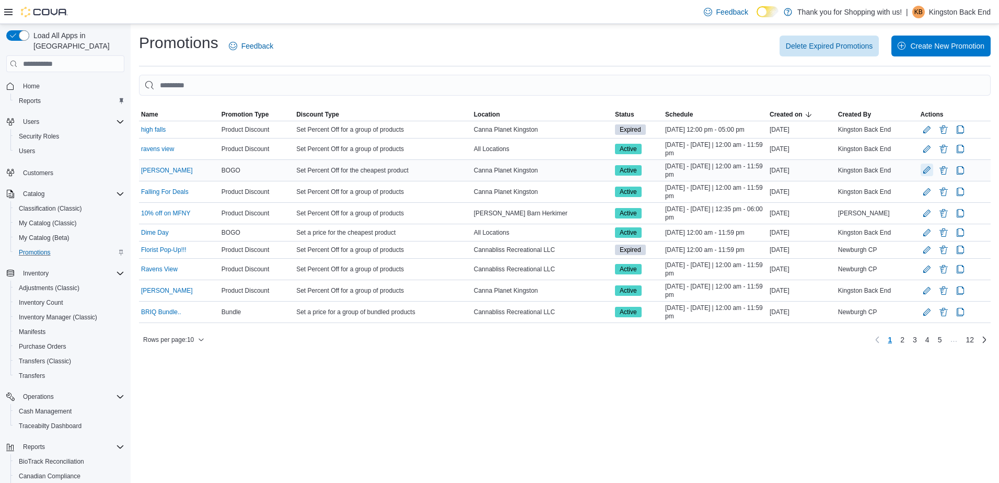
click at [921, 170] on button "Edit Promotion" at bounding box center [927, 170] width 13 height 13
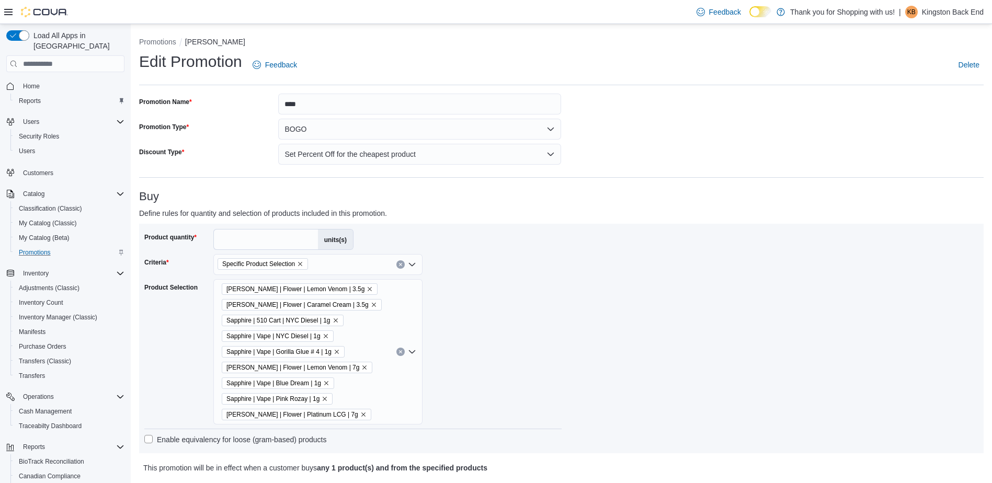
click at [360, 415] on icon "Remove Leal | Flower | Platinum LCG | 7g from selection in this group" at bounding box center [363, 414] width 6 height 6
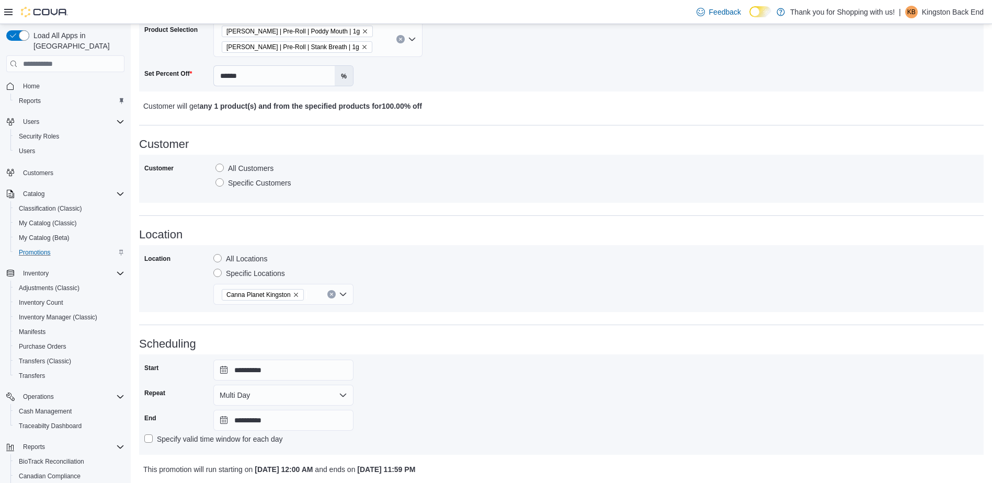
scroll to position [607, 0]
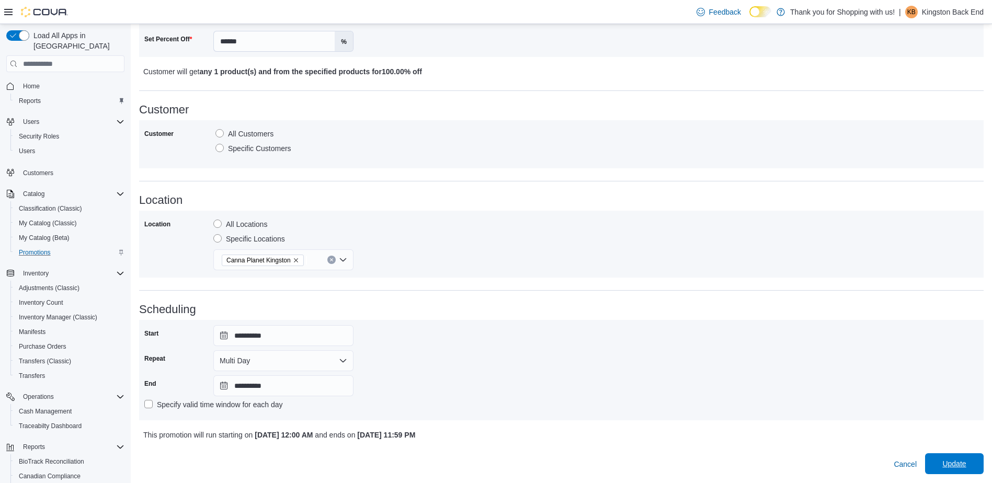
click at [965, 461] on span "Update" at bounding box center [954, 463] width 24 height 10
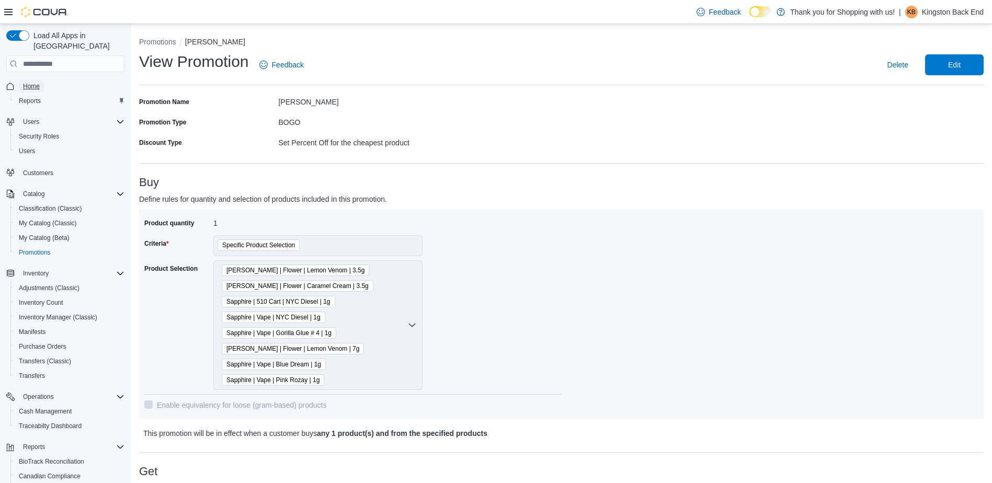
click at [39, 82] on span "Home" at bounding box center [31, 86] width 17 height 8
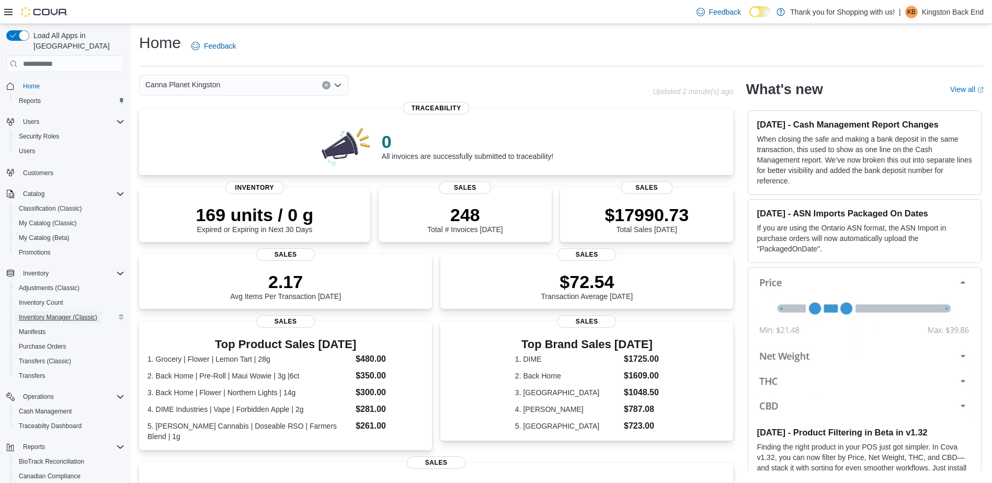
click at [60, 313] on span "Inventory Manager (Classic)" at bounding box center [58, 317] width 78 height 8
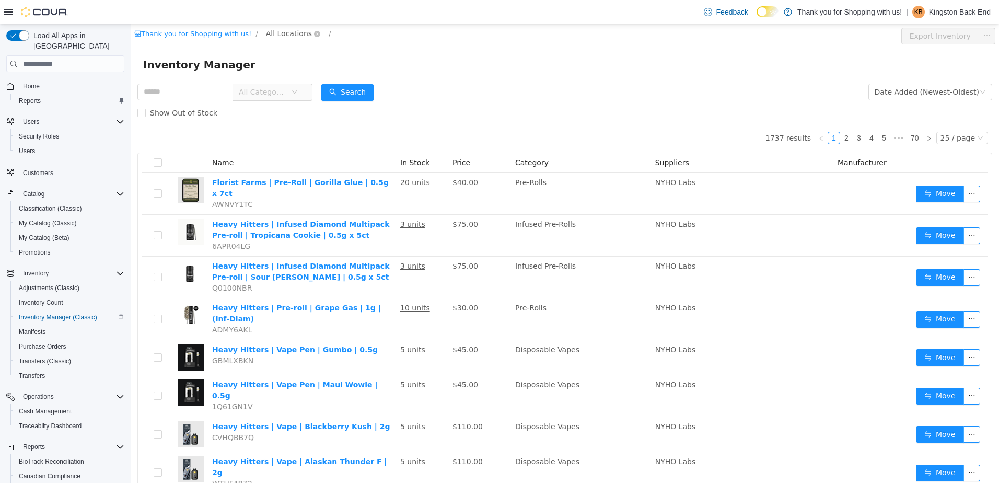
click at [269, 31] on span "All Locations" at bounding box center [289, 34] width 46 height 12
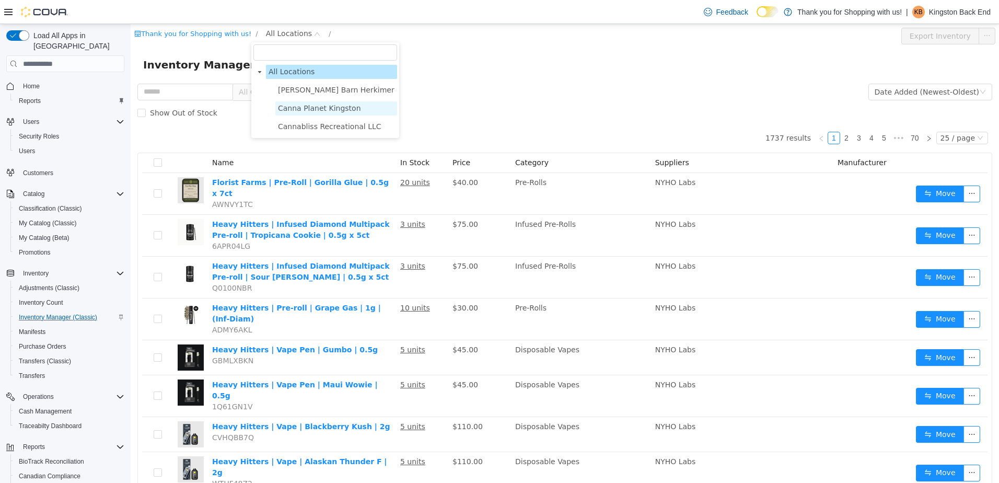
click at [308, 110] on span "Canna Planet Kingston" at bounding box center [319, 108] width 83 height 8
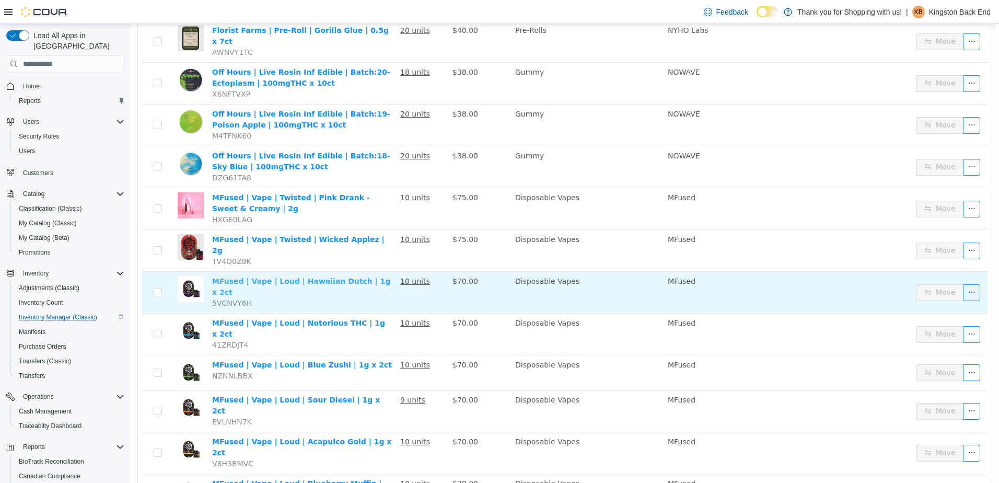
scroll to position [134, 0]
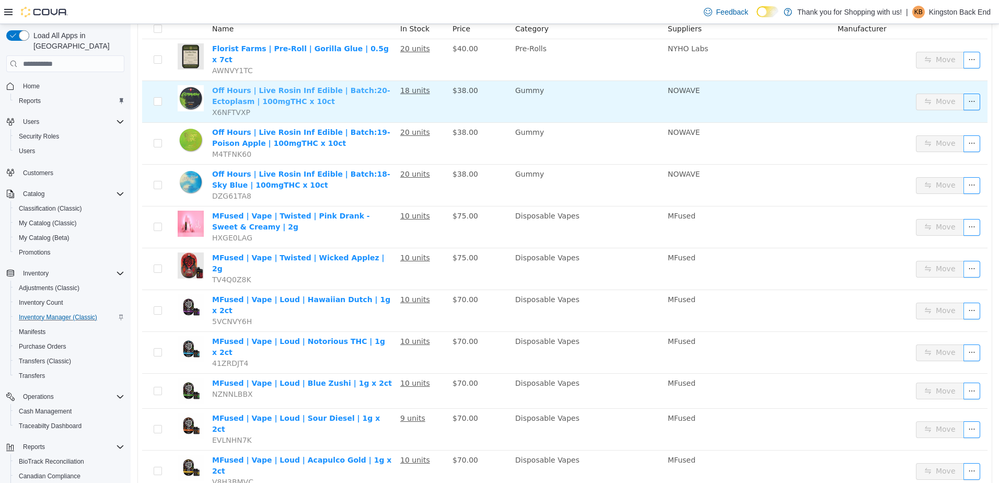
click at [325, 86] on link "Off Hours | Live Rosin Inf Edible | Batch:20-Ectoplasm | 100mgTHC x 10ct" at bounding box center [301, 95] width 178 height 19
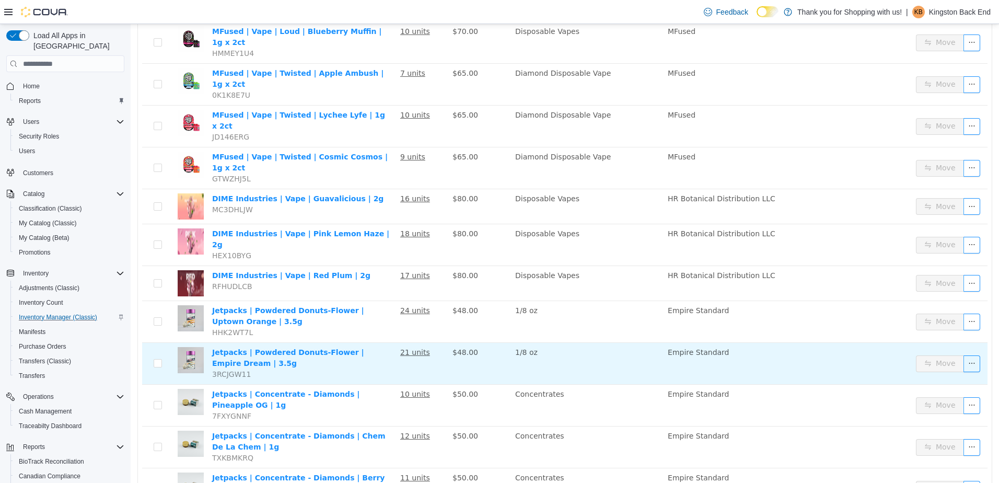
scroll to position [657, 0]
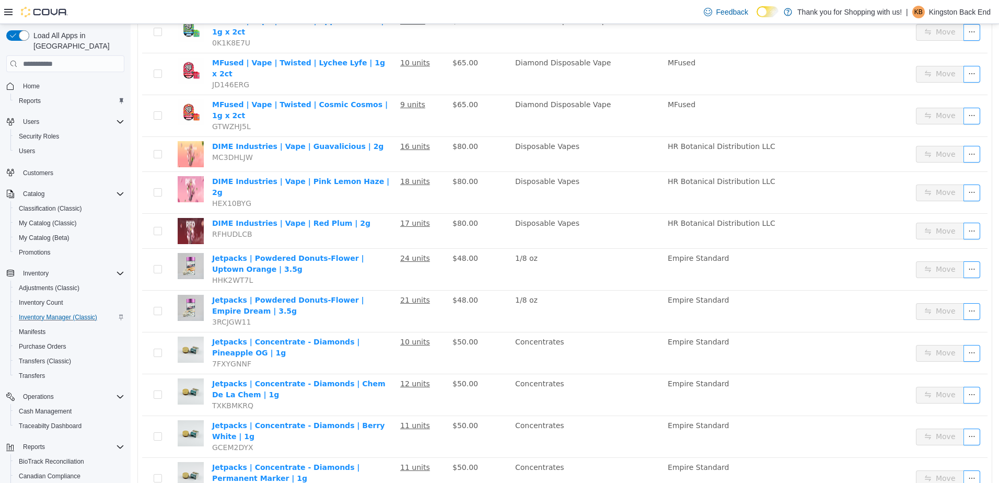
click at [955, 451] on li "50 / page" at bounding box center [958, 451] width 51 height 17
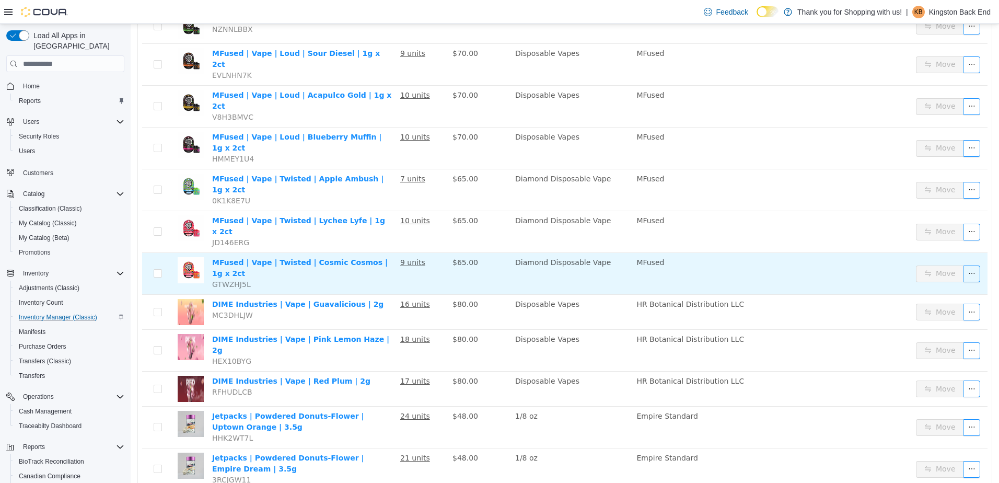
scroll to position [500, 0]
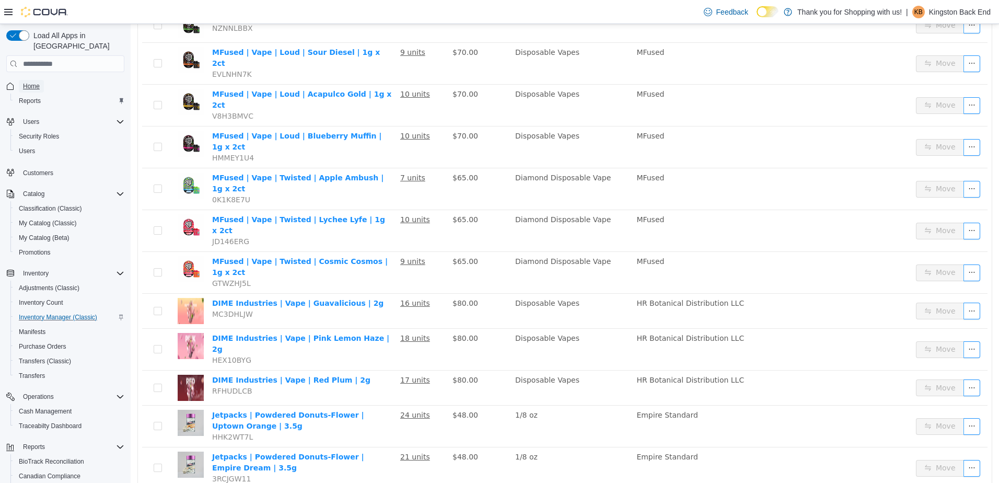
click at [40, 80] on link "Home" at bounding box center [31, 86] width 25 height 13
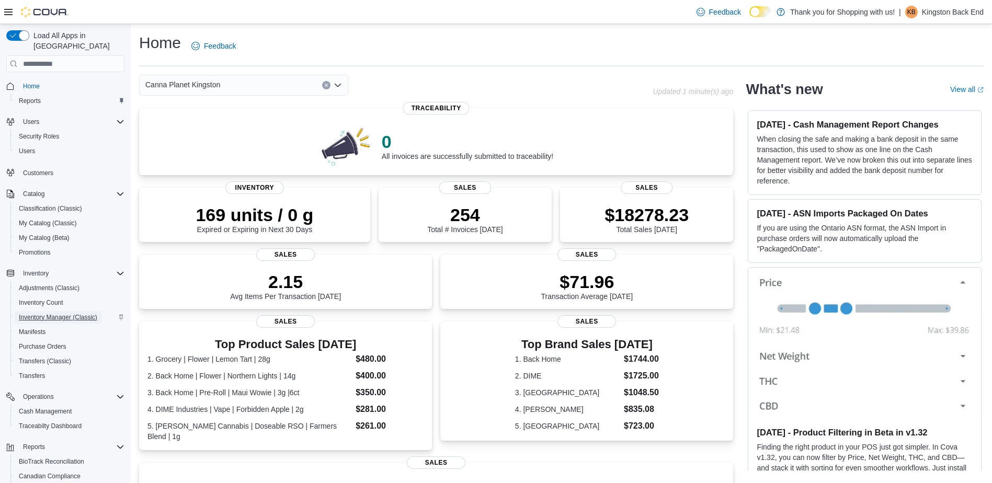
click at [87, 313] on span "Inventory Manager (Classic)" at bounding box center [58, 317] width 78 height 8
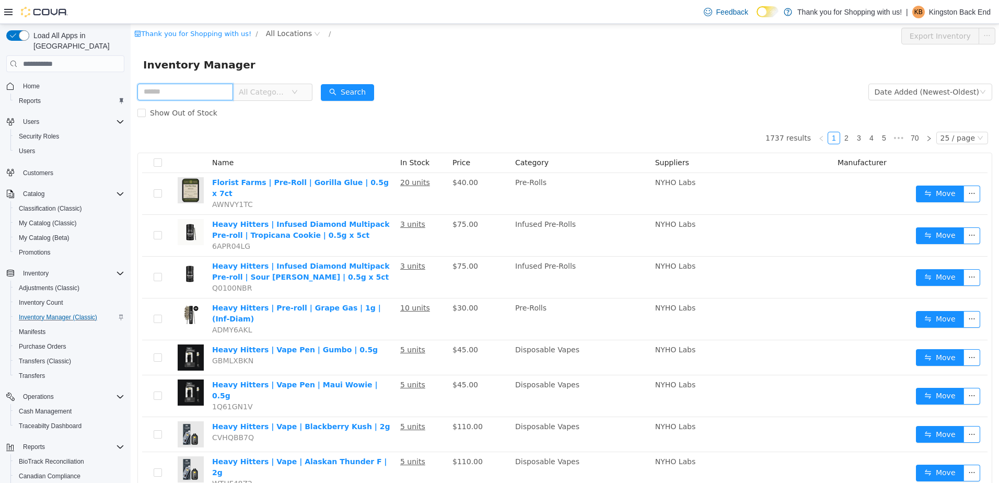
click at [227, 91] on input "text" at bounding box center [185, 92] width 96 height 17
type input "*******"
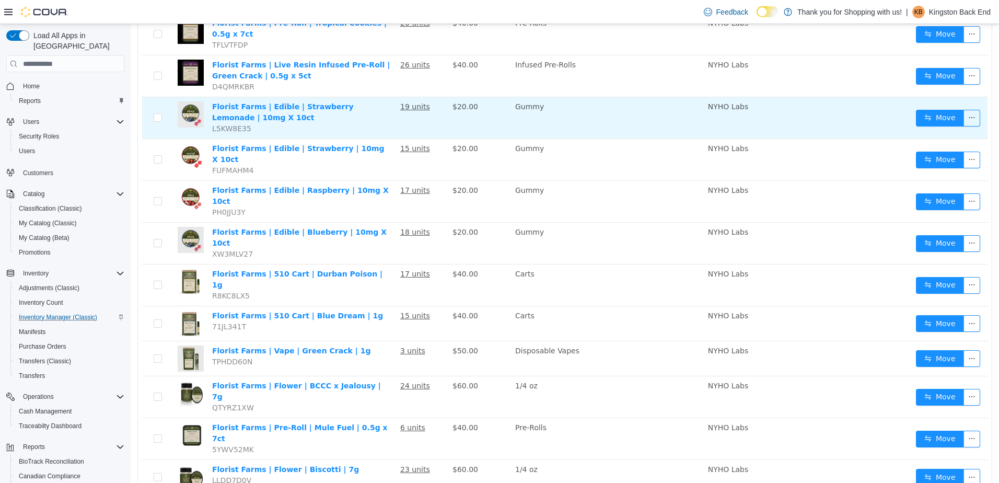
scroll to position [261, 0]
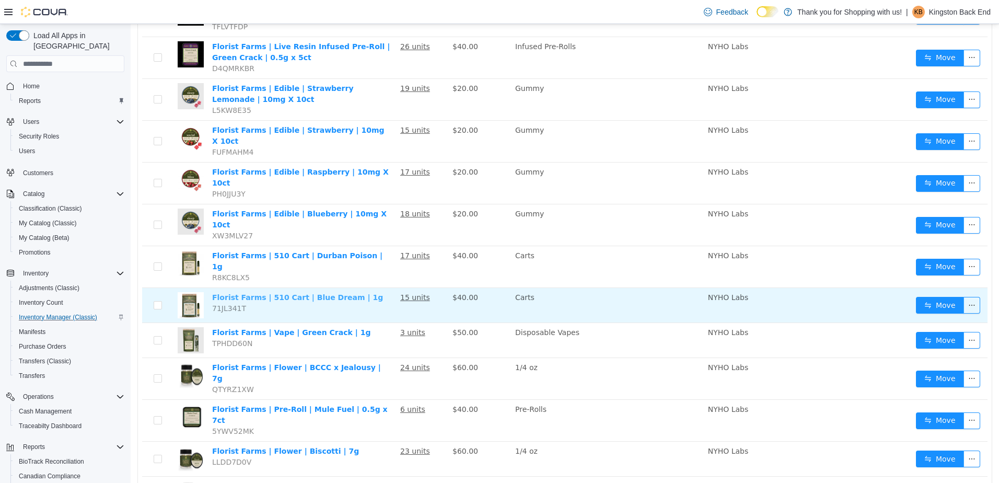
click at [320, 293] on link "Florist Farms | 510 Cart | Blue Dream | 1g" at bounding box center [297, 297] width 171 height 8
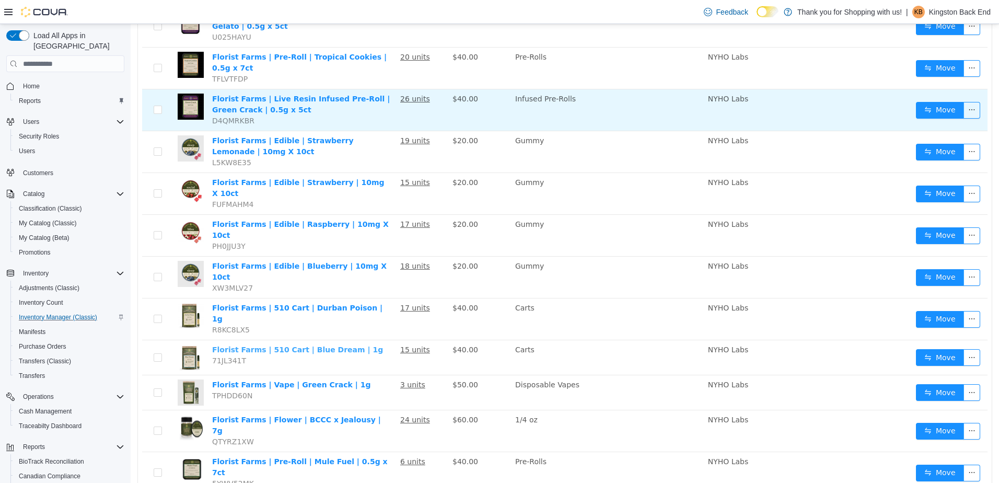
scroll to position [0, 0]
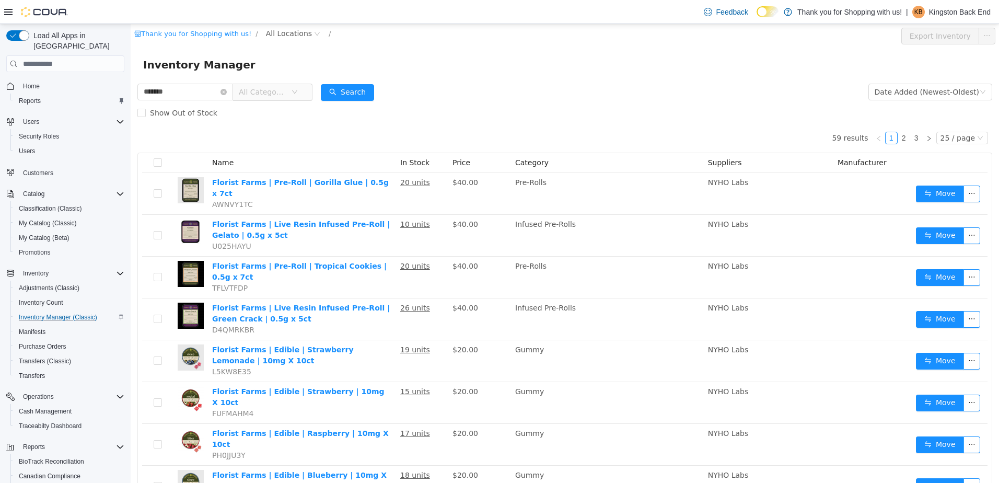
click at [47, 79] on span "Home" at bounding box center [72, 85] width 106 height 13
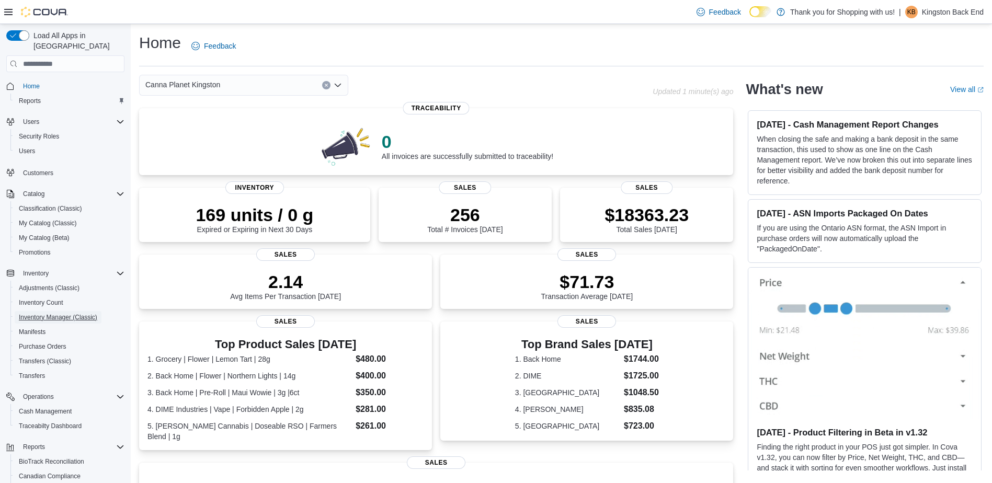
click at [58, 313] on span "Inventory Manager (Classic)" at bounding box center [58, 317] width 78 height 8
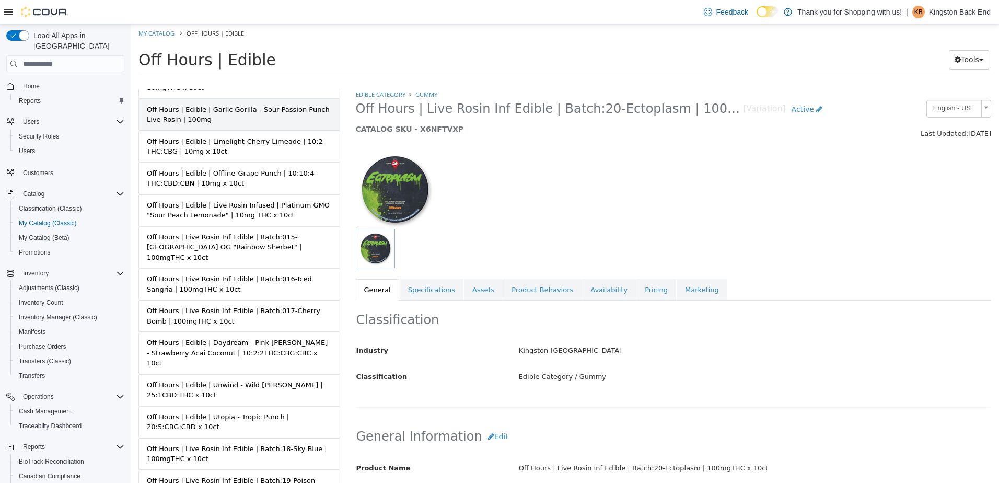
scroll to position [314, 0]
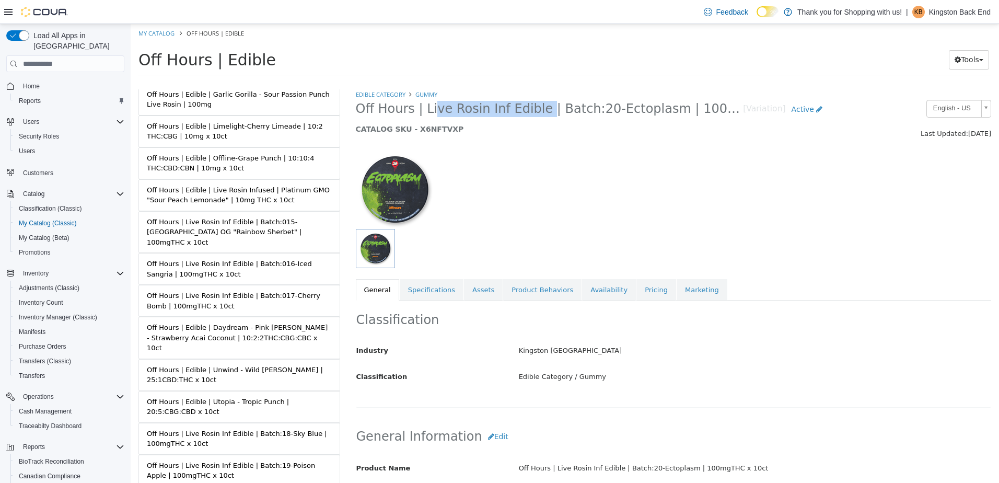
drag, startPoint x: 424, startPoint y: 109, endPoint x: 531, endPoint y: 110, distance: 106.1
click at [531, 110] on span "Off Hours | Live Rosin Inf Edible | Batch:20-Ectoplasm | 100mgTHC x 10ct" at bounding box center [550, 109] width 388 height 16
click at [450, 110] on span "Off Hours | Live Rosin Inf Edible | Batch:20-Ectoplasm | 100mgTHC x 10ct" at bounding box center [550, 109] width 388 height 16
drag, startPoint x: 421, startPoint y: 110, endPoint x: 530, endPoint y: 111, distance: 108.2
click at [530, 111] on span "Off Hours | Live Rosin Inf Edible | Batch:20-Ectoplasm | 100mgTHC x 10ct" at bounding box center [550, 109] width 388 height 16
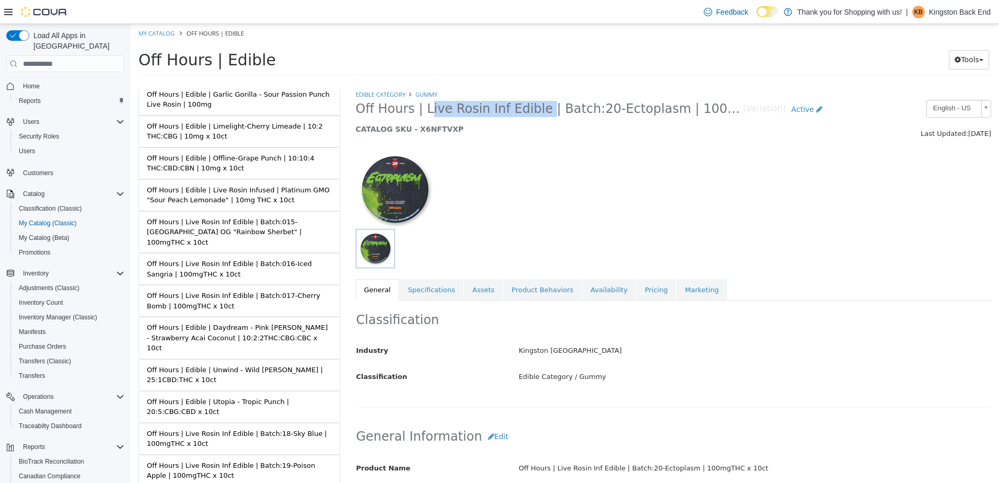
click at [494, 115] on span "Off Hours | Live Rosin Inf Edible | Batch:20-Ectoplasm | 100mgTHC x 10ct" at bounding box center [550, 109] width 388 height 16
drag, startPoint x: 492, startPoint y: 111, endPoint x: 478, endPoint y: 107, distance: 14.4
click at [478, 107] on span "Off Hours | Live Rosin Inf Edible | Batch:20-Ectoplasm | 100mgTHC x 10ct" at bounding box center [550, 109] width 388 height 16
drag, startPoint x: 423, startPoint y: 108, endPoint x: 532, endPoint y: 99, distance: 109.1
click at [532, 100] on h2 "Off Hours | Live Rosin Inf Edible | Batch:20-Ectoplasm | 100mgTHC x 10ct [Varia…" at bounding box center [592, 109] width 473 height 19
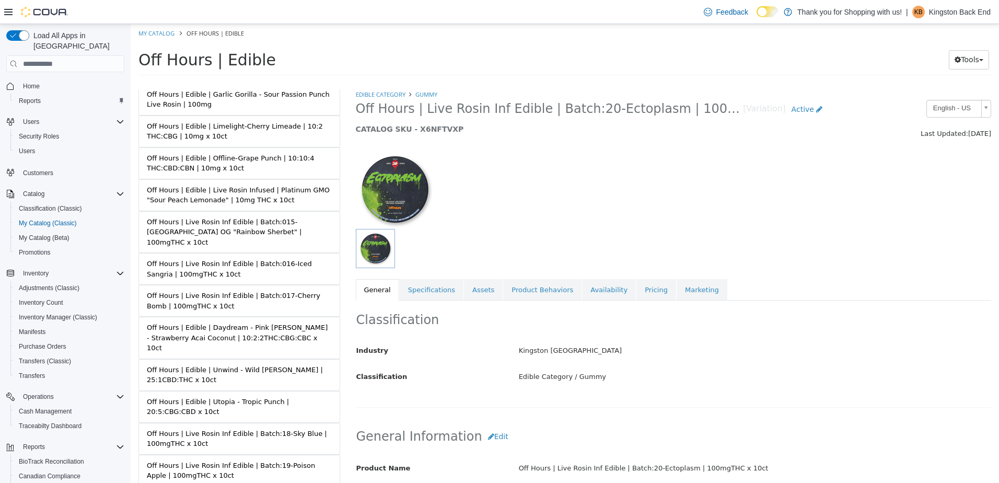
click at [568, 189] on div at bounding box center [674, 184] width 652 height 89
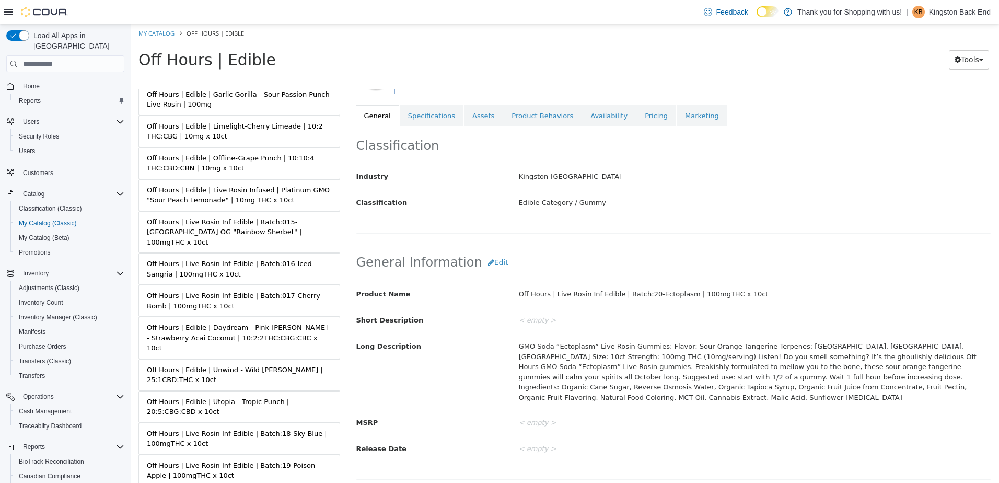
scroll to position [0, 0]
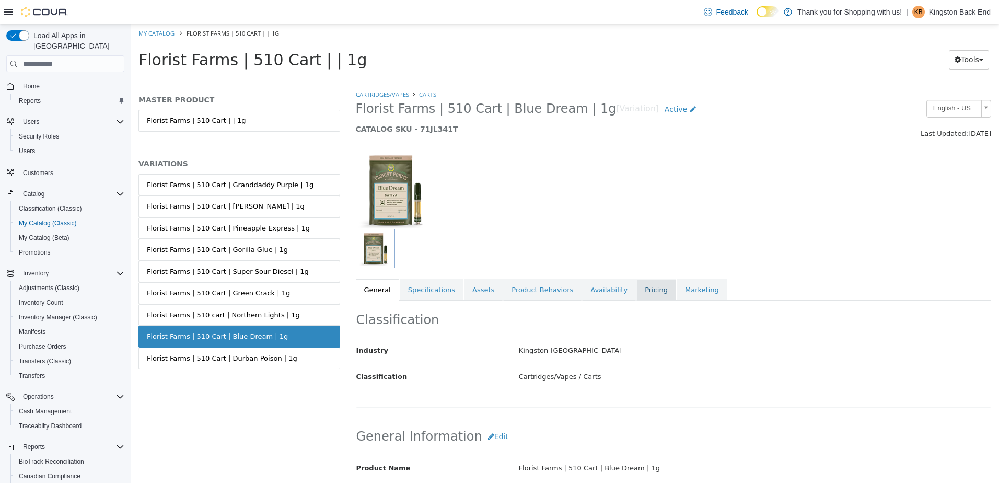
click at [637, 294] on link "Pricing" at bounding box center [657, 290] width 40 height 22
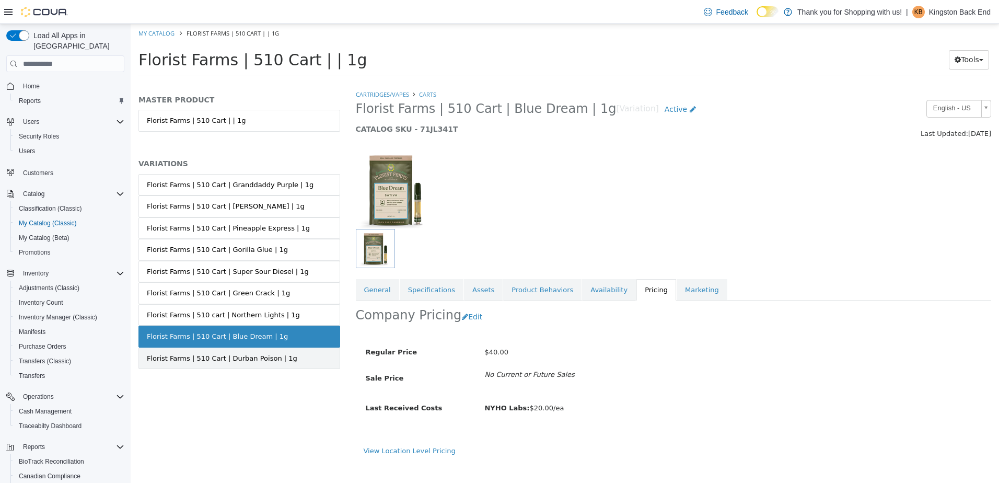
click at [285, 362] on link "Florist Farms | 510 Cart | Durban Poison | 1g" at bounding box center [240, 359] width 202 height 22
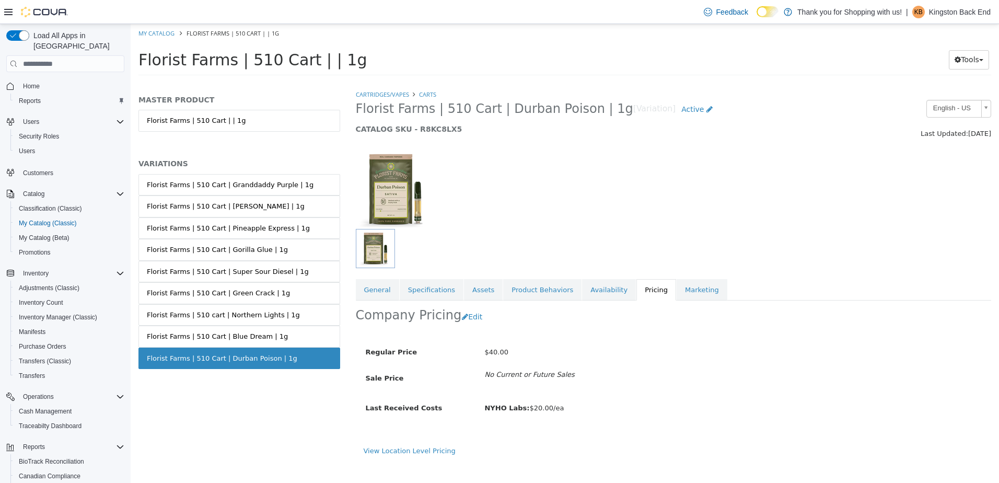
click at [286, 315] on link "Florist Farms | 510 cart | Northern Lights | 1g" at bounding box center [240, 315] width 202 height 22
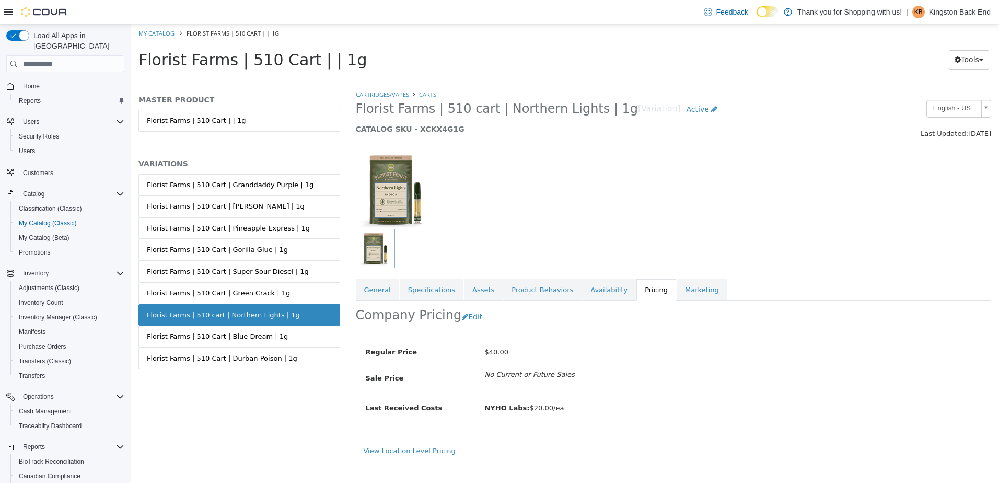
click at [286, 287] on link "Florist Farms | 510 Cart | Green Crack | 1g" at bounding box center [240, 293] width 202 height 22
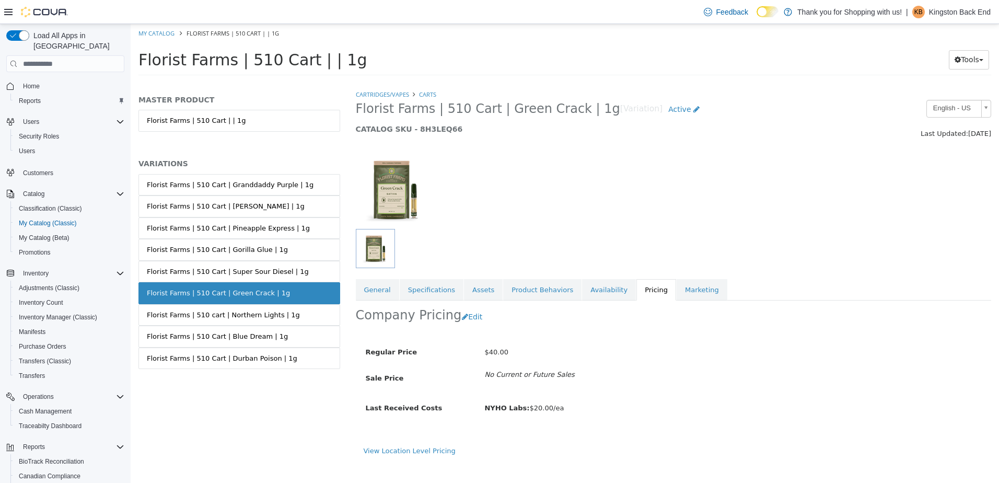
click at [288, 271] on link "Florist Farms | 510 Cart | Super Sour Diesel | 1g" at bounding box center [240, 272] width 202 height 22
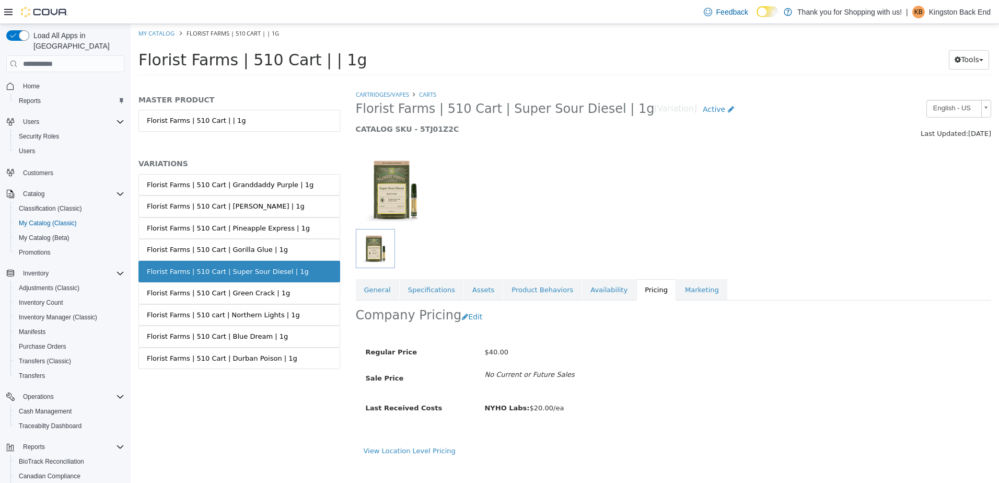
click at [288, 251] on link "Florist Farms | 510 Cart | Gorilla Glue | 1g" at bounding box center [240, 250] width 202 height 22
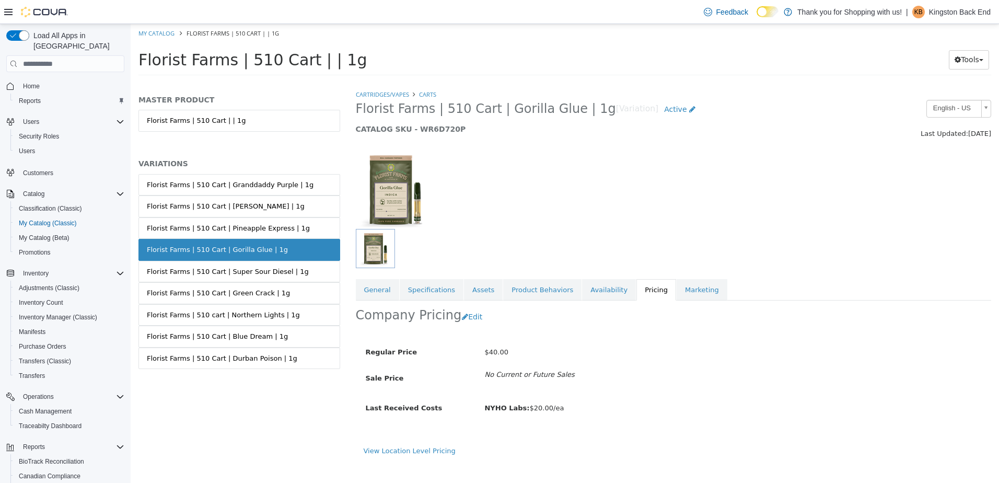
click at [283, 228] on div "Florist Farms | 510 Cart | Pineapple Express | 1g" at bounding box center [228, 228] width 163 height 10
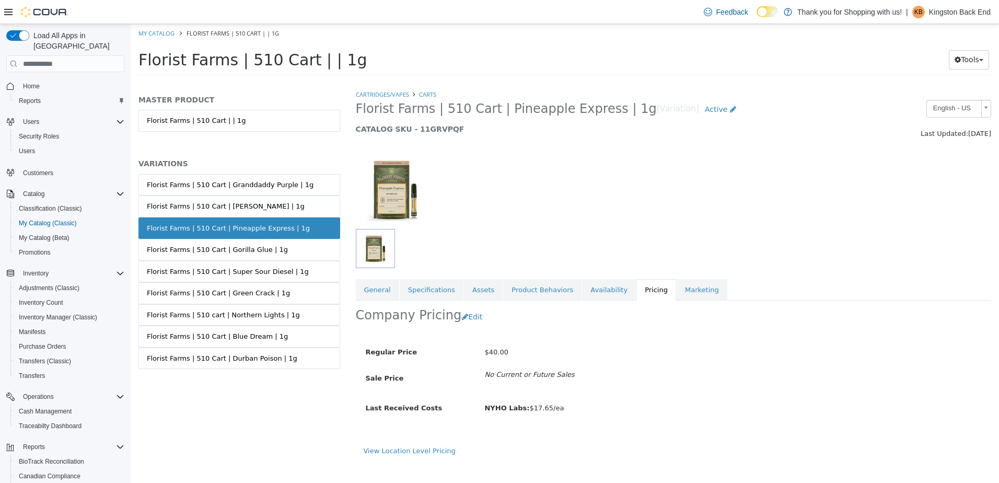
click at [281, 208] on link "Florist Farms | 510 Cart | [PERSON_NAME] | 1g" at bounding box center [240, 207] width 202 height 22
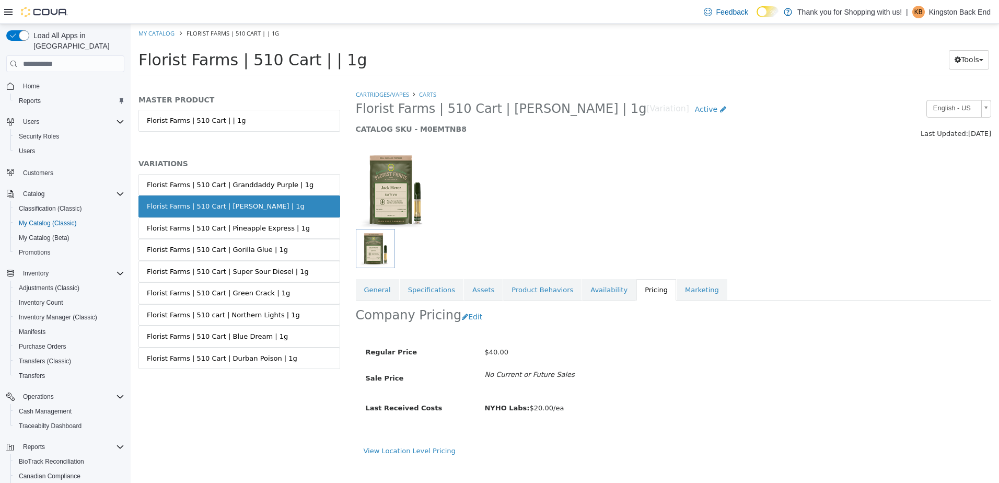
click at [289, 182] on div "Florist Farms | 510 Cart | Granddaddy Purple | 1g" at bounding box center [230, 185] width 167 height 10
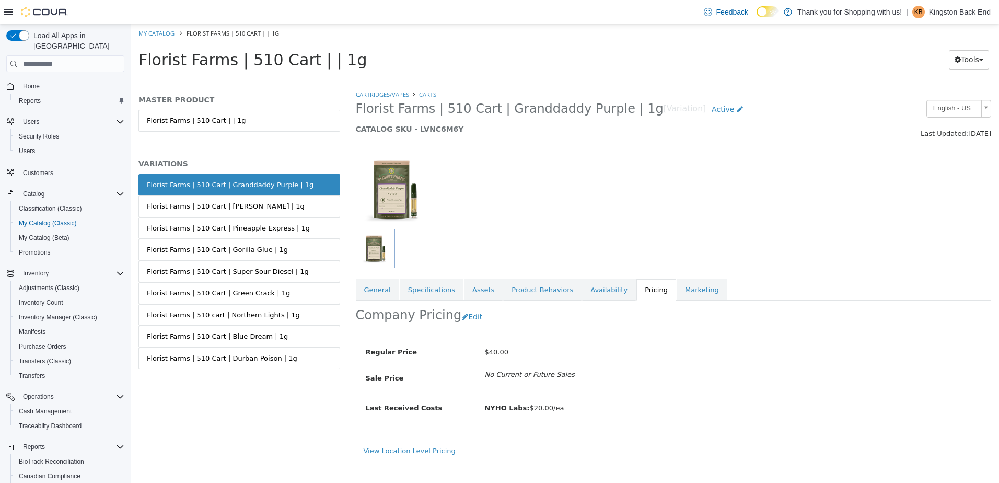
click at [164, 27] on ol "My Catalog Florist Farms | 510 Cart | | 1g" at bounding box center [565, 33] width 869 height 19
click at [163, 29] on link "My Catalog" at bounding box center [157, 33] width 36 height 8
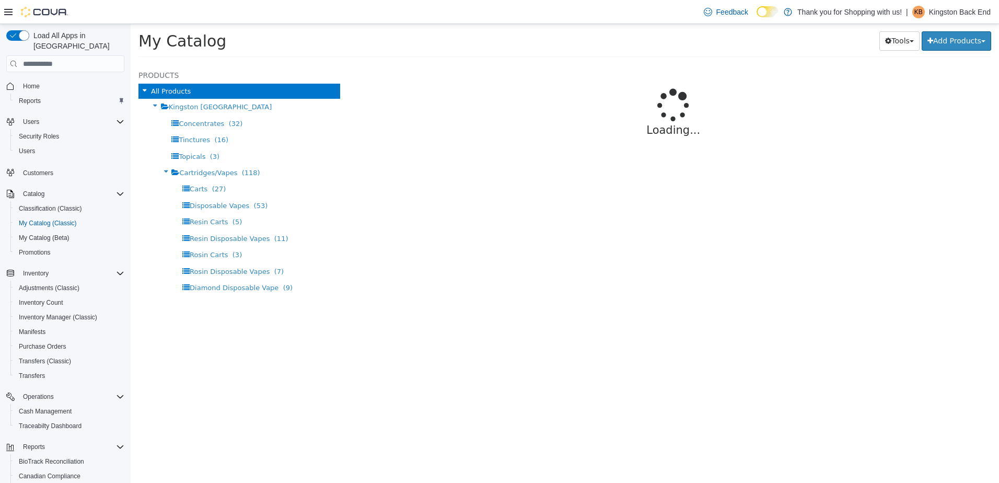
select select "**********"
